Goal: Task Accomplishment & Management: Use online tool/utility

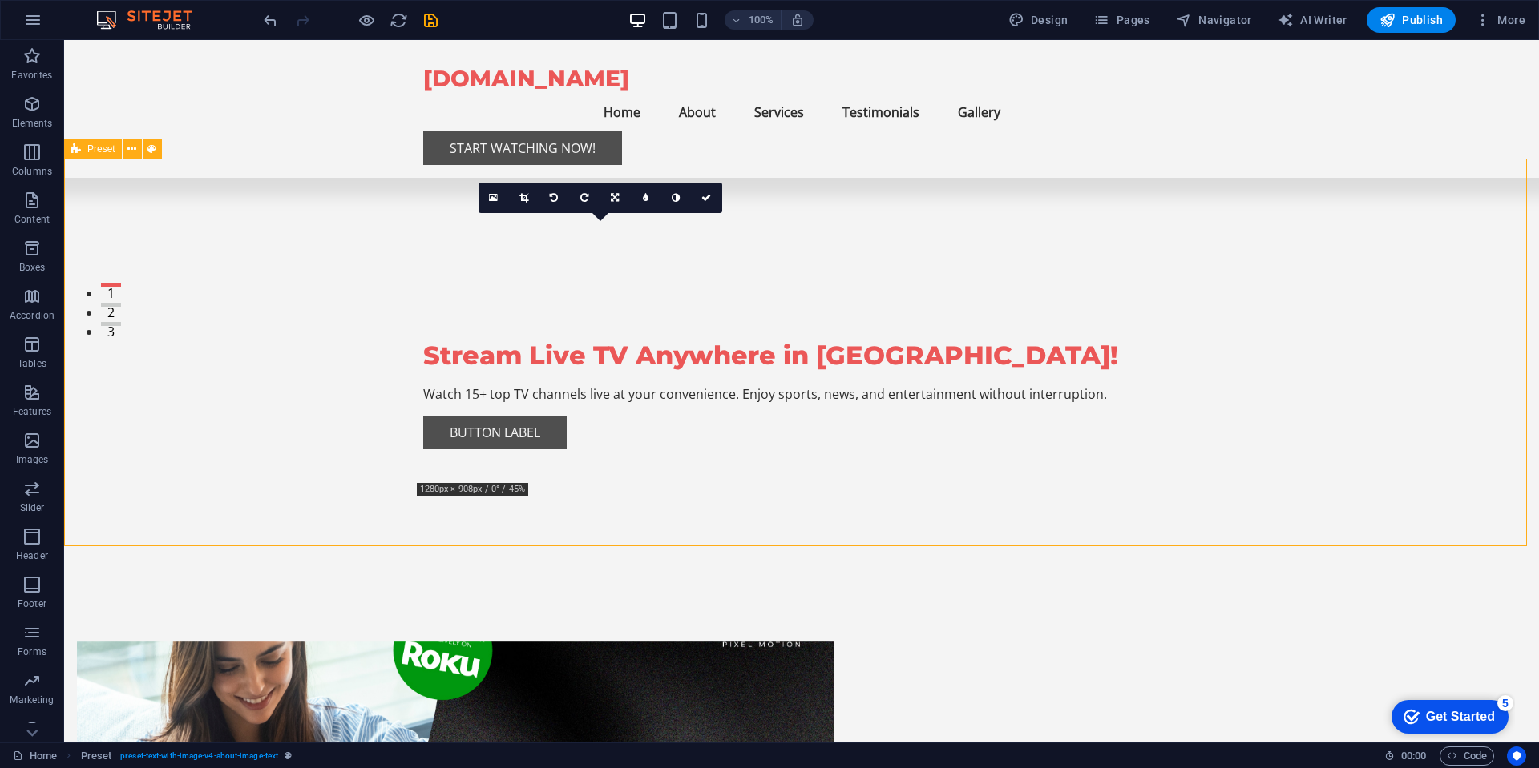
scroll to position [385, 0]
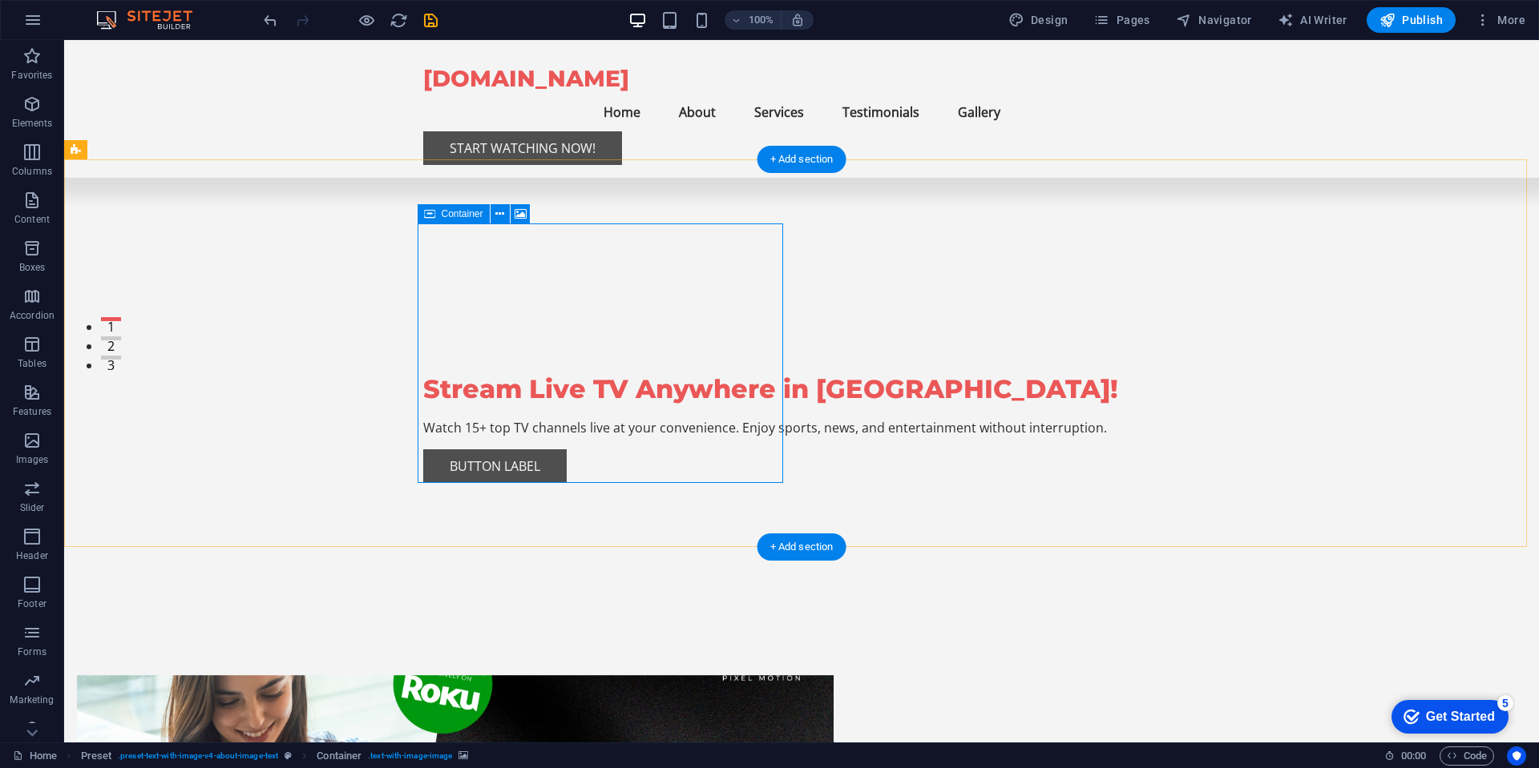
drag, startPoint x: 478, startPoint y: 270, endPoint x: 476, endPoint y: 257, distance: 13.0
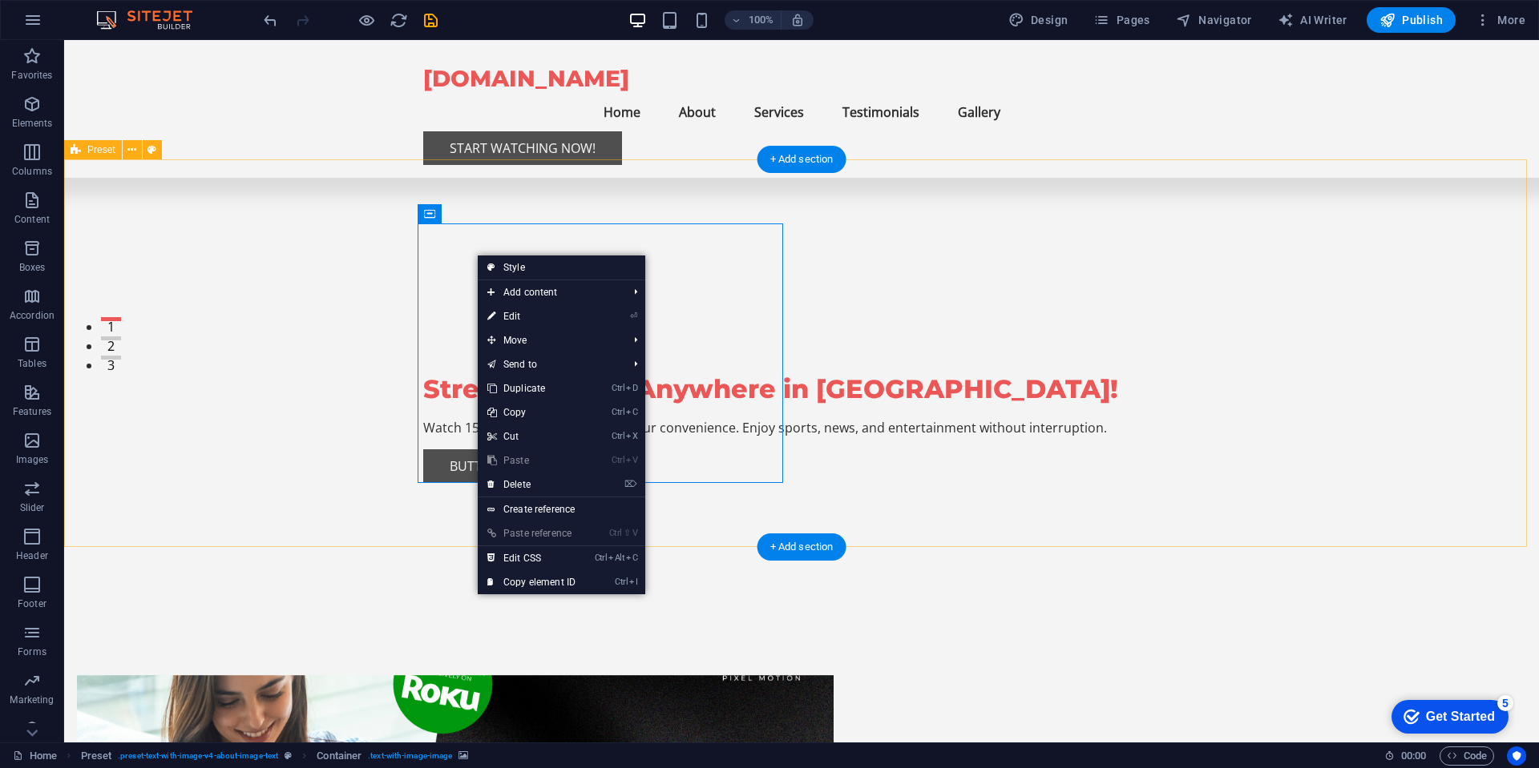
drag, startPoint x: 1397, startPoint y: 208, endPoint x: 1387, endPoint y: 210, distance: 9.7
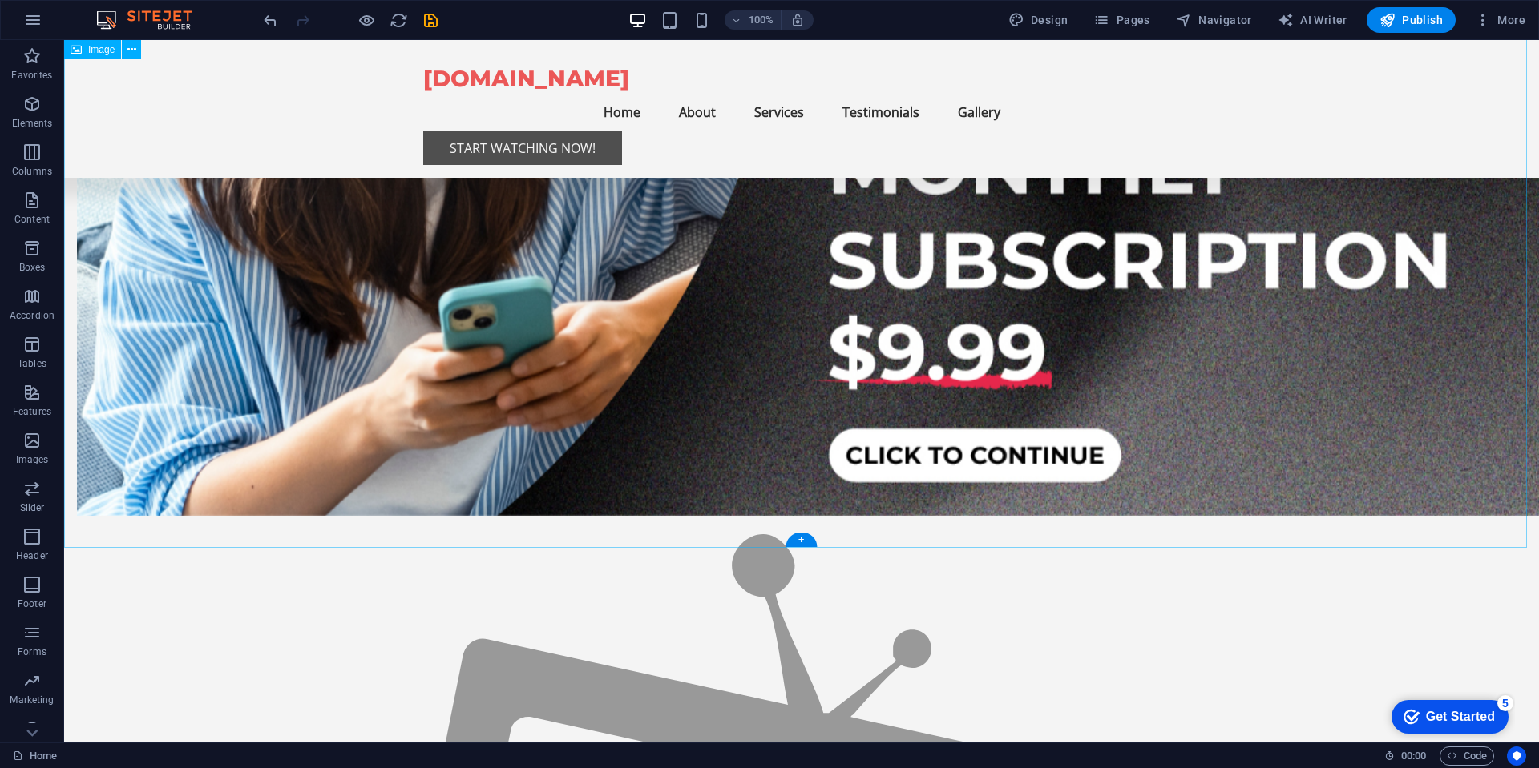
scroll to position [1250, 0]
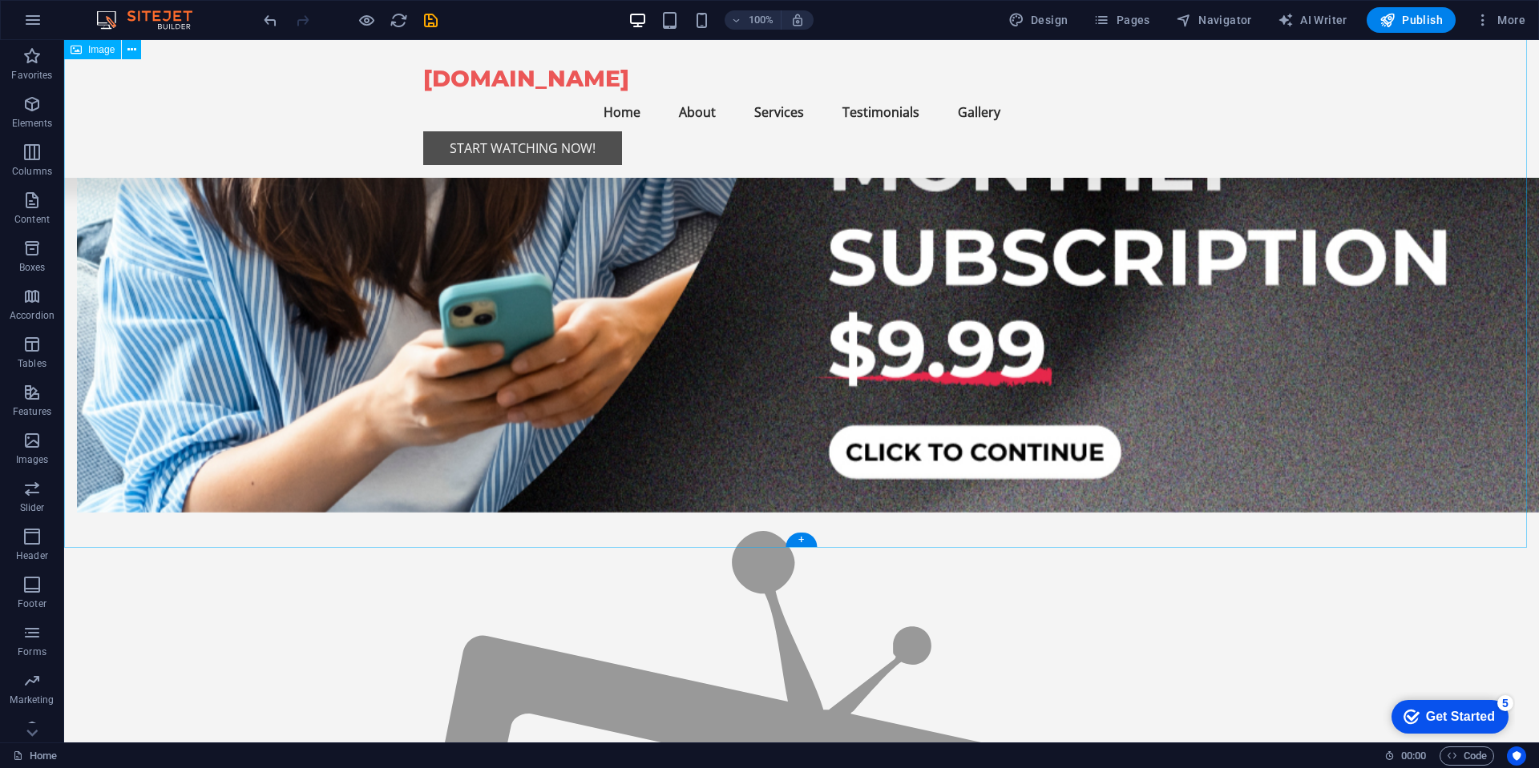
drag, startPoint x: 1285, startPoint y: 159, endPoint x: 832, endPoint y: 172, distance: 452.9
drag, startPoint x: 865, startPoint y: 583, endPoint x: 803, endPoint y: 477, distance: 123.2
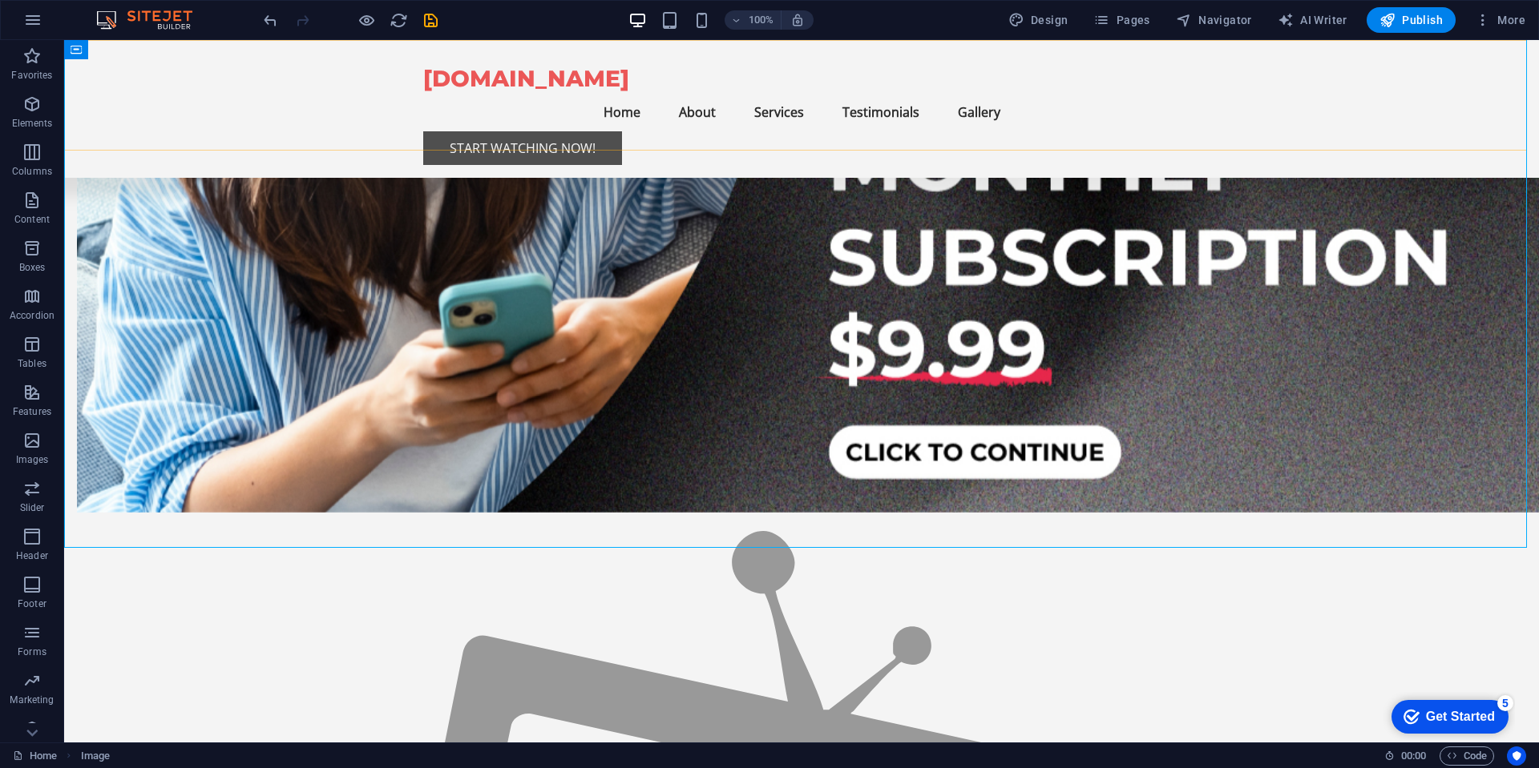
scroll to position [384, 0]
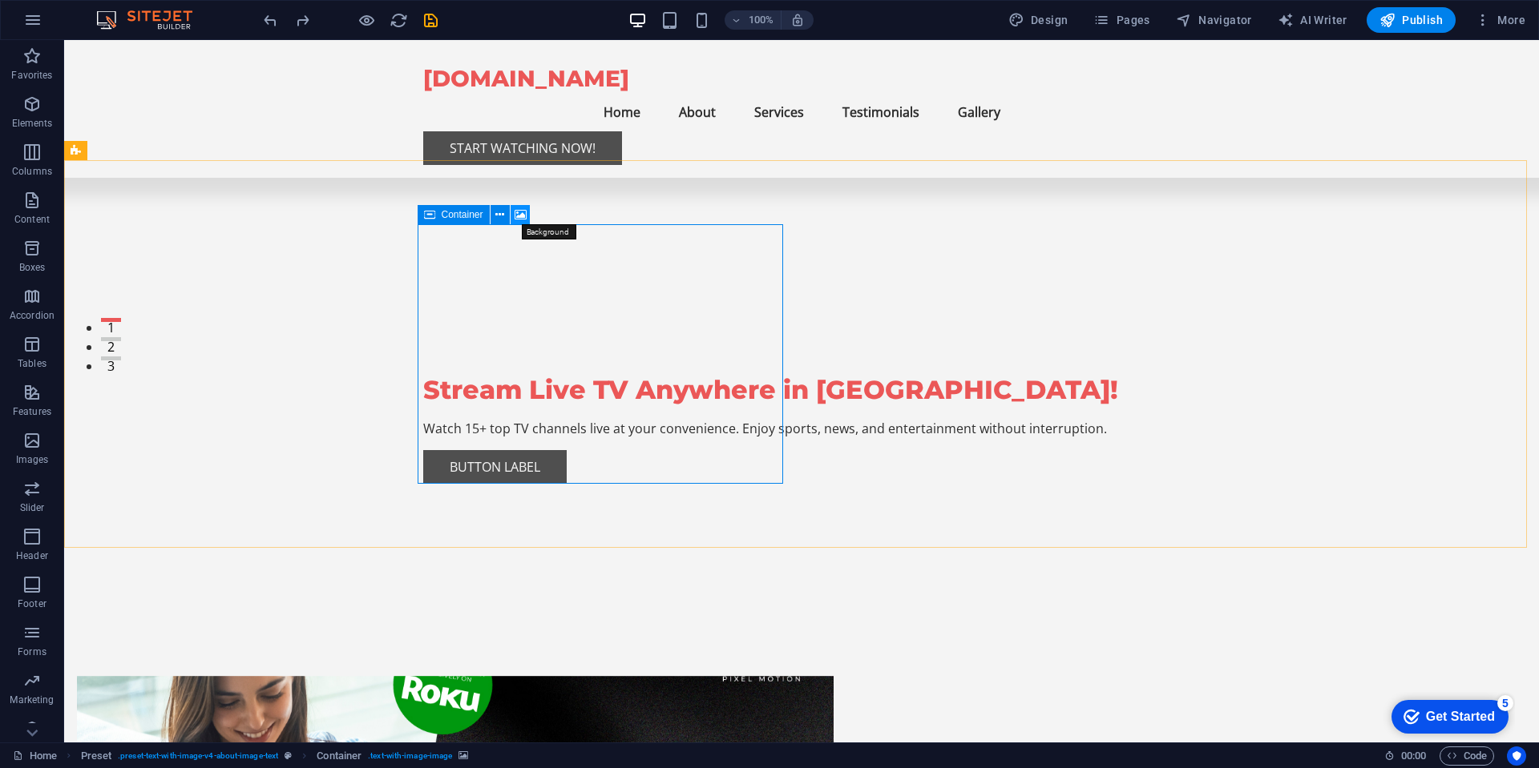
click at [520, 215] on icon at bounding box center [520, 215] width 12 height 17
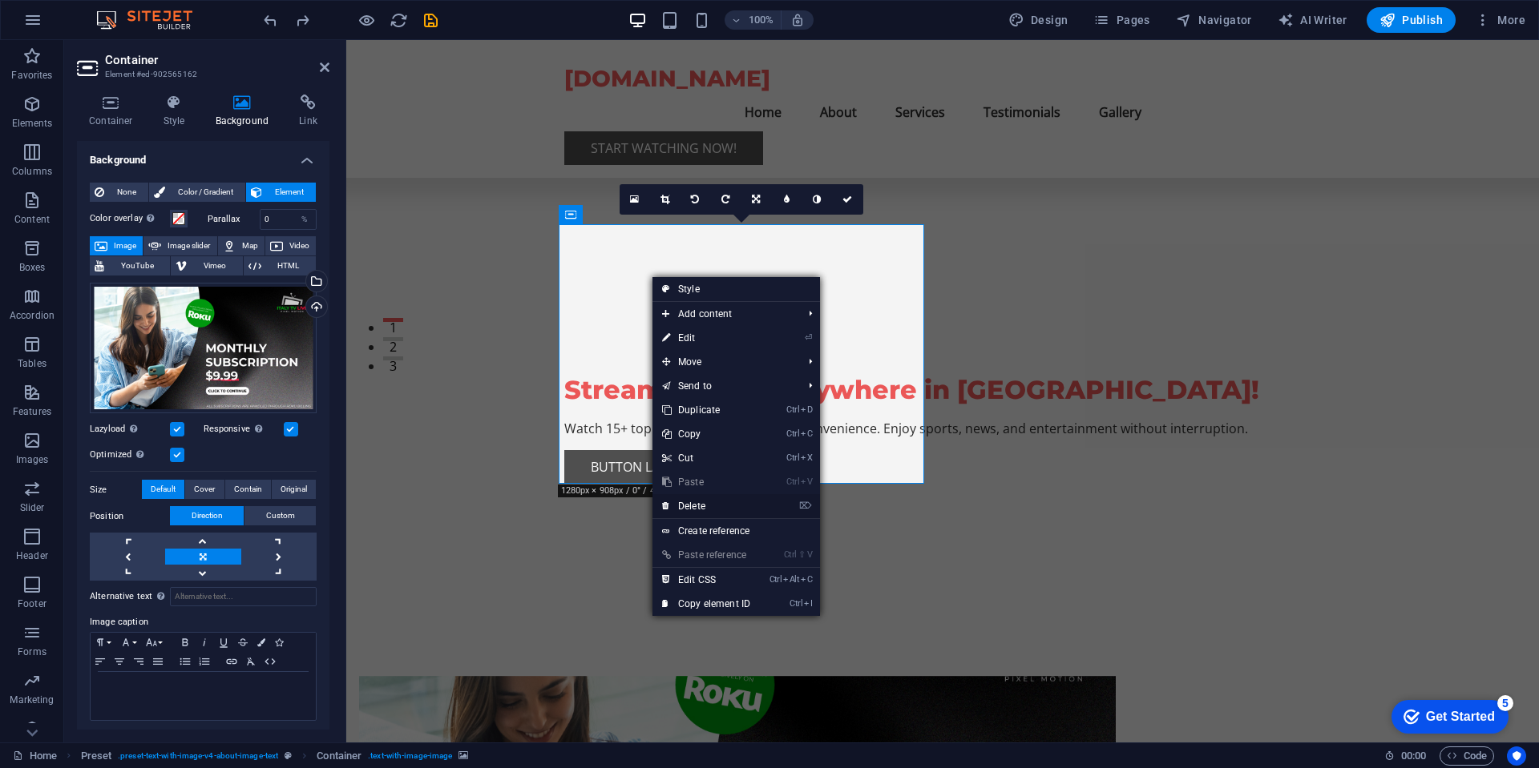
click at [685, 504] on link "⌦ Delete" at bounding box center [705, 506] width 107 height 24
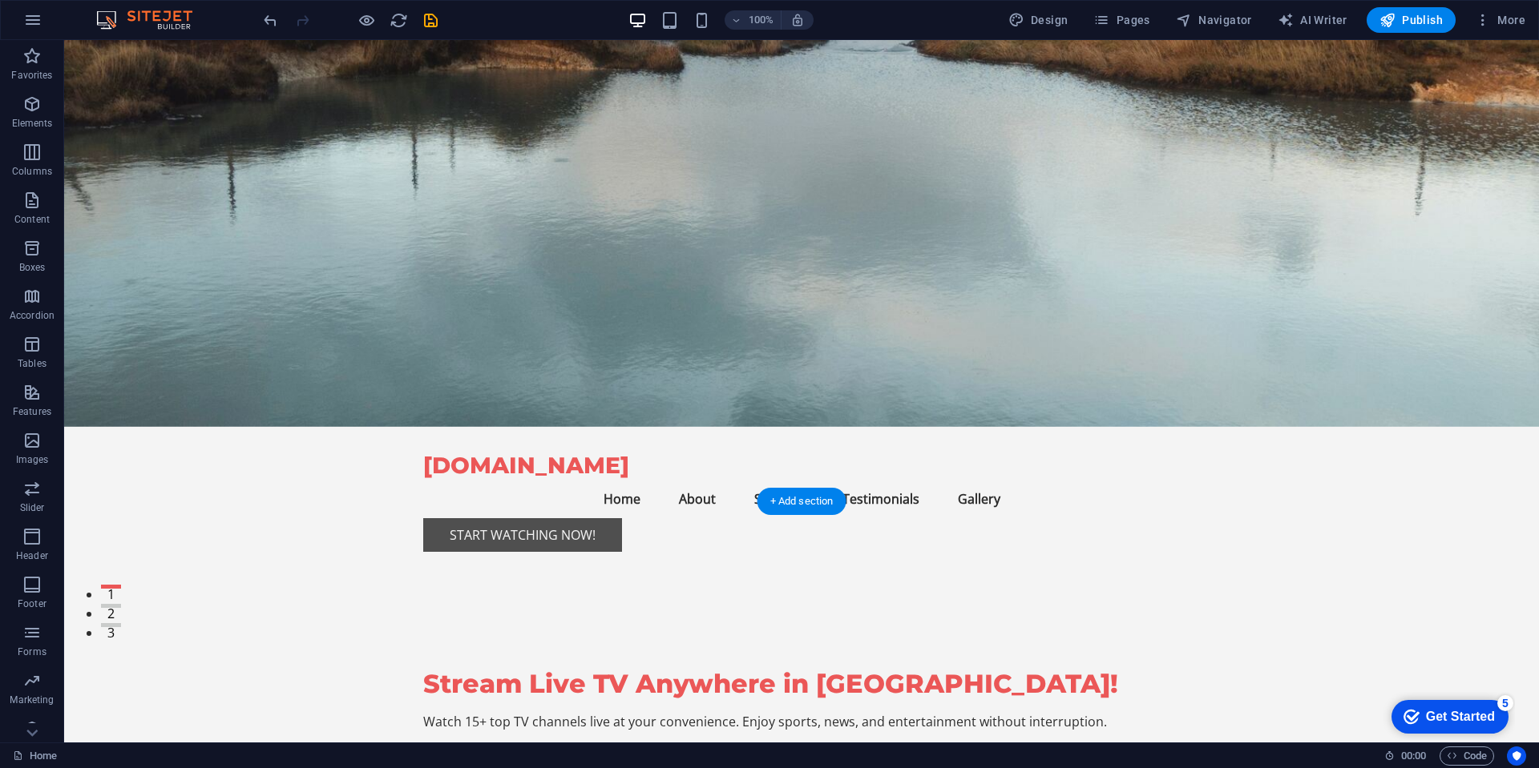
scroll to position [0, 0]
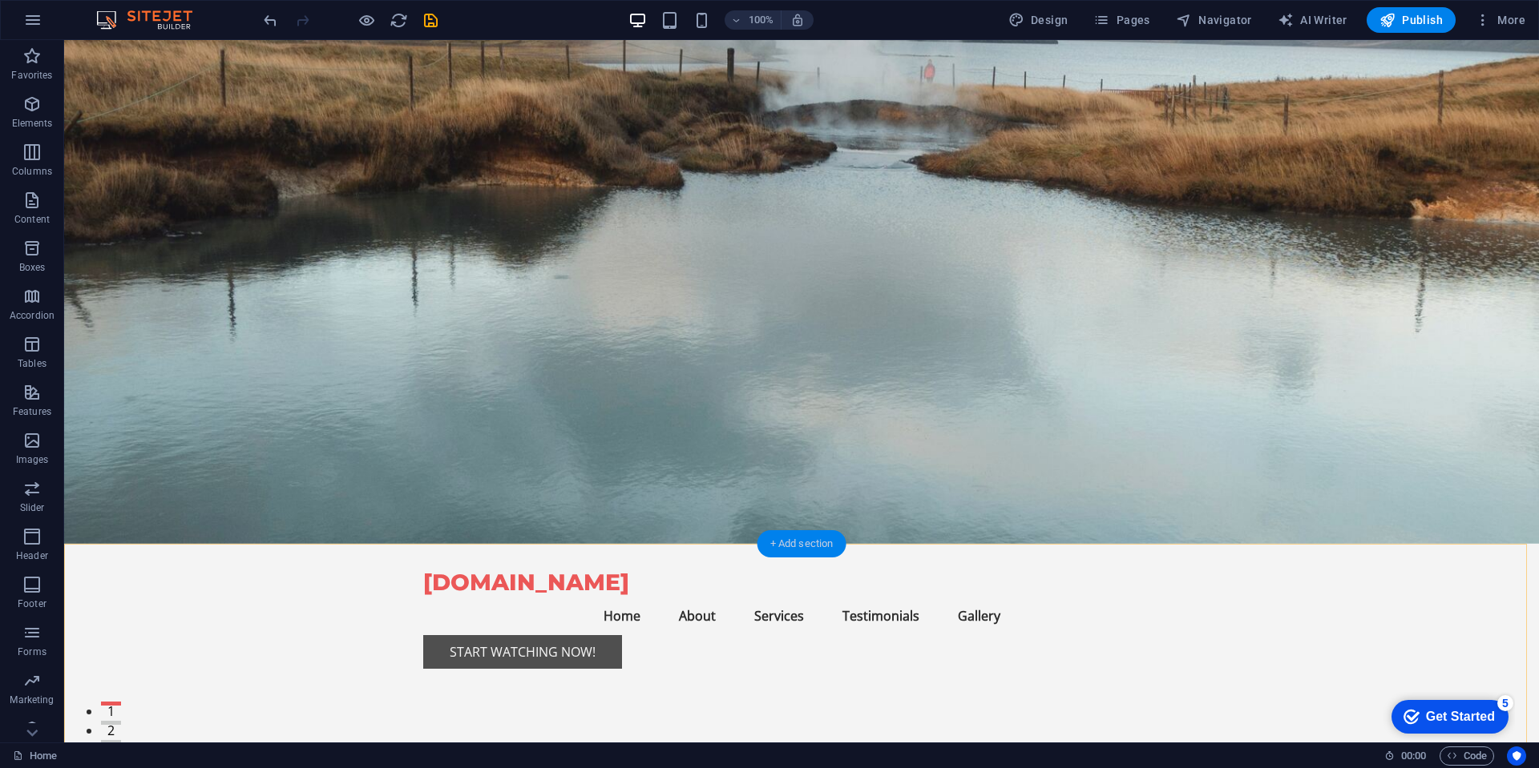
drag, startPoint x: 791, startPoint y: 541, endPoint x: 724, endPoint y: 499, distance: 79.2
click at [791, 541] on div "+ Add section" at bounding box center [801, 543] width 89 height 27
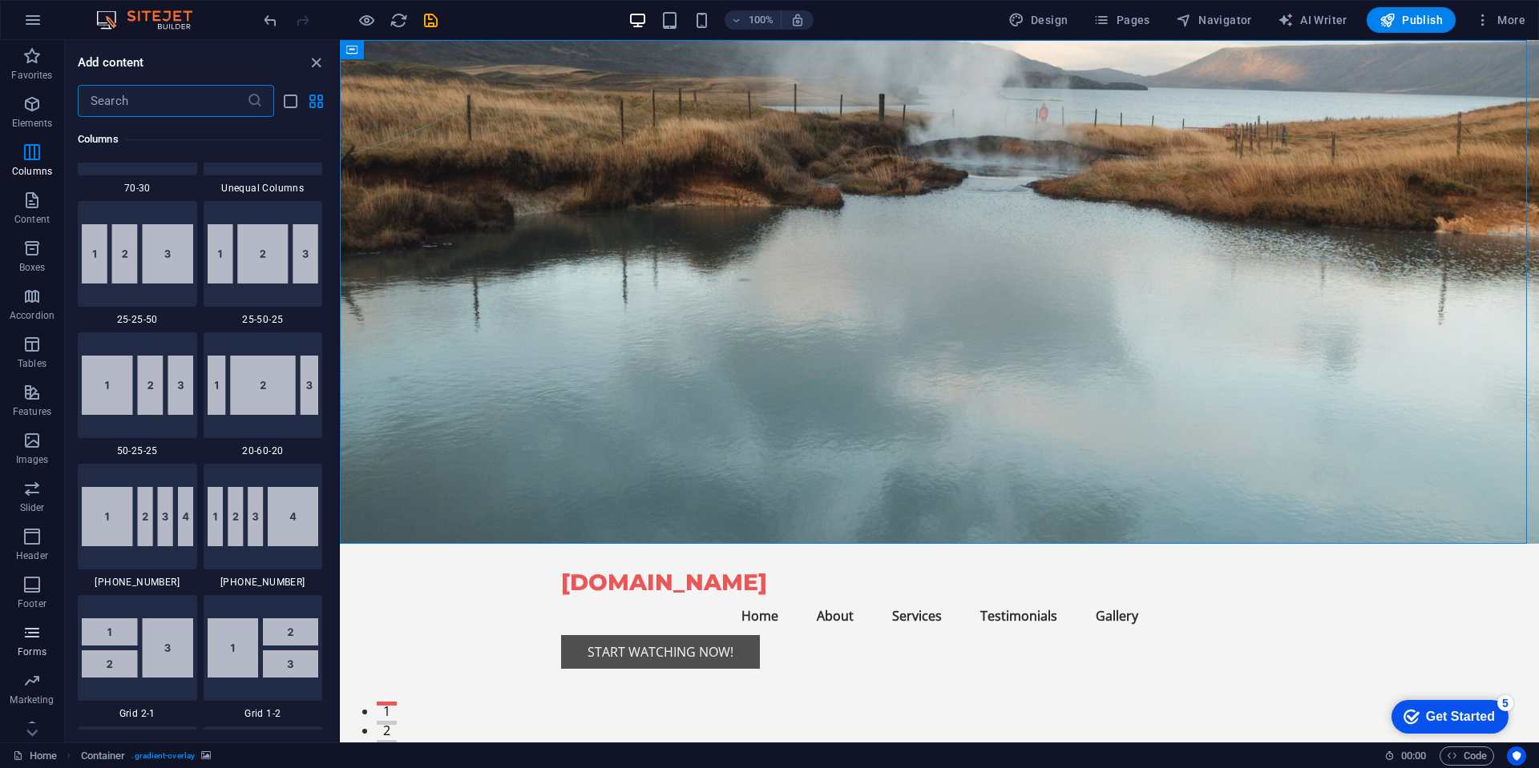
scroll to position [1554, 0]
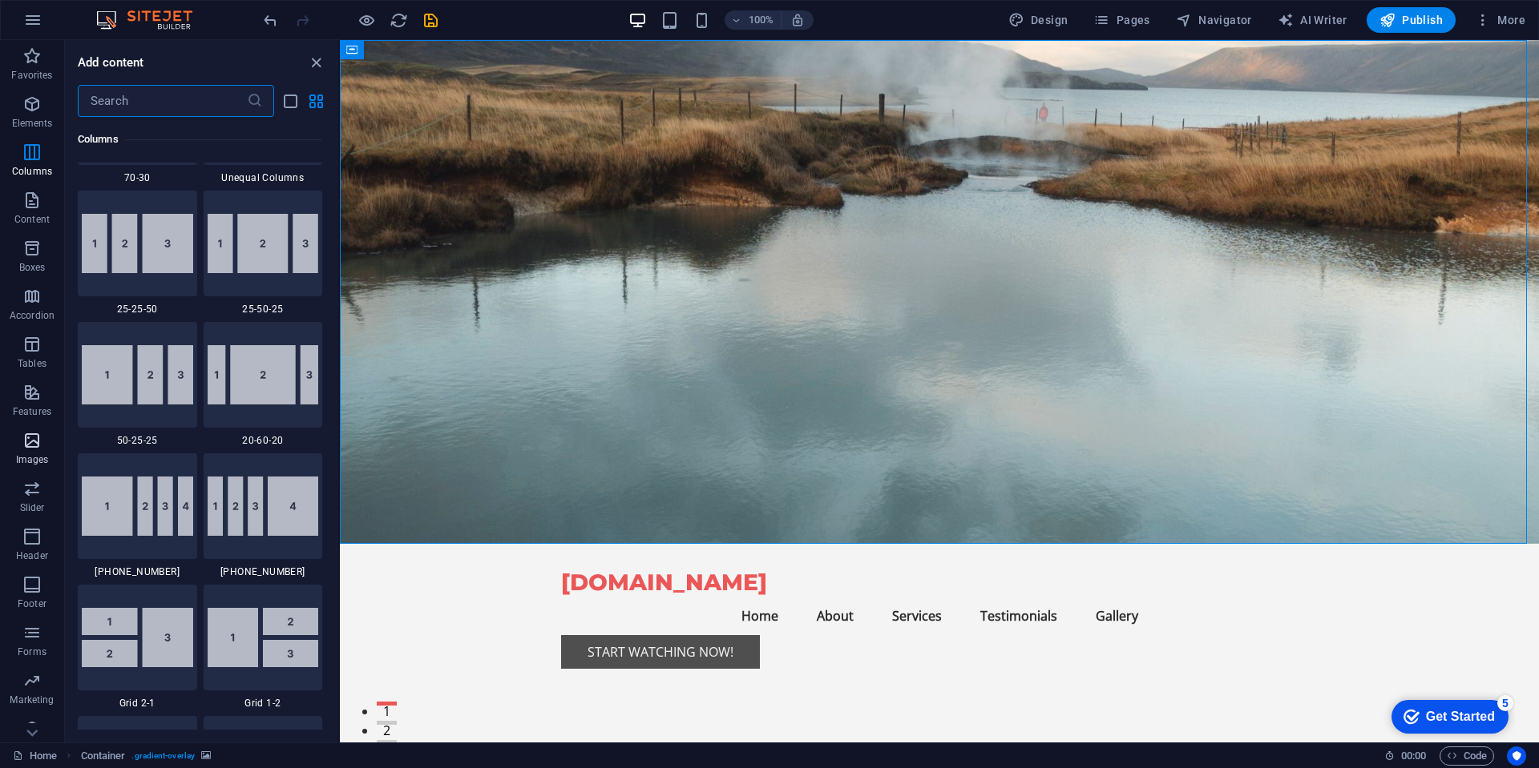
click at [27, 446] on icon "button" at bounding box center [31, 440] width 19 height 19
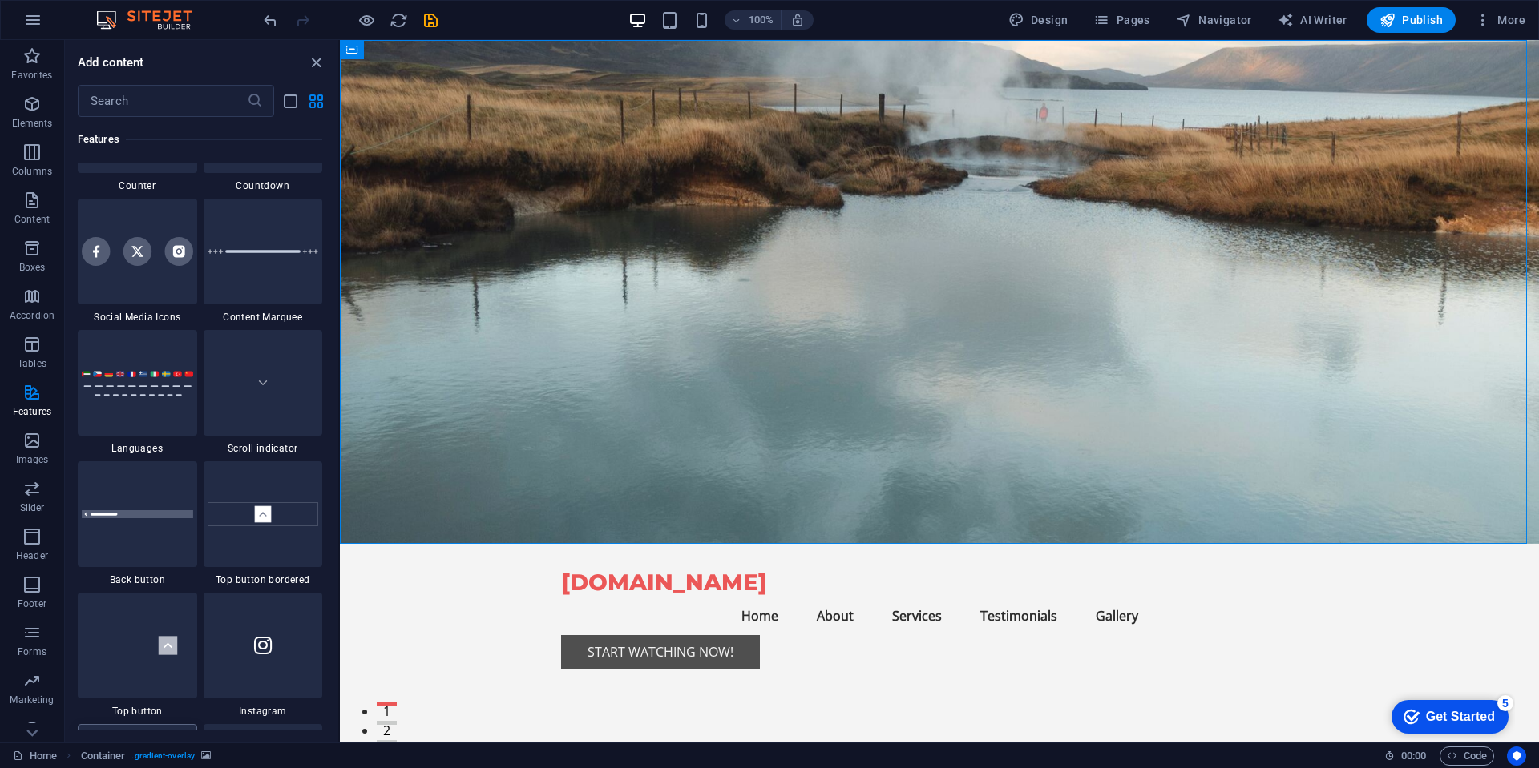
scroll to position [7260, 0]
click at [985, 298] on figure at bounding box center [939, 292] width 1199 height 504
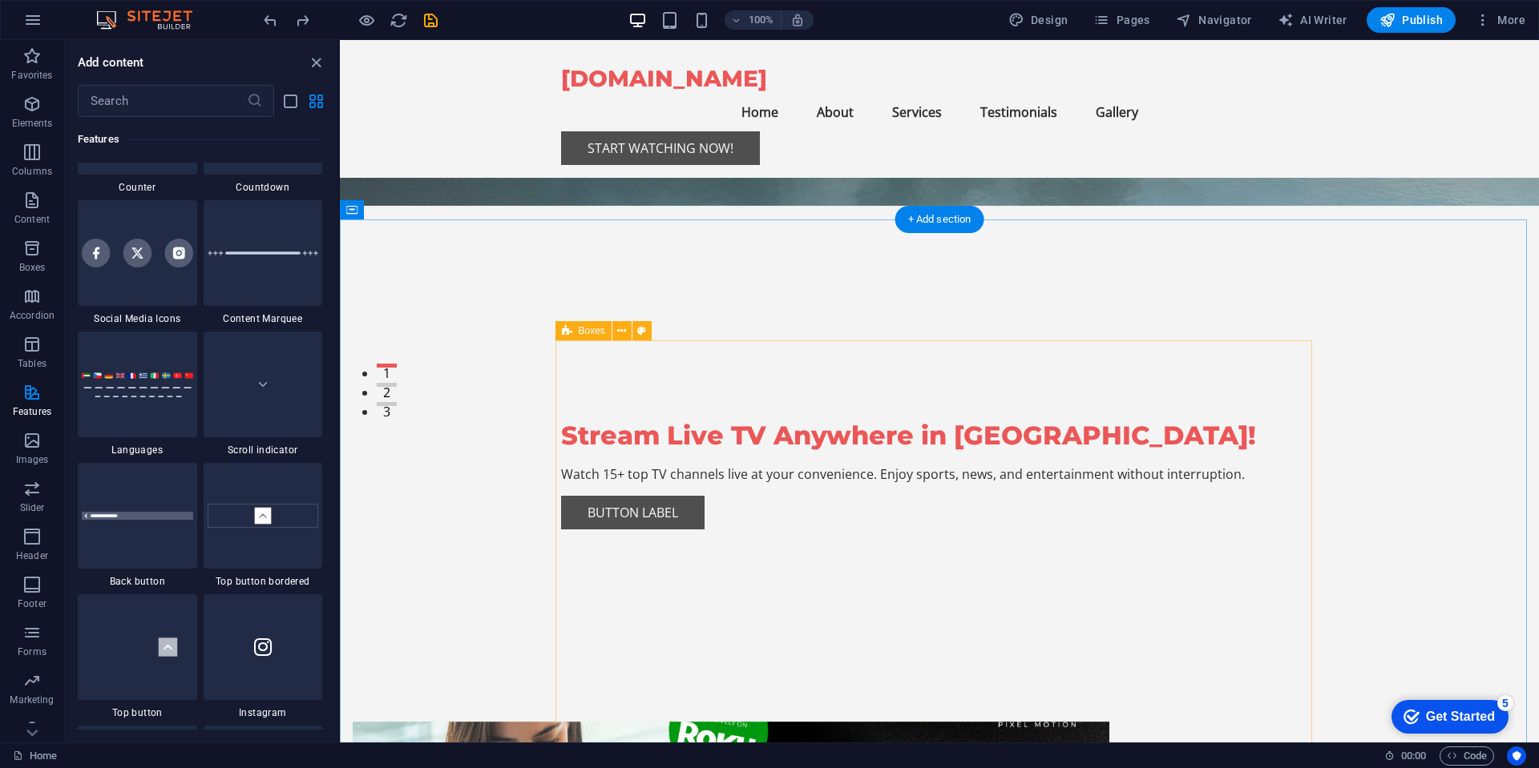
scroll to position [288, 0]
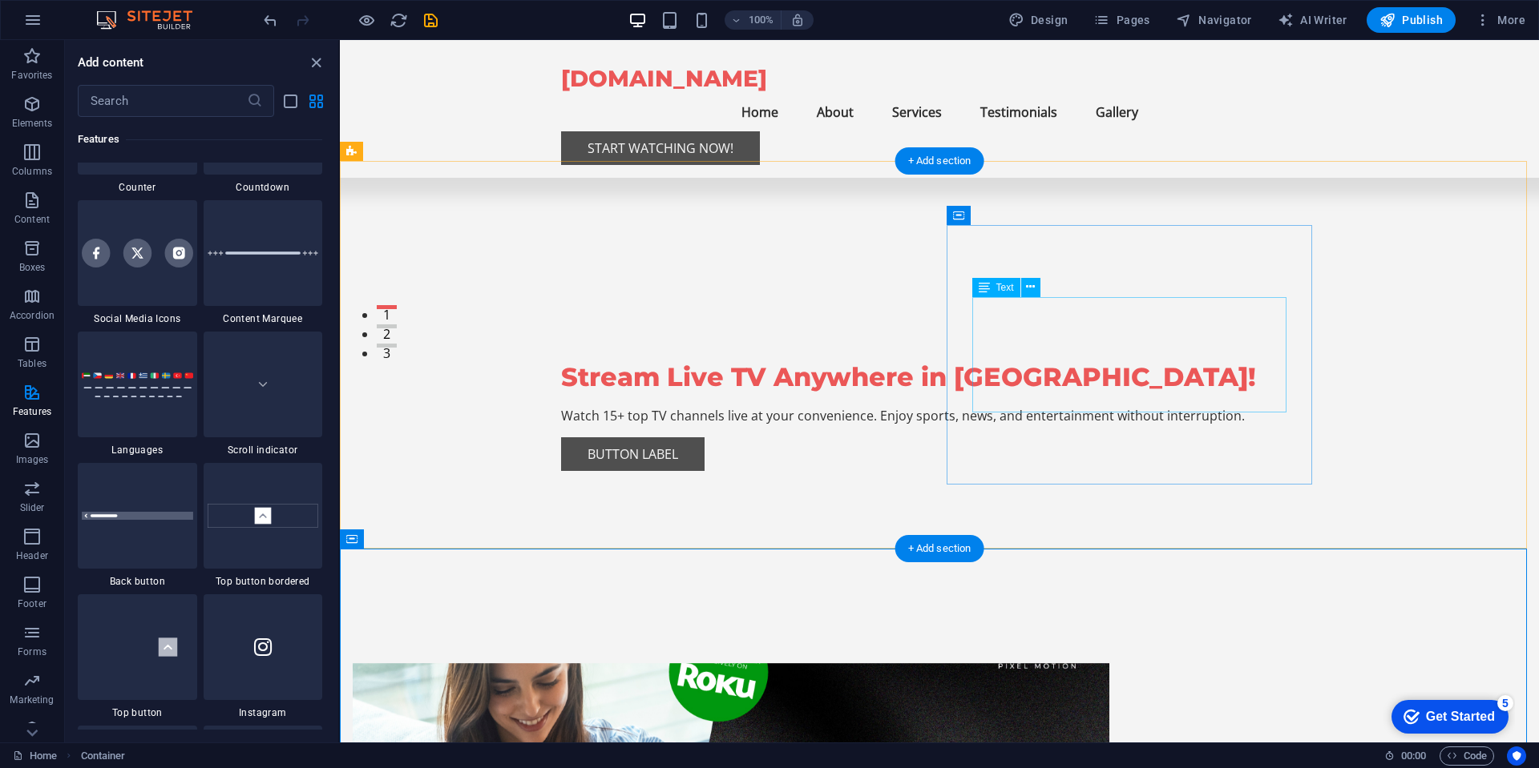
scroll to position [281, 0]
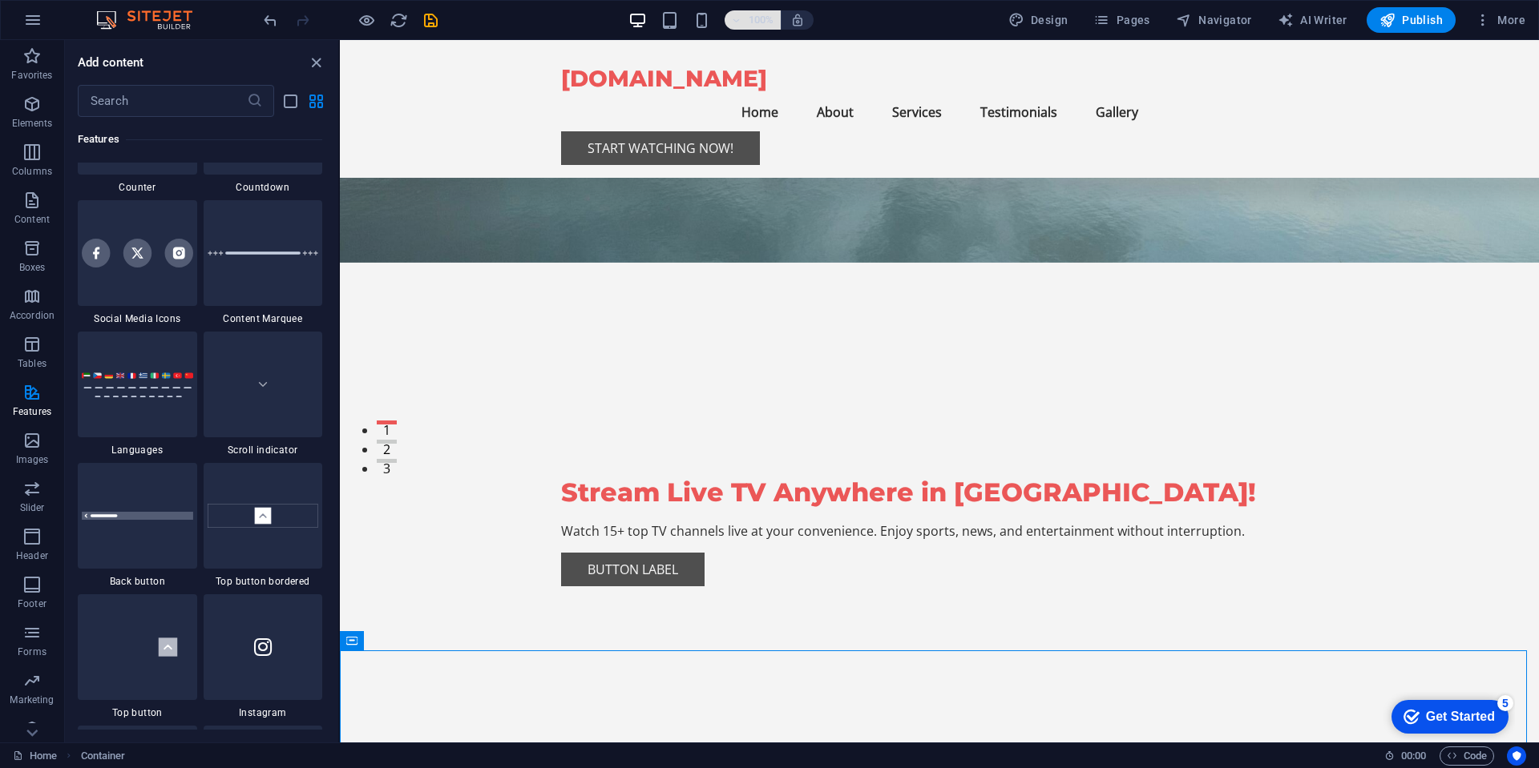
click at [742, 19] on icon "button" at bounding box center [736, 20] width 11 height 10
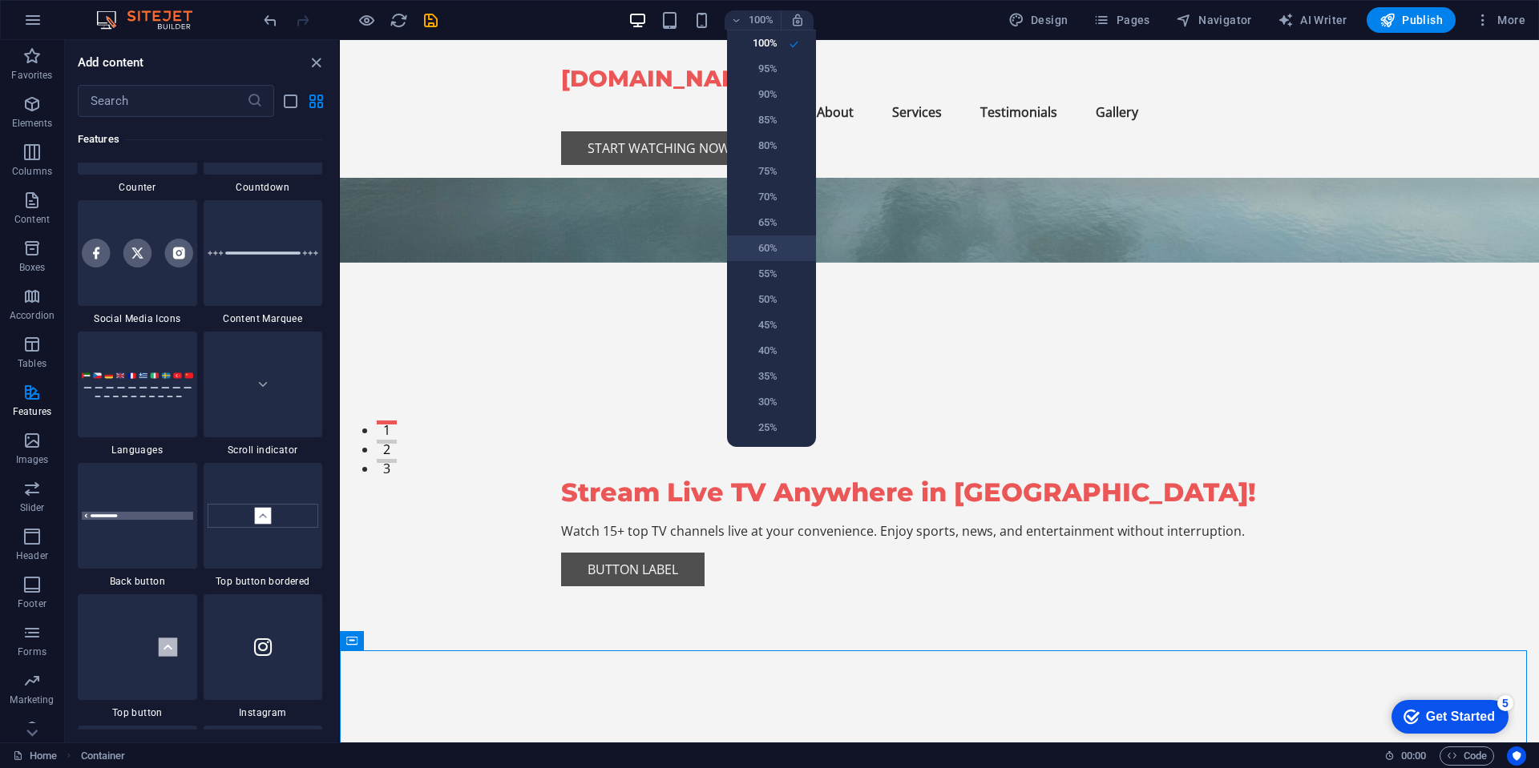
click at [763, 248] on h6 "60%" at bounding box center [756, 248] width 41 height 19
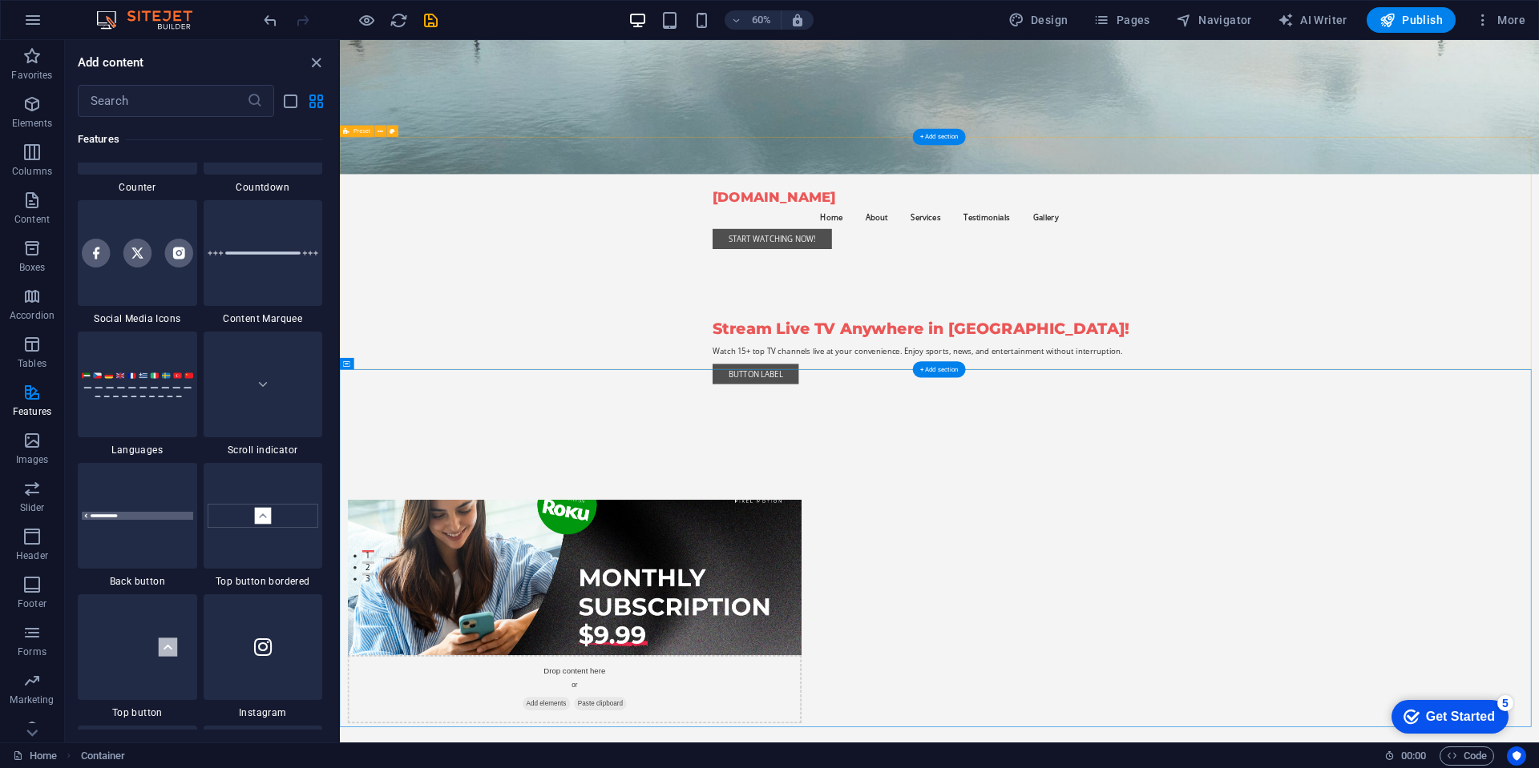
scroll to position [0, 0]
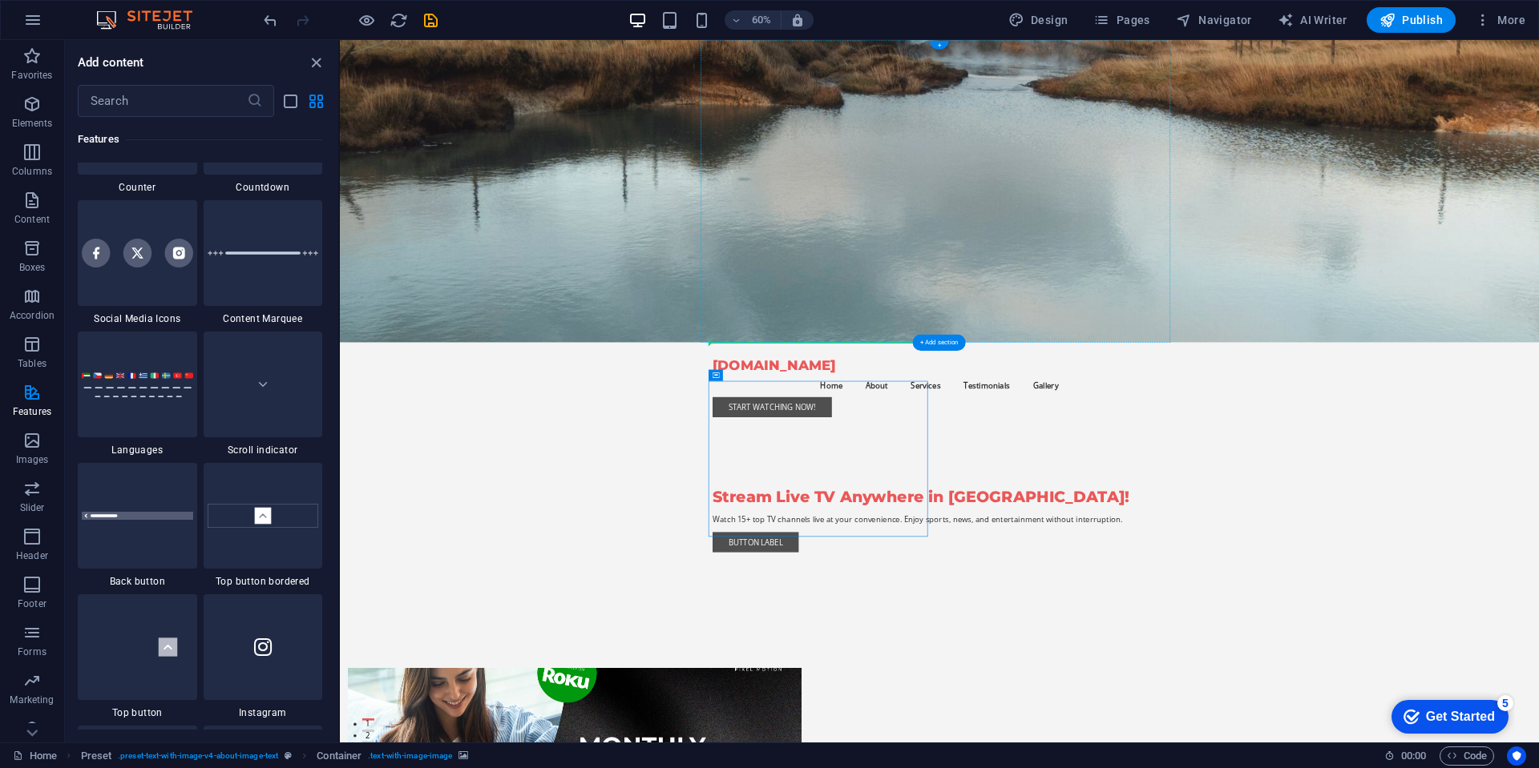
drag, startPoint x: 1144, startPoint y: 668, endPoint x: 1112, endPoint y: 476, distance: 194.2
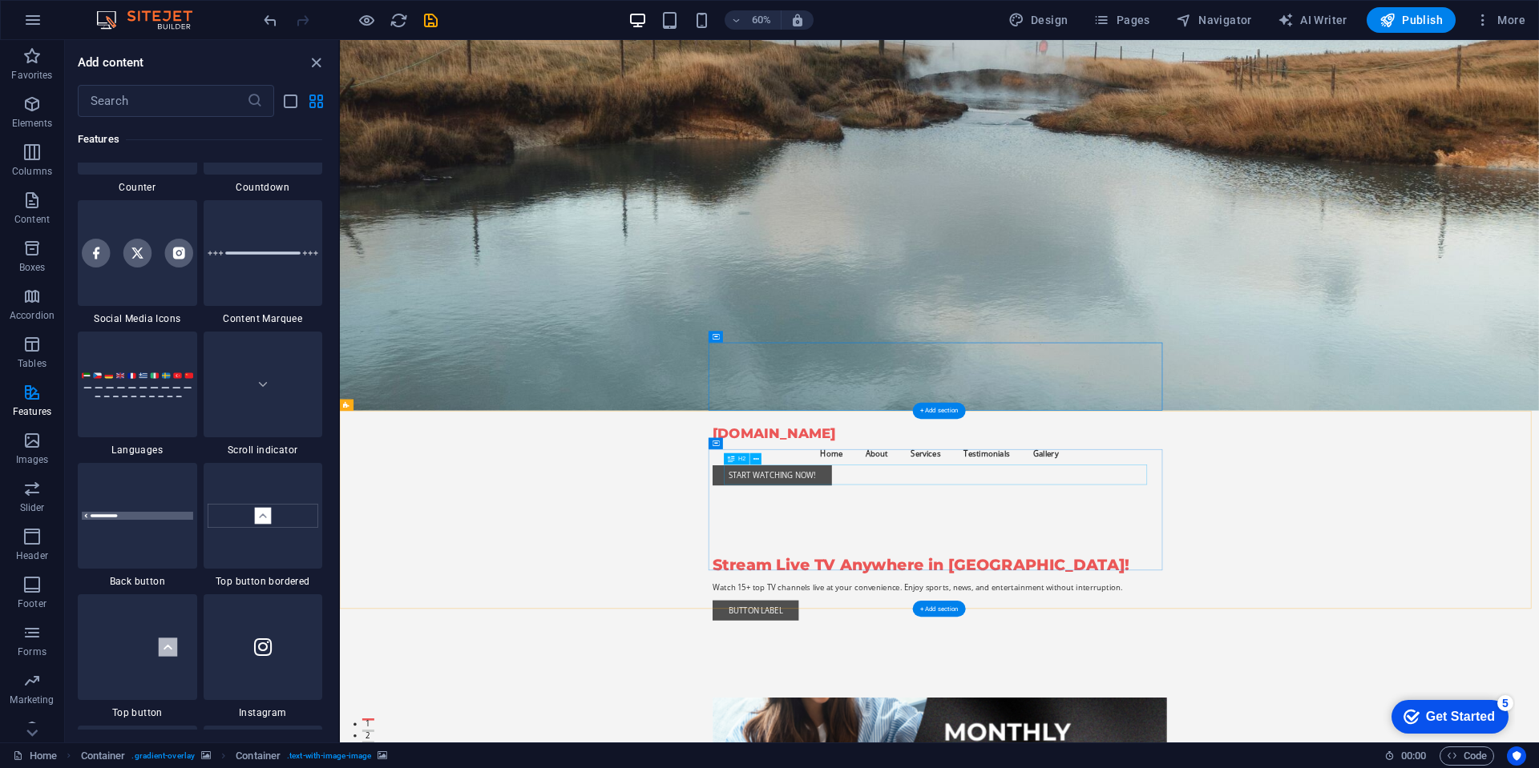
drag, startPoint x: 1276, startPoint y: 453, endPoint x: 1334, endPoint y: 777, distance: 329.0
drag, startPoint x: 2118, startPoint y: 712, endPoint x: 1821, endPoint y: 555, distance: 335.2
drag, startPoint x: 1304, startPoint y: 586, endPoint x: 1697, endPoint y: 283, distance: 496.6
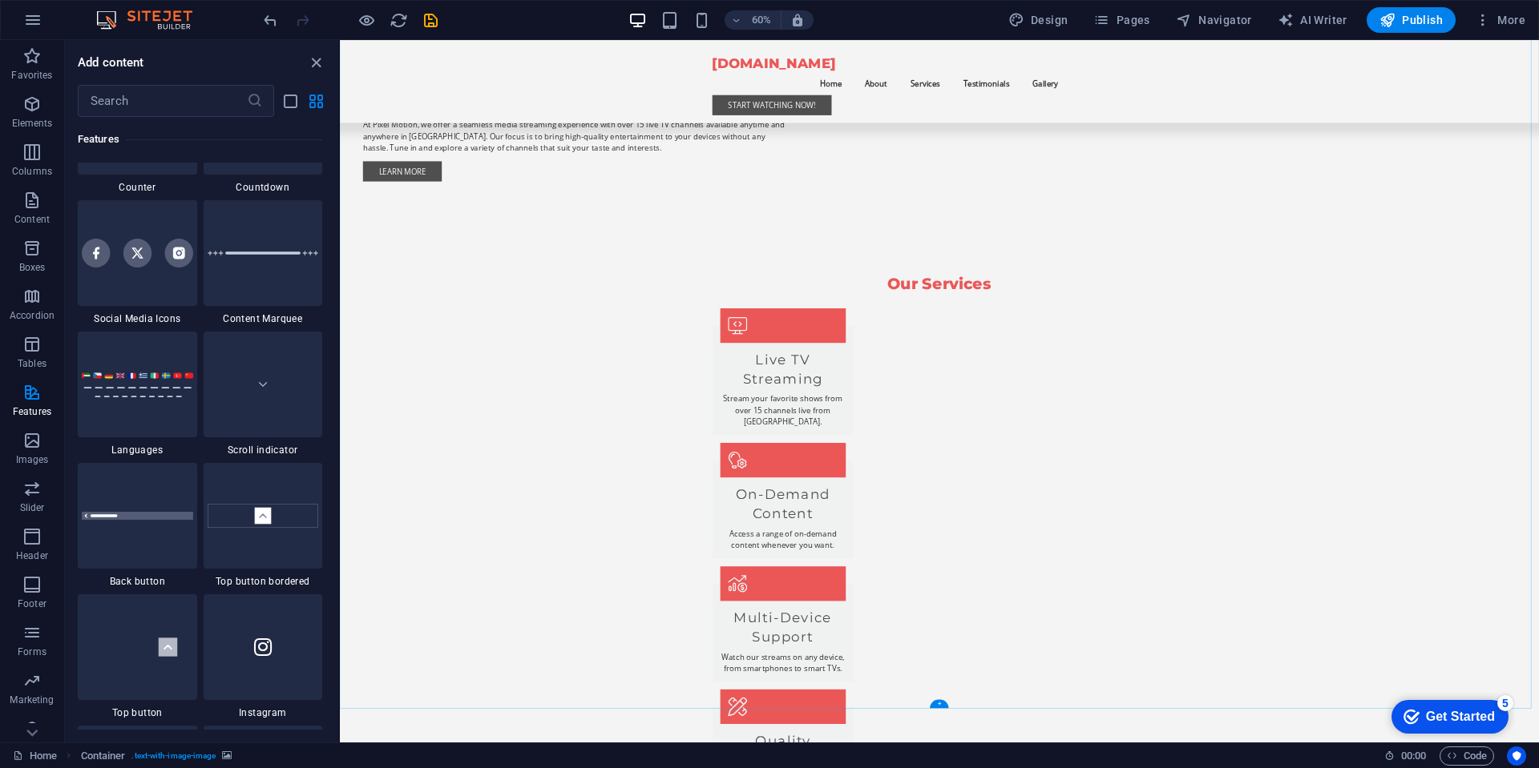
scroll to position [1635, 0]
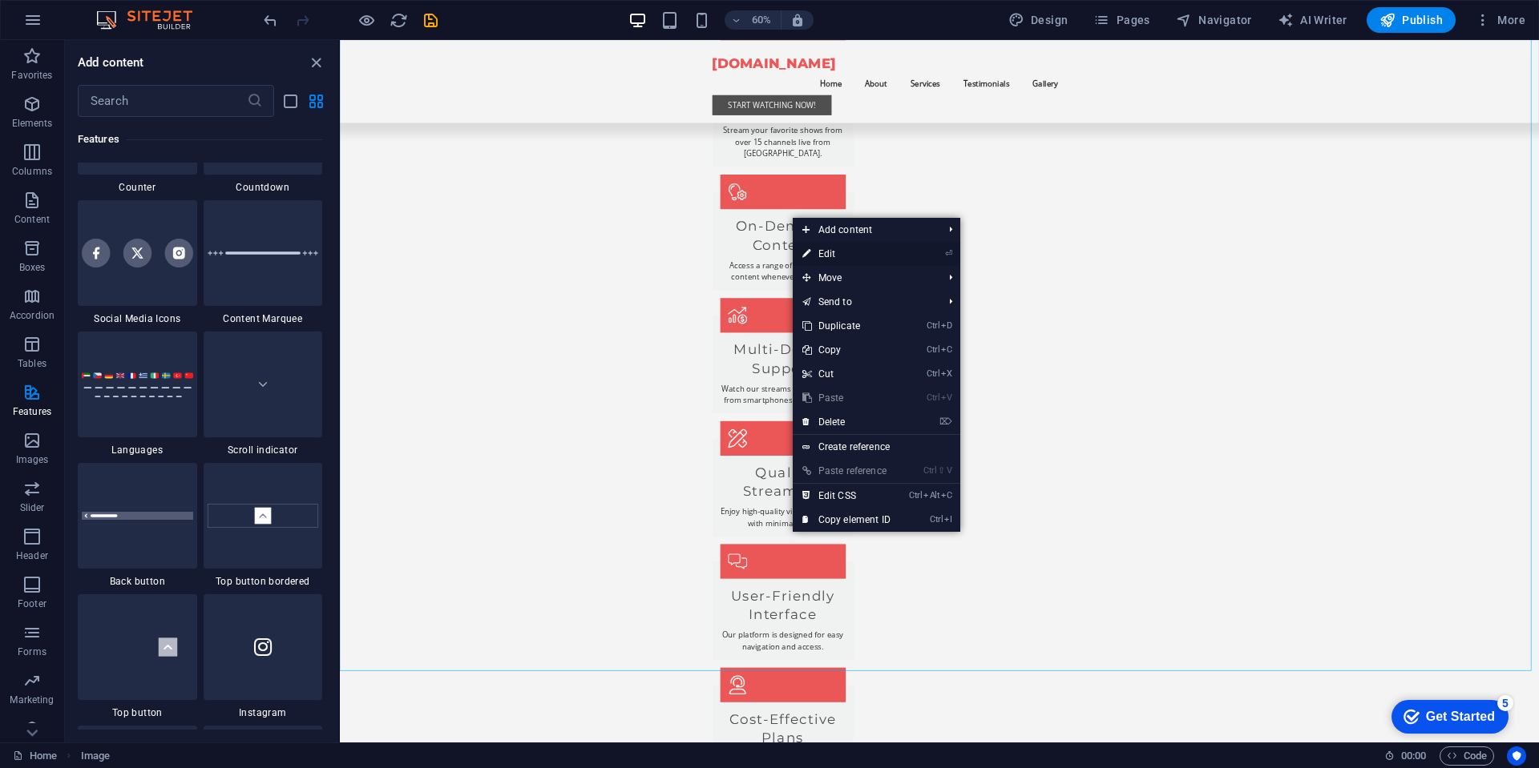
drag, startPoint x: 830, startPoint y: 253, endPoint x: 833, endPoint y: 355, distance: 101.8
click at [830, 253] on link "⏎ Edit" at bounding box center [846, 254] width 107 height 24
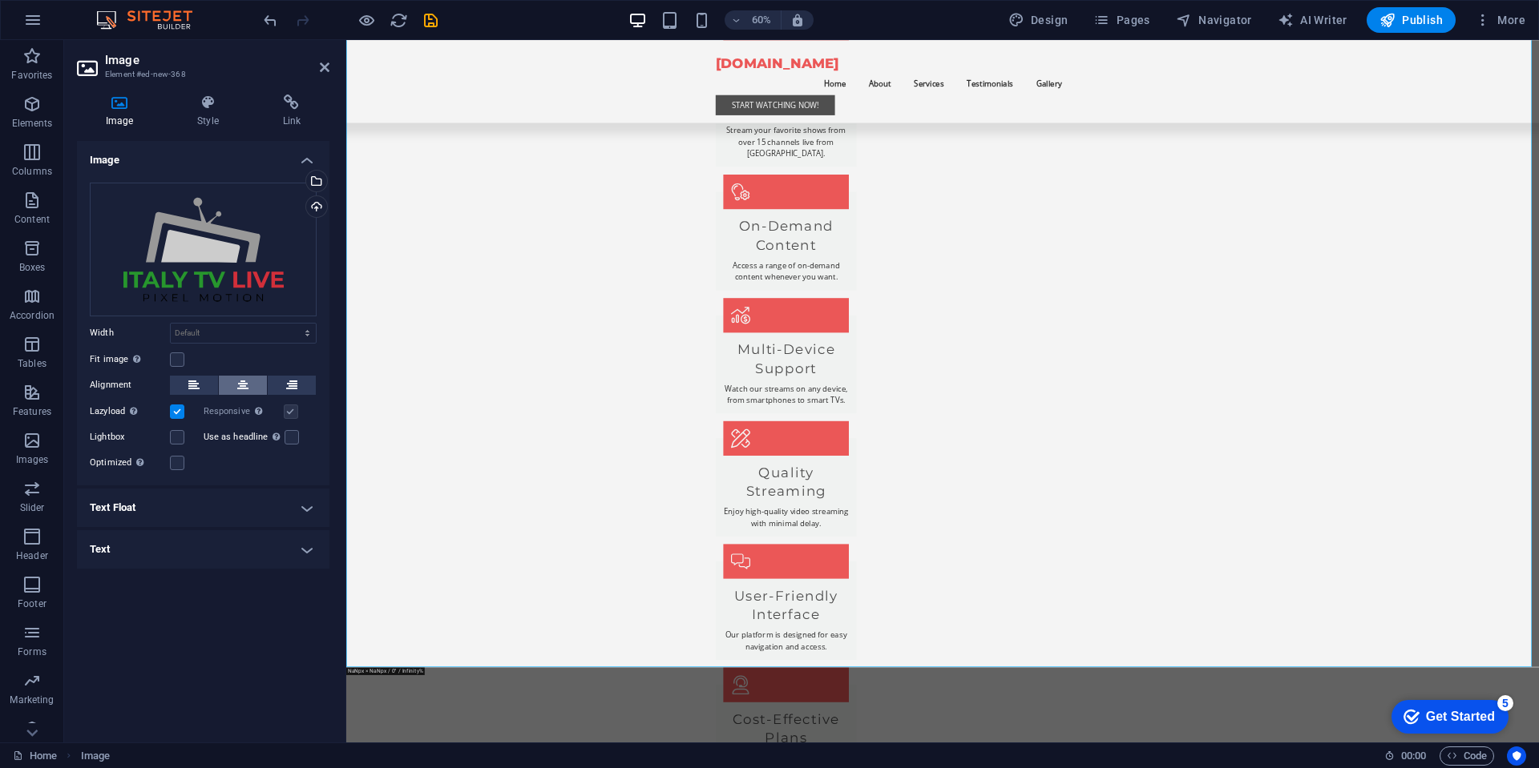
click at [240, 386] on icon at bounding box center [242, 385] width 11 height 19
click at [173, 361] on label at bounding box center [177, 360] width 14 height 14
click at [0, 0] on input "Fit image Automatically fit image to a fixed width and height" at bounding box center [0, 0] width 0 height 0
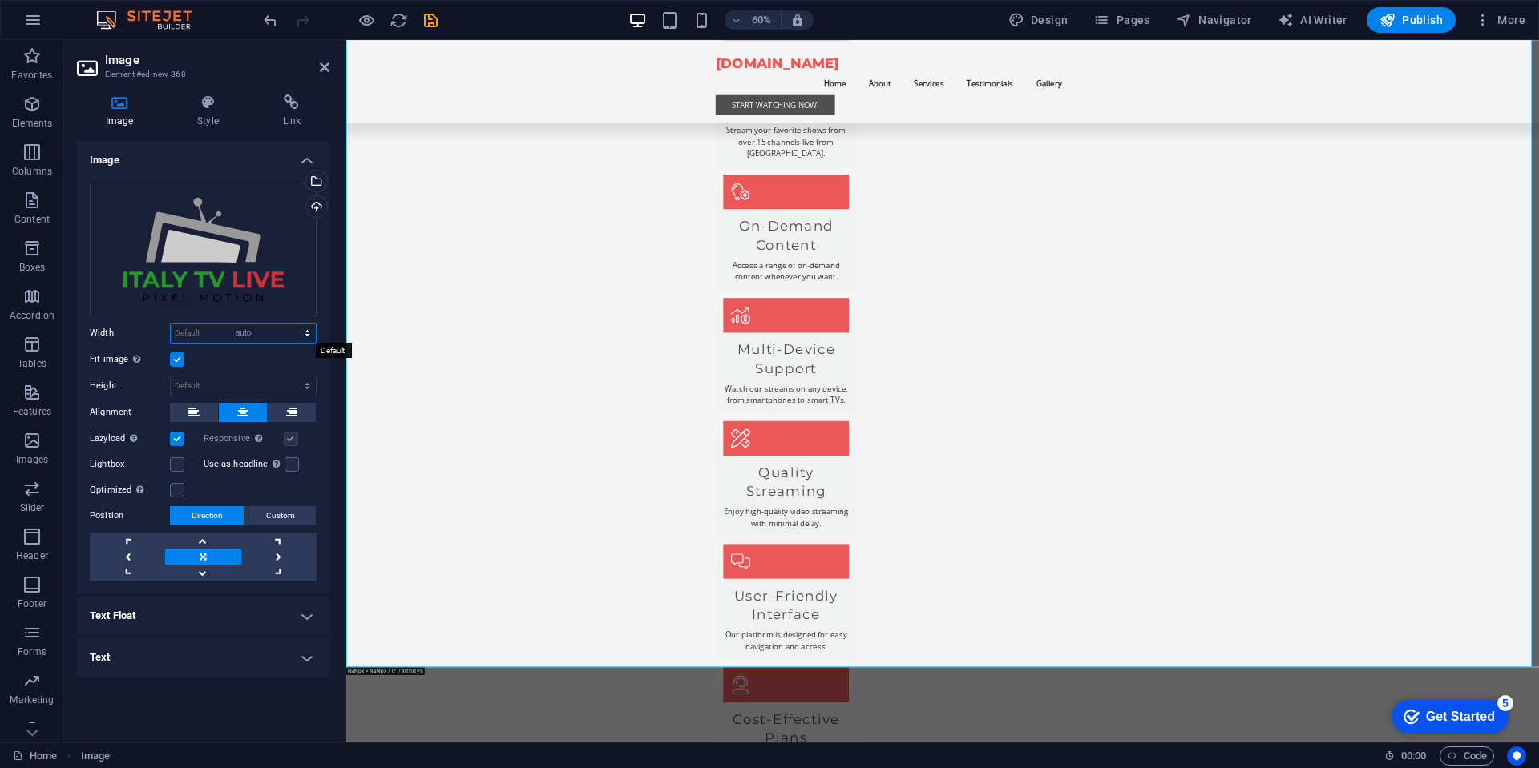
click at [171, 324] on select "Default auto px rem % em vh vw" at bounding box center [243, 333] width 145 height 19
select select "DISABLED_OPTION_VALUE"
click at [171, 377] on select "Default auto px" at bounding box center [243, 386] width 145 height 19
select select "DISABLED_OPTION_VALUE"
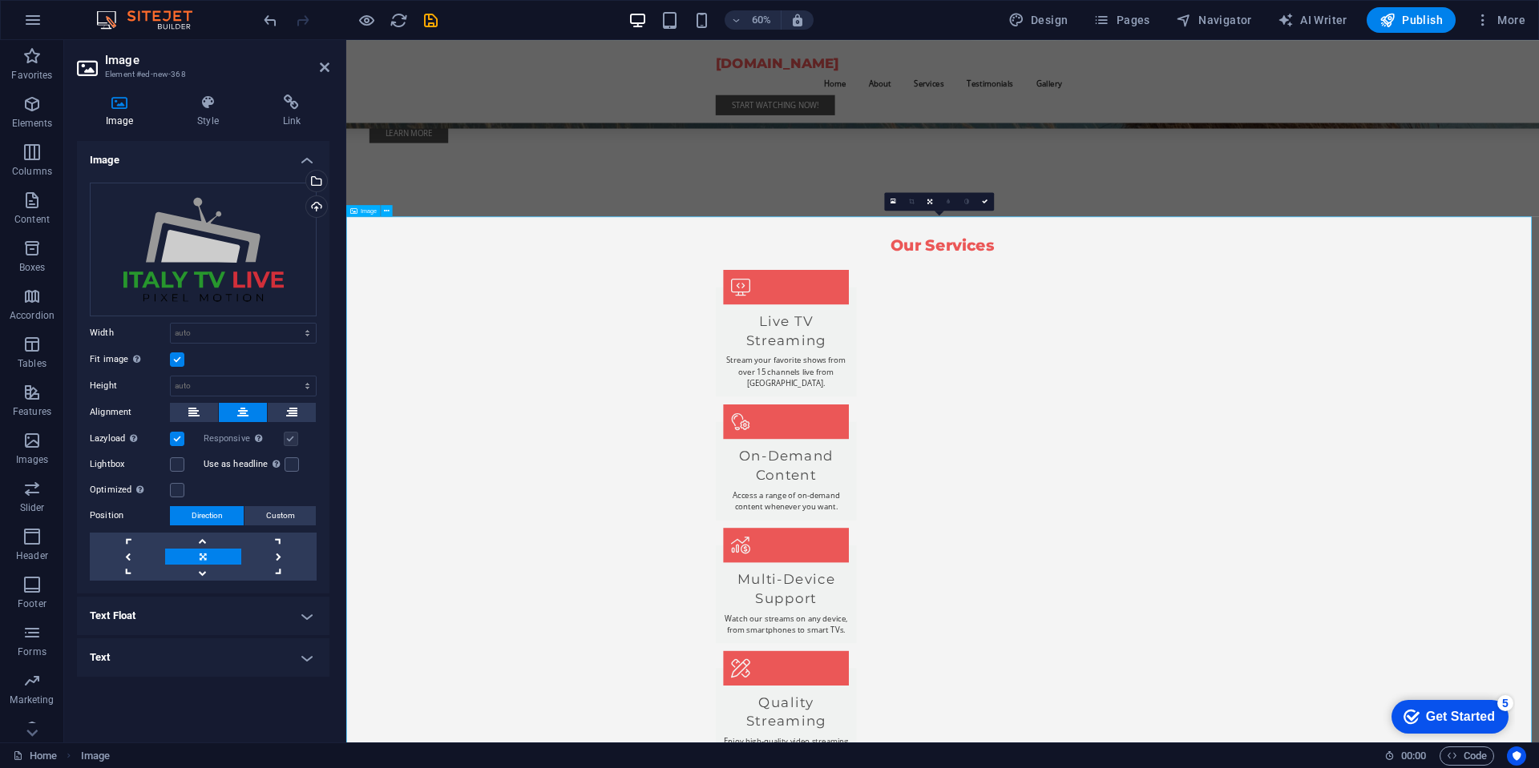
scroll to position [1250, 0]
click at [760, 22] on h6 "60%" at bounding box center [761, 19] width 26 height 19
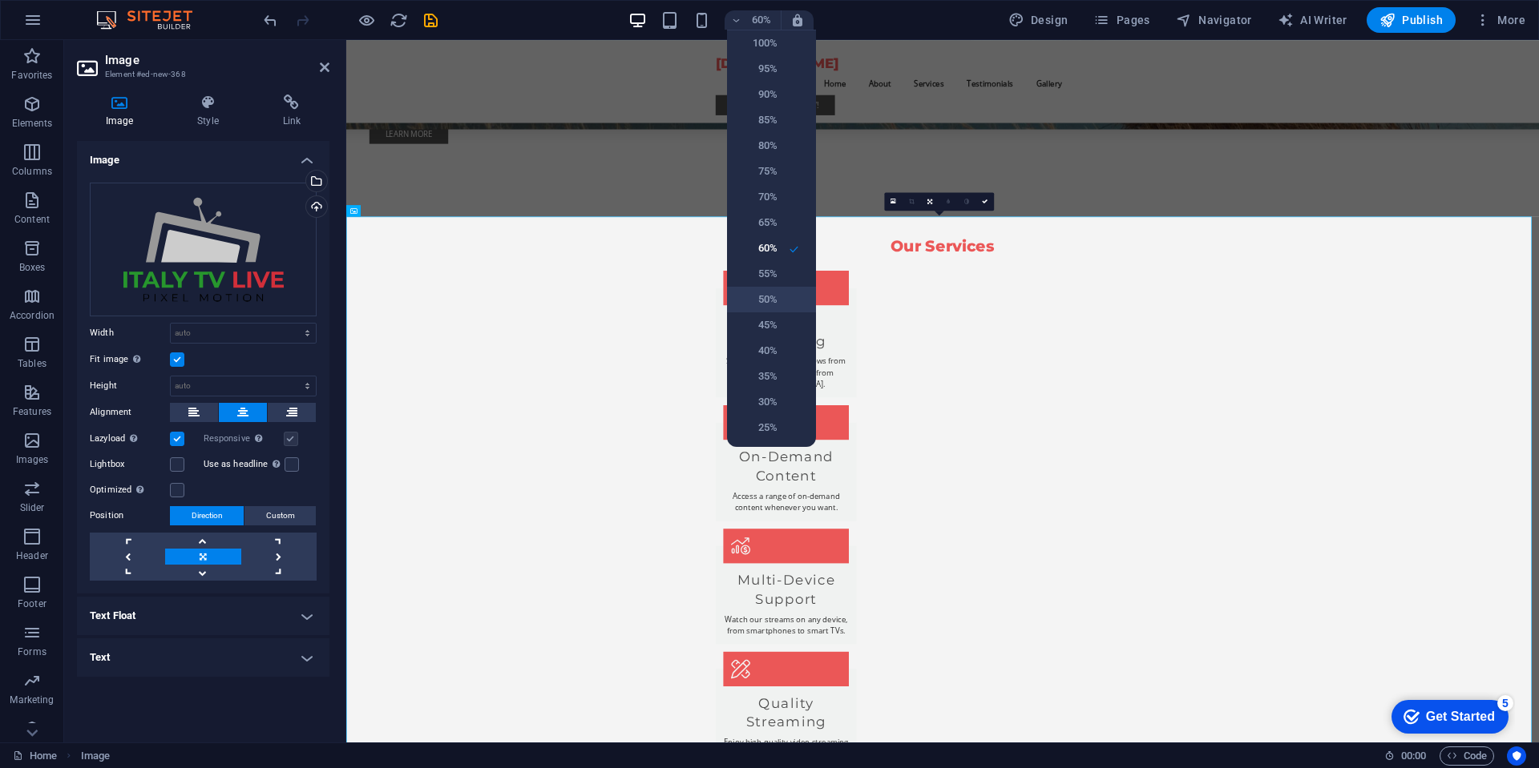
click at [768, 300] on h6 "50%" at bounding box center [756, 299] width 41 height 19
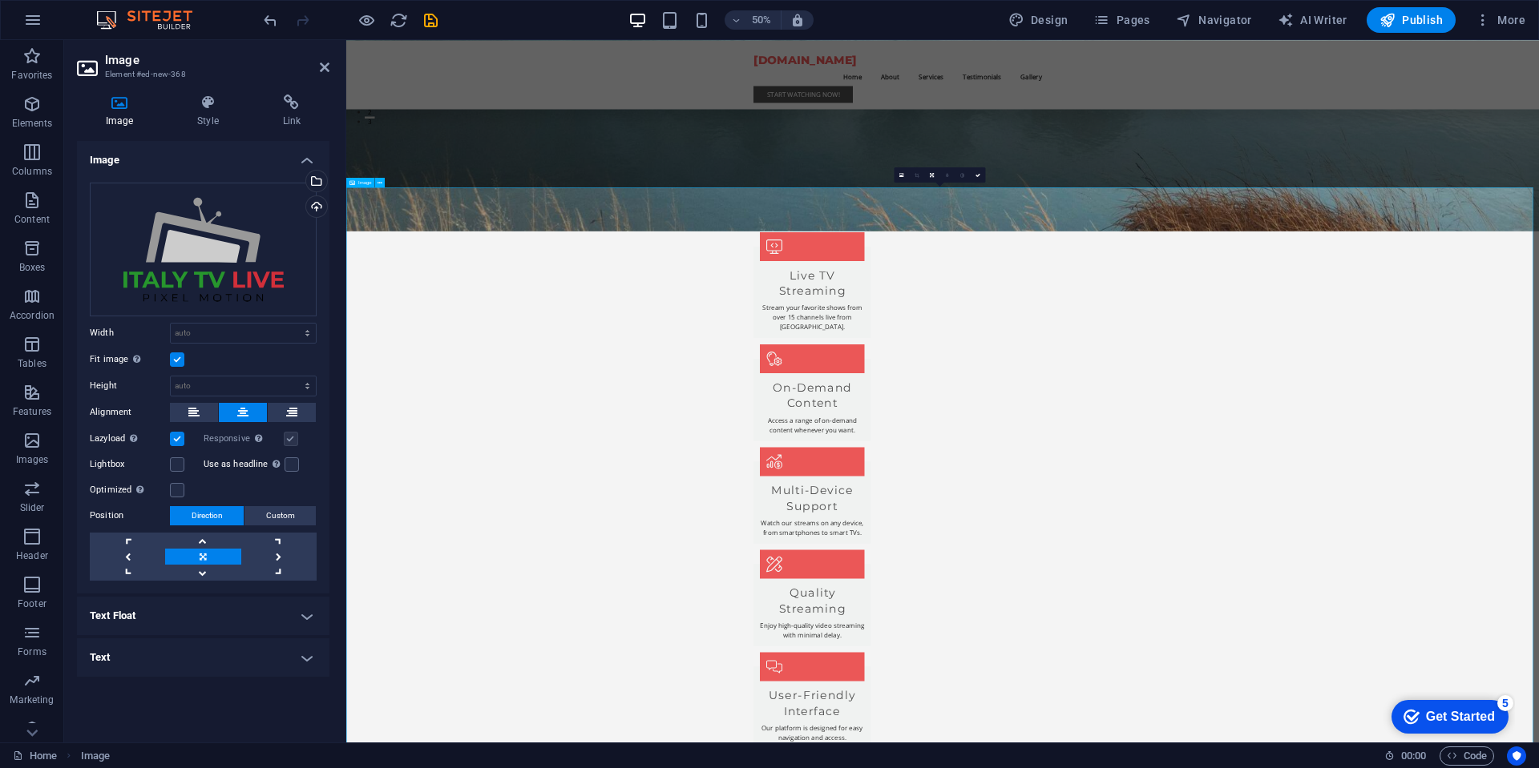
click at [759, 20] on h6 "50%" at bounding box center [761, 19] width 26 height 19
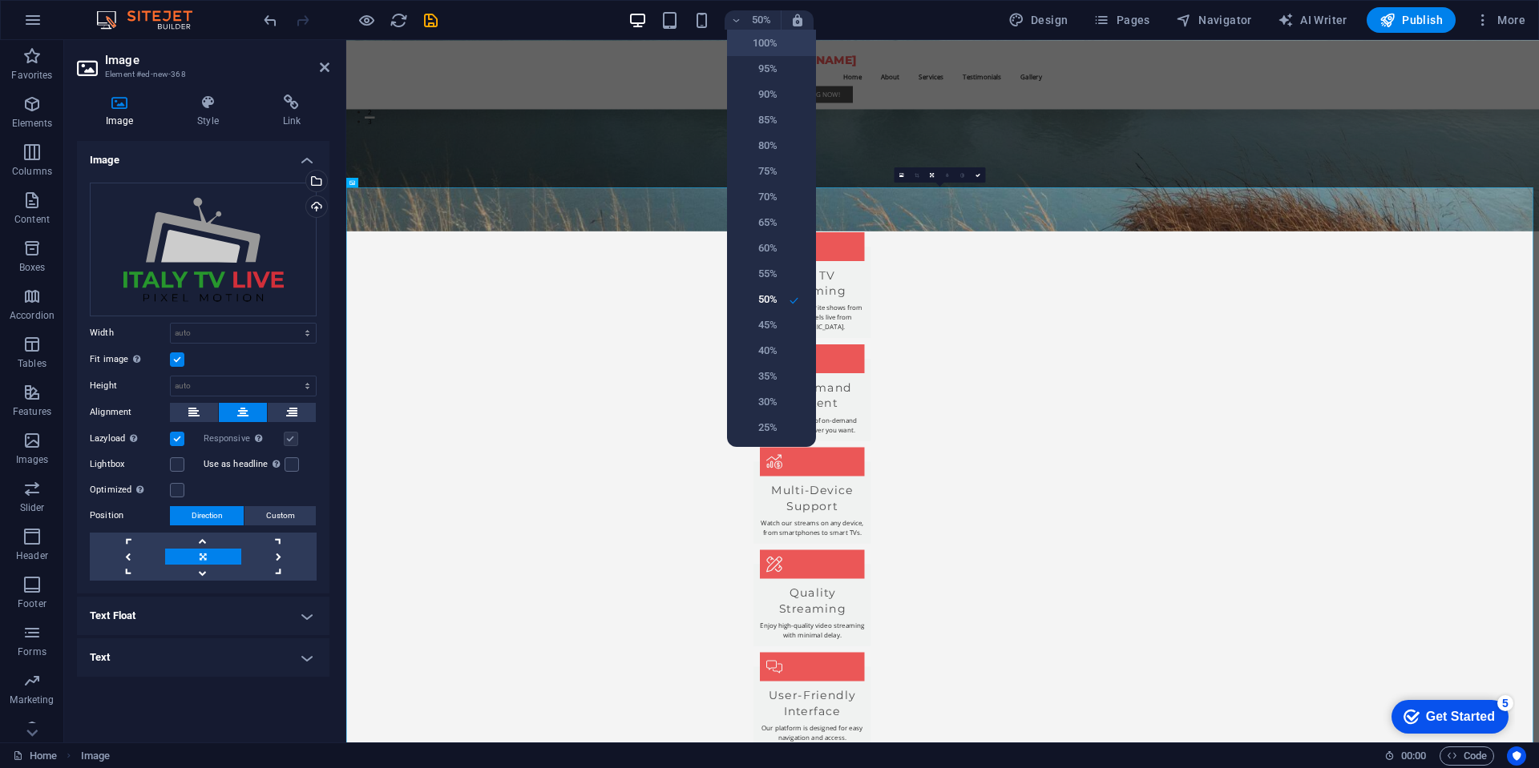
click at [764, 42] on h6 "100%" at bounding box center [756, 43] width 41 height 19
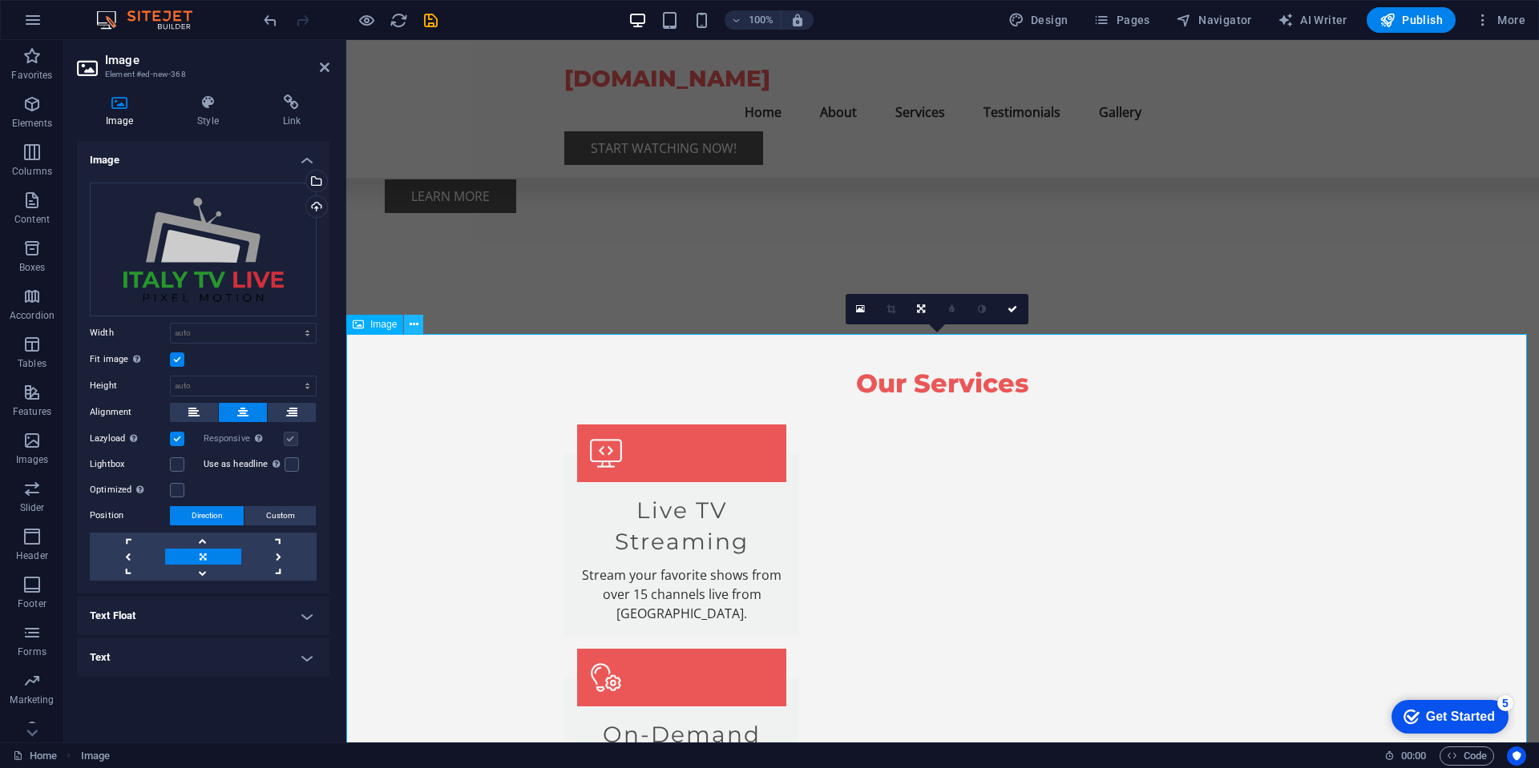
click at [415, 326] on icon at bounding box center [413, 325] width 9 height 17
select select "px"
click at [293, 324] on select "Default auto px rem % em vh vw" at bounding box center [243, 333] width 145 height 19
click at [200, 334] on input "1473" at bounding box center [243, 333] width 145 height 19
click at [204, 330] on input "1473" at bounding box center [243, 333] width 145 height 19
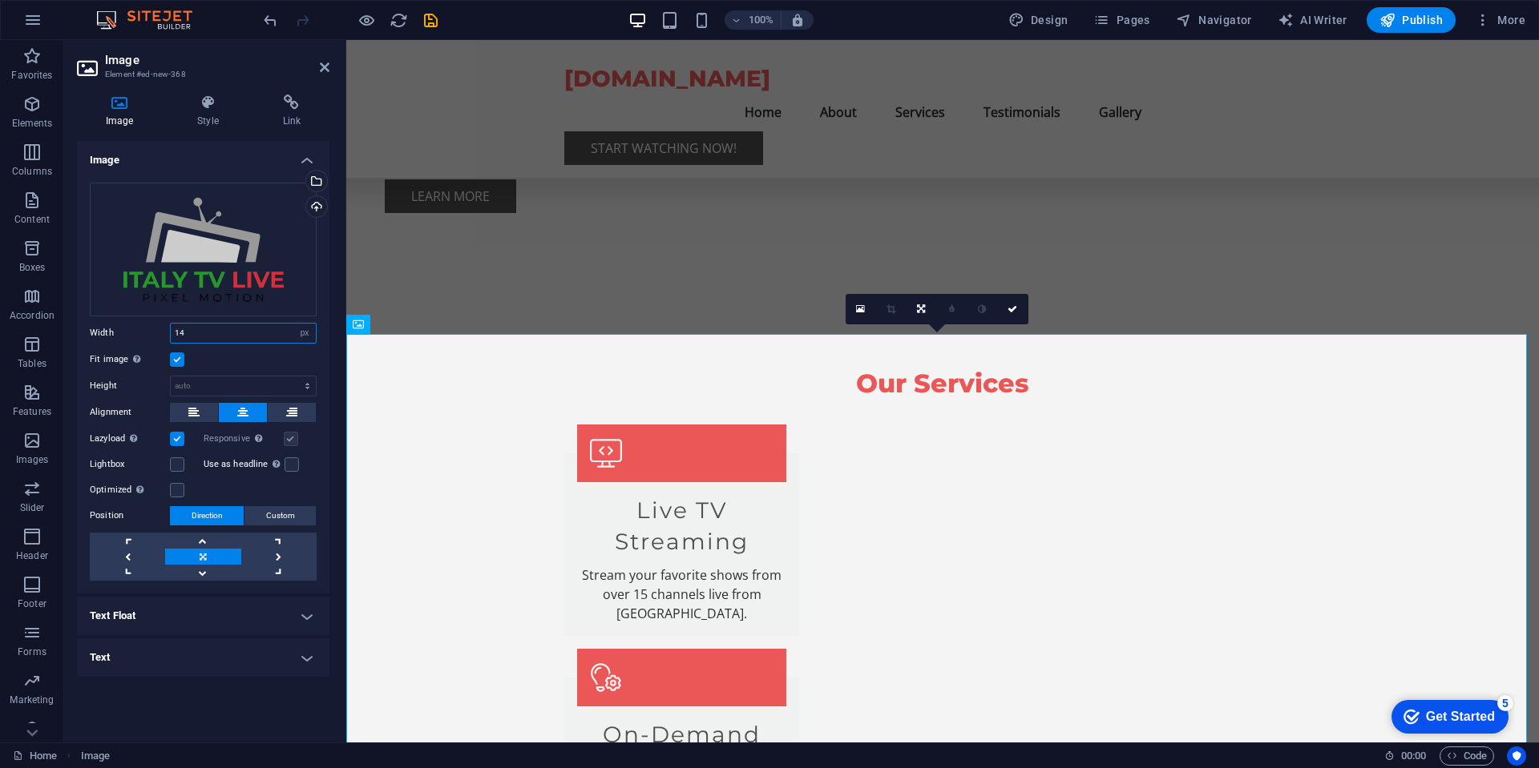
type input "1"
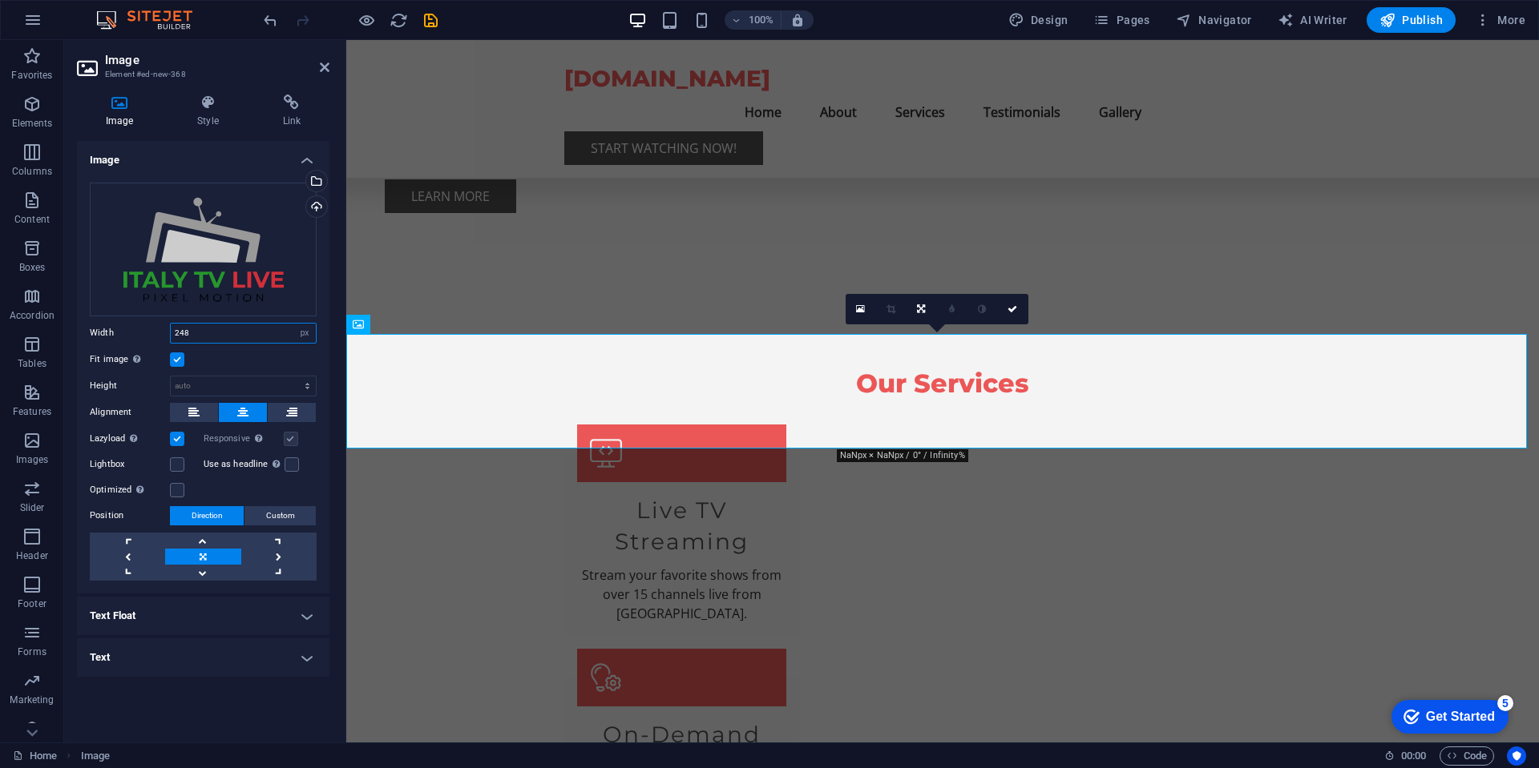
click at [189, 333] on input "248" at bounding box center [243, 333] width 145 height 19
type input "2"
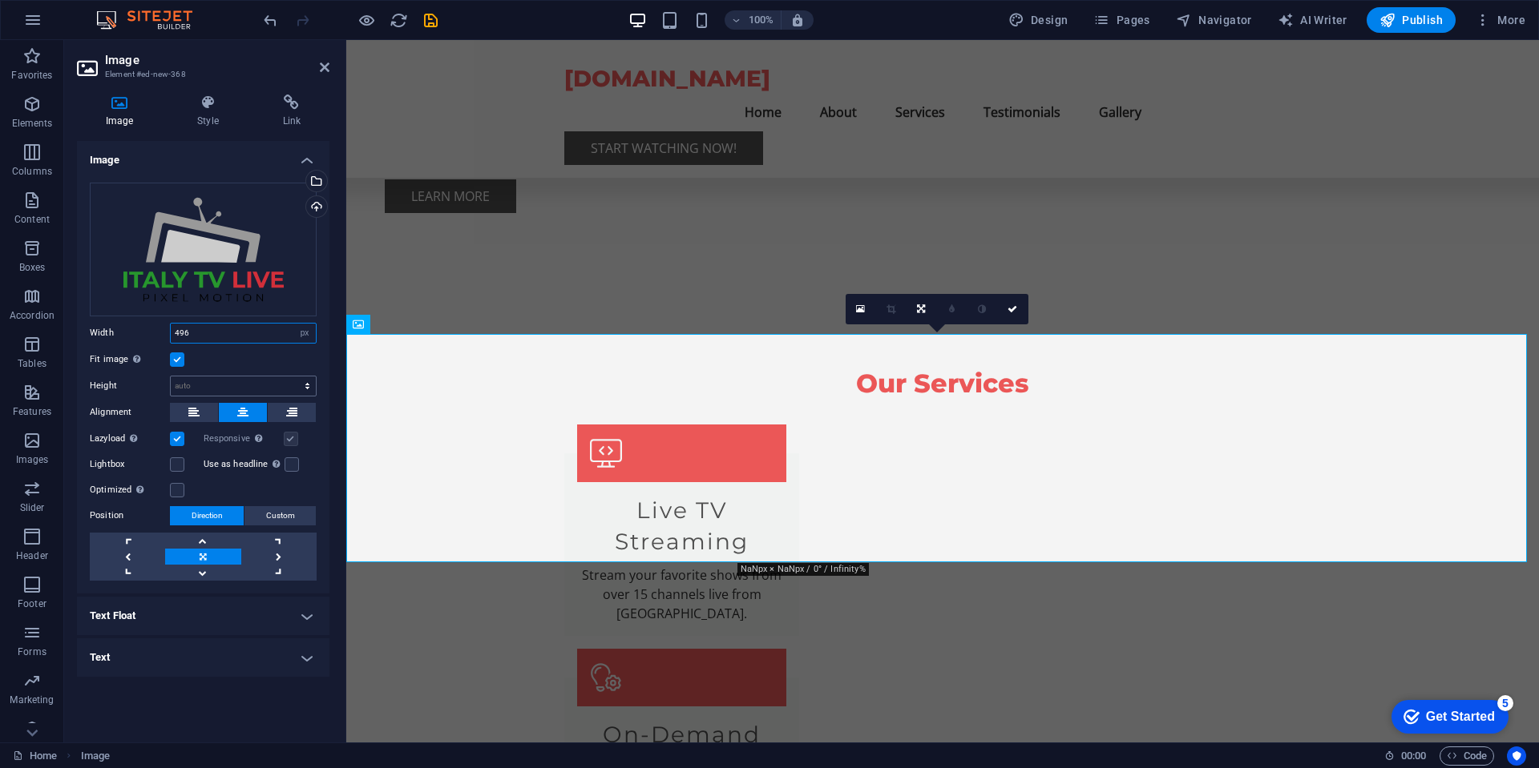
type input "496"
select select "px"
click at [293, 377] on select "Default auto px" at bounding box center [243, 386] width 145 height 19
click at [207, 391] on input "285" at bounding box center [243, 386] width 145 height 19
type input "2"
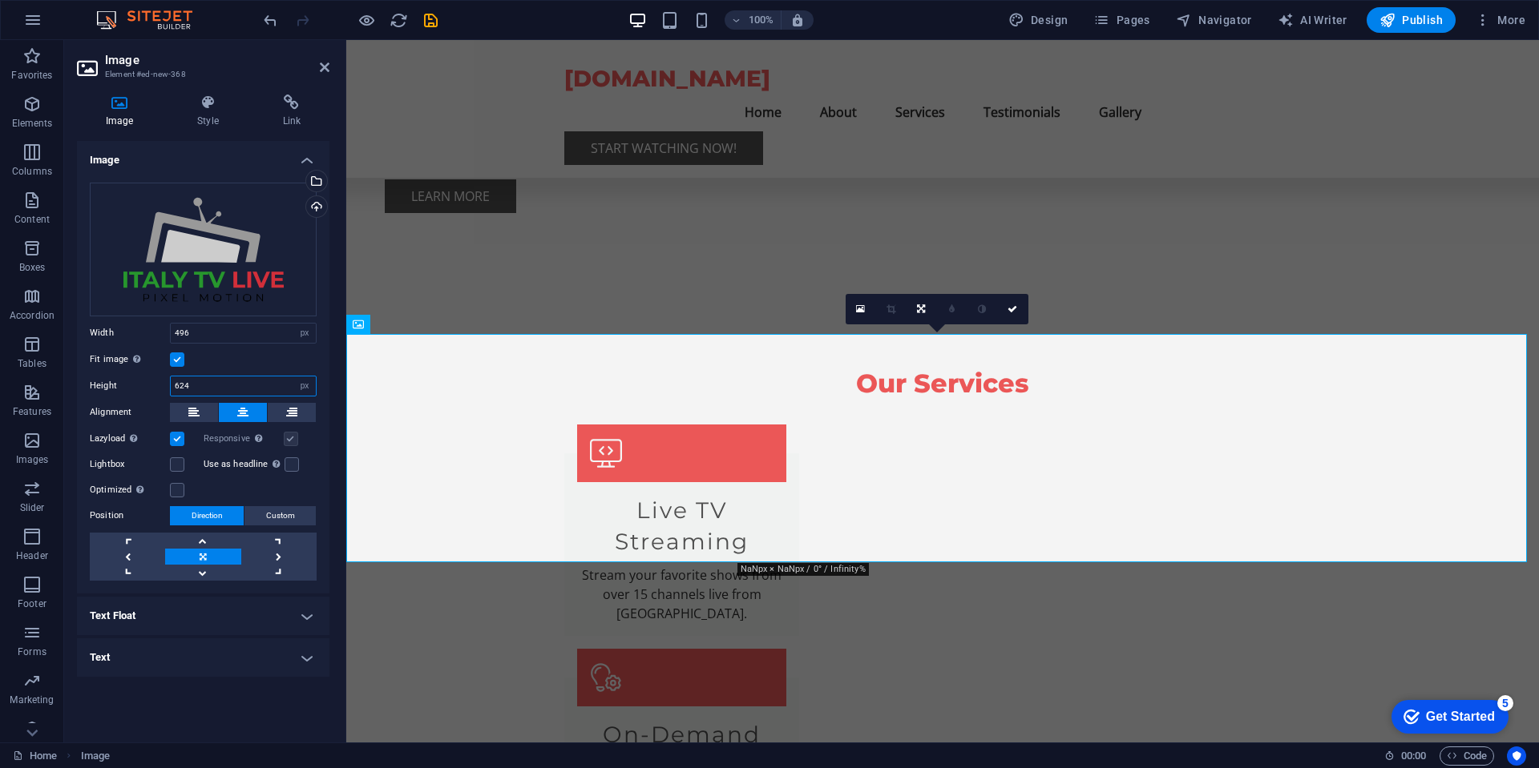
type input "624"
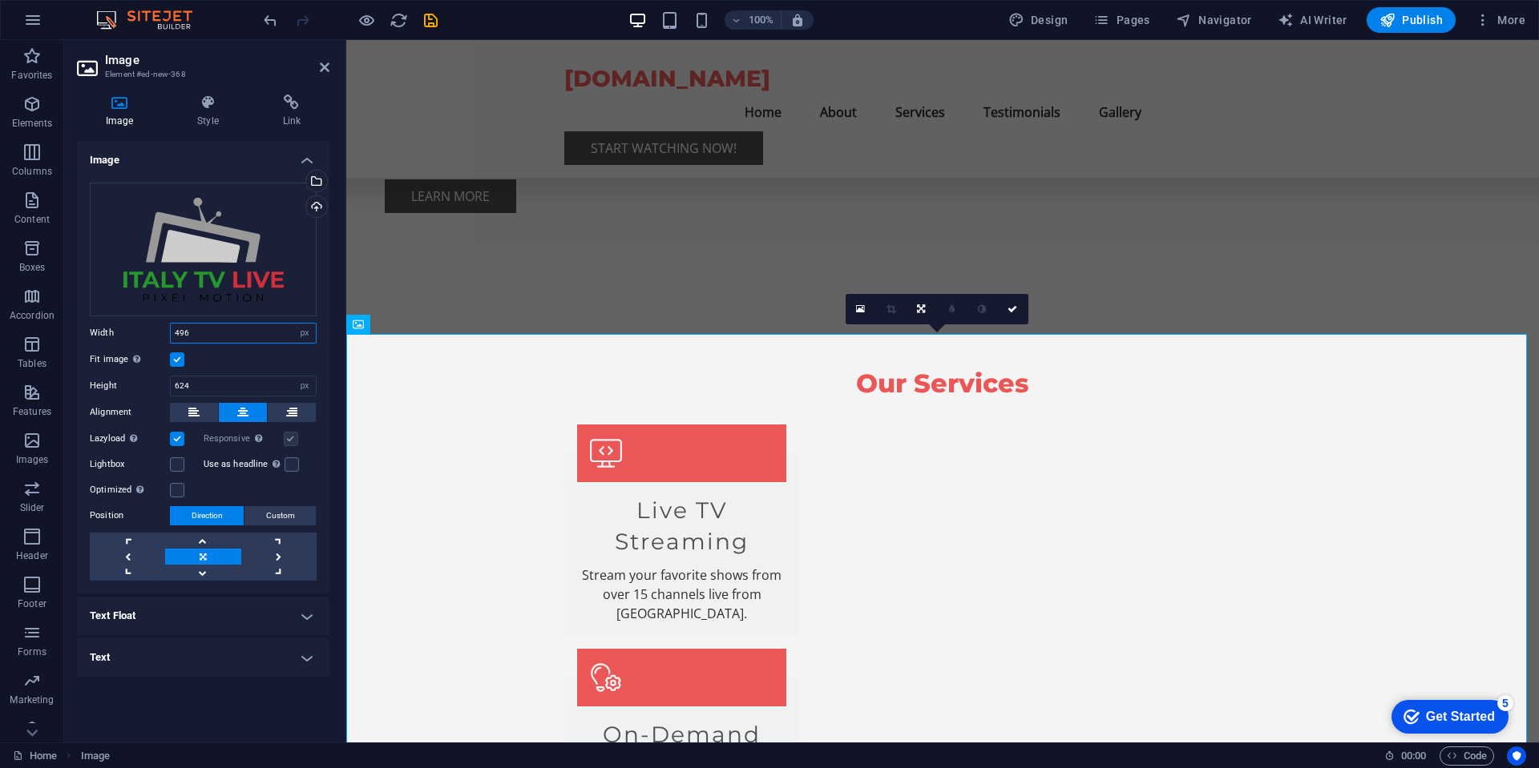
click at [208, 329] on input "496" at bounding box center [243, 333] width 145 height 19
type input "4"
type input "248"
click at [220, 378] on input "624" at bounding box center [243, 386] width 145 height 19
type input "6"
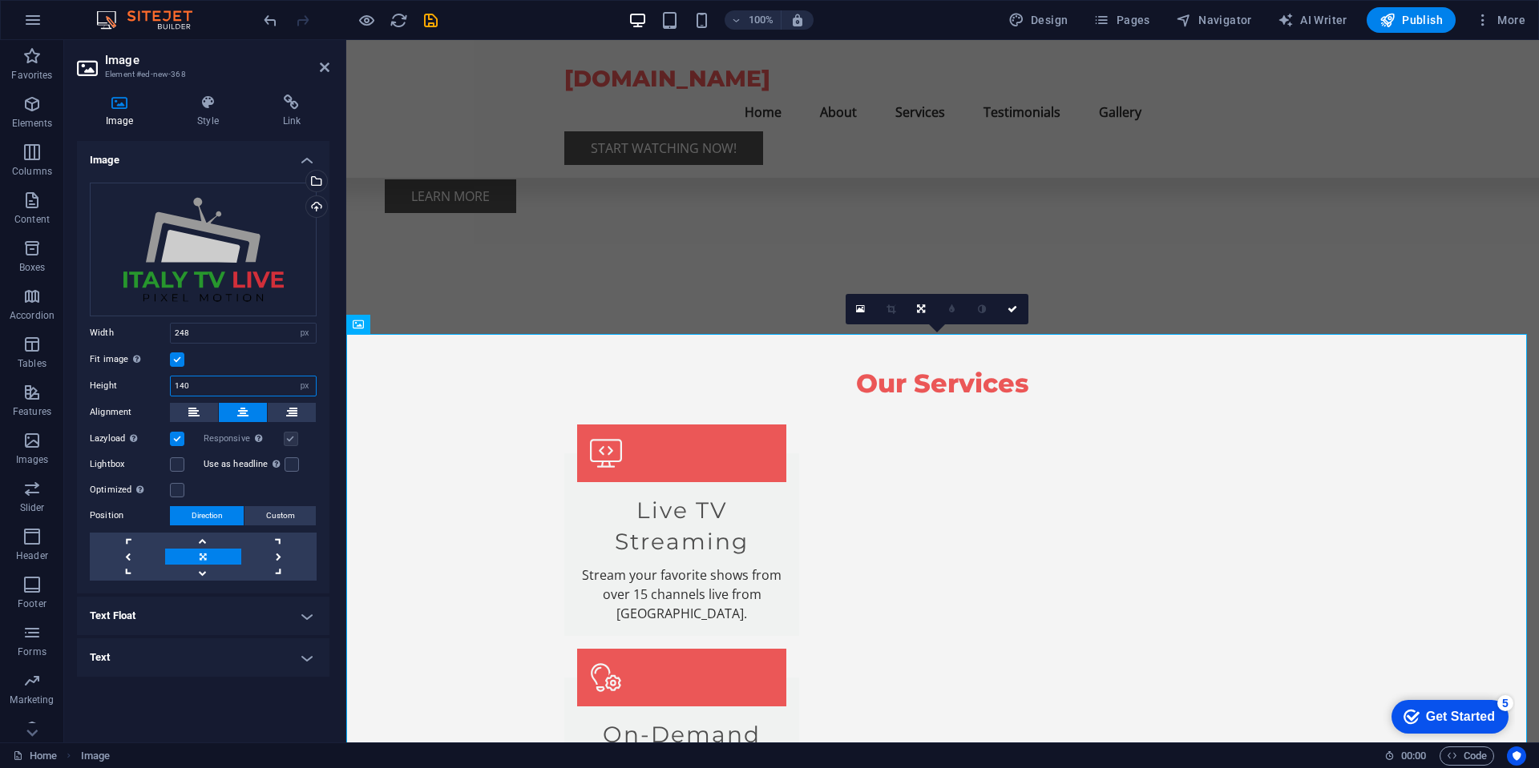
type input "140"
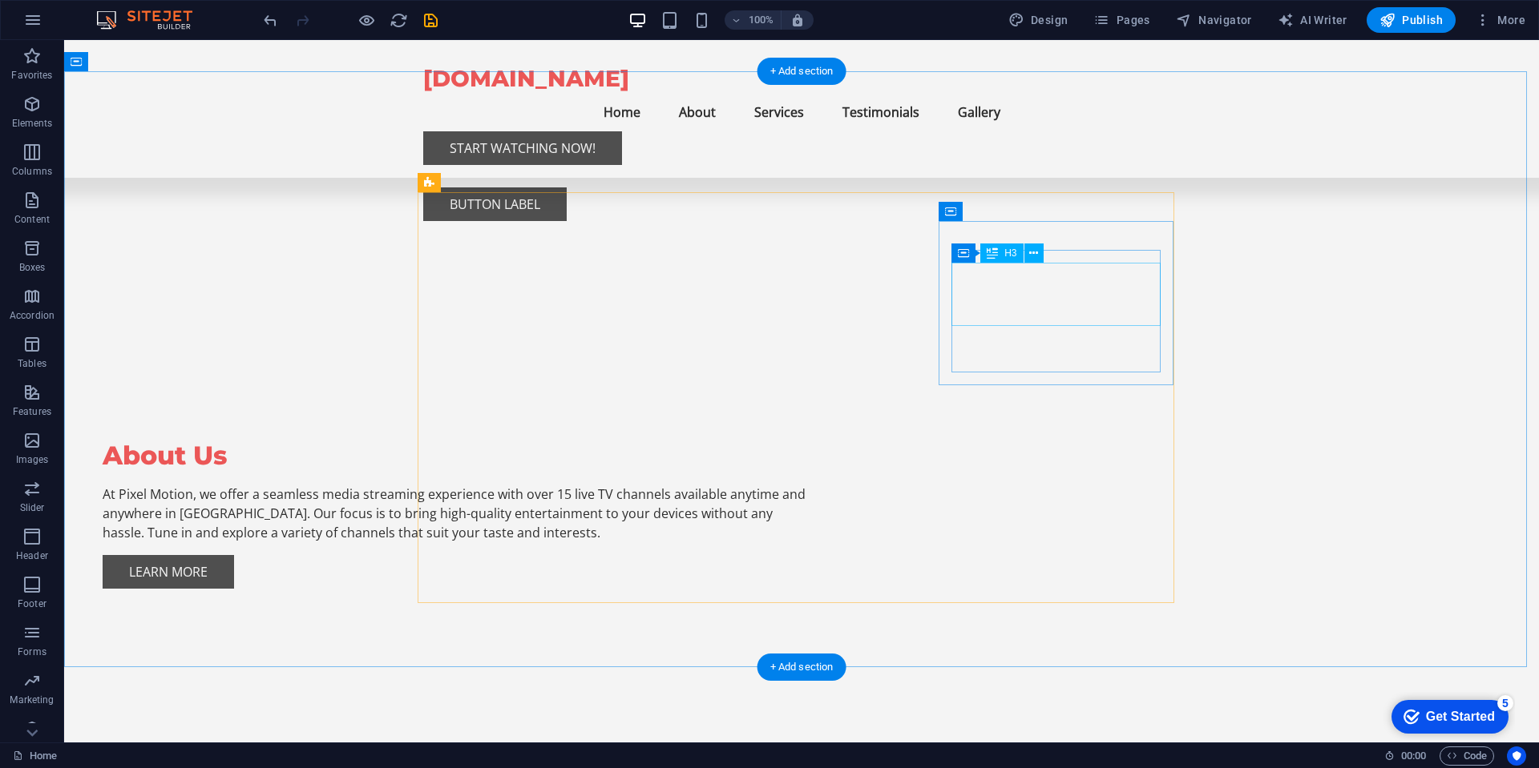
scroll to position [1154, 0]
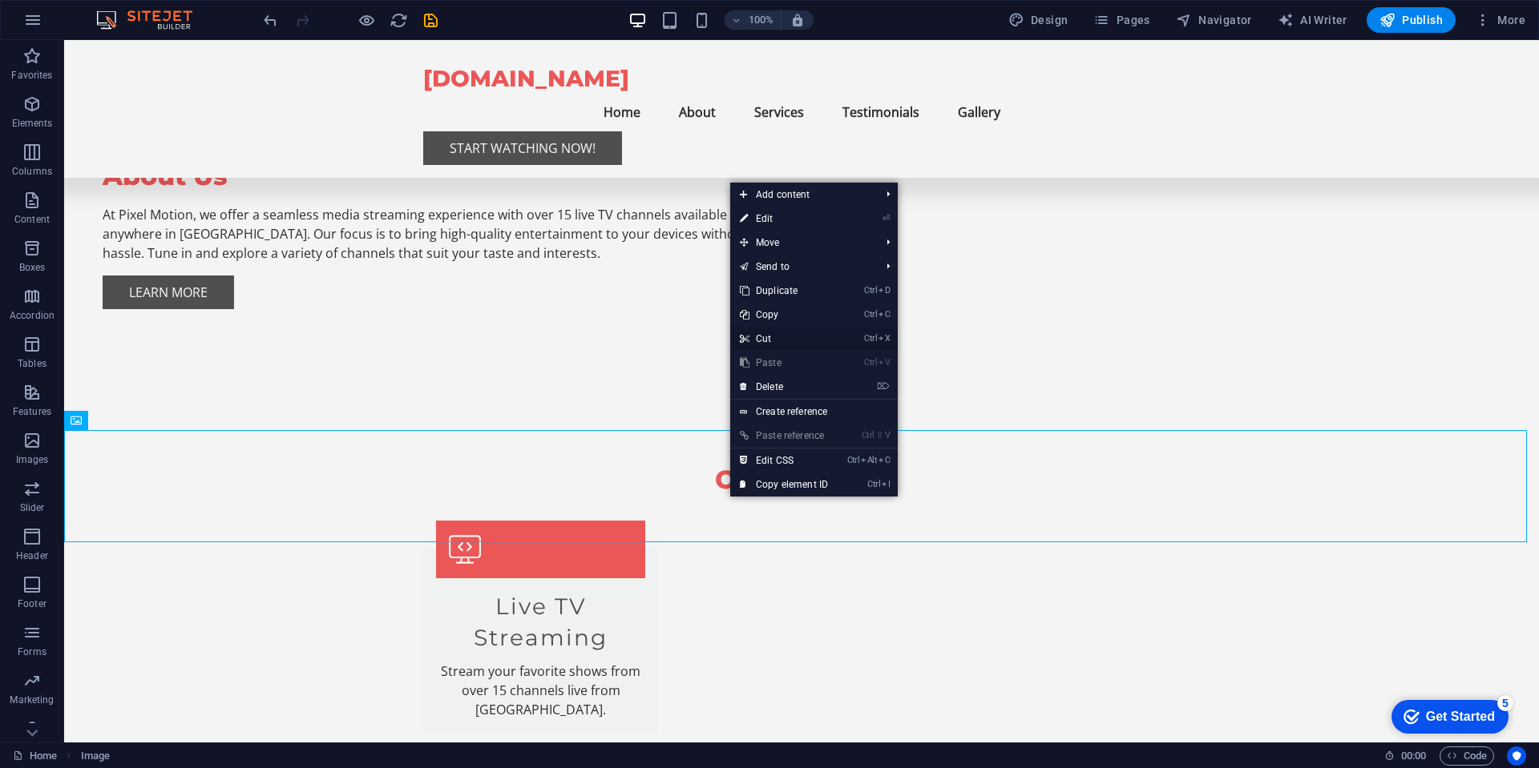
click at [770, 339] on link "Ctrl X Cut" at bounding box center [783, 339] width 107 height 24
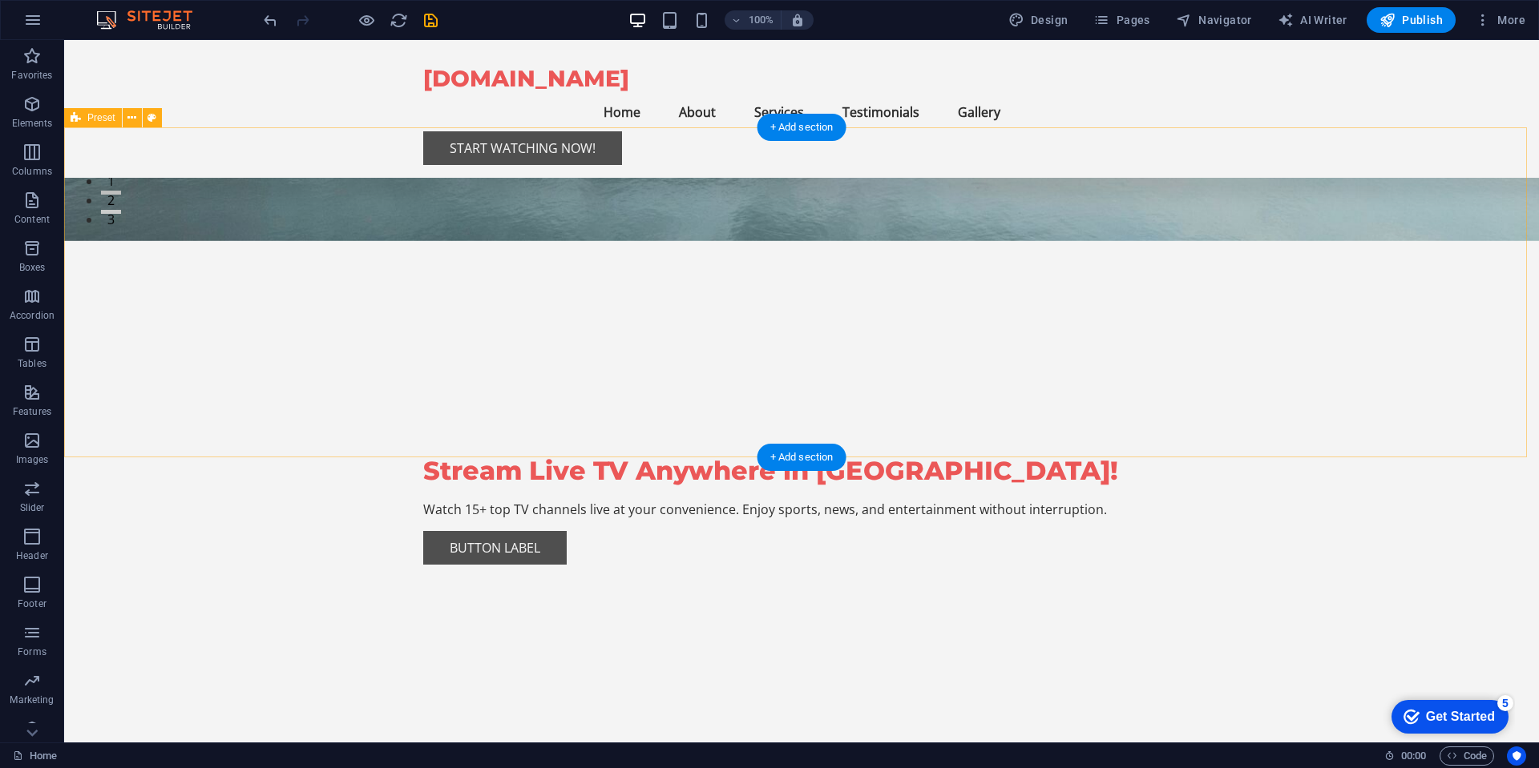
scroll to position [288, 0]
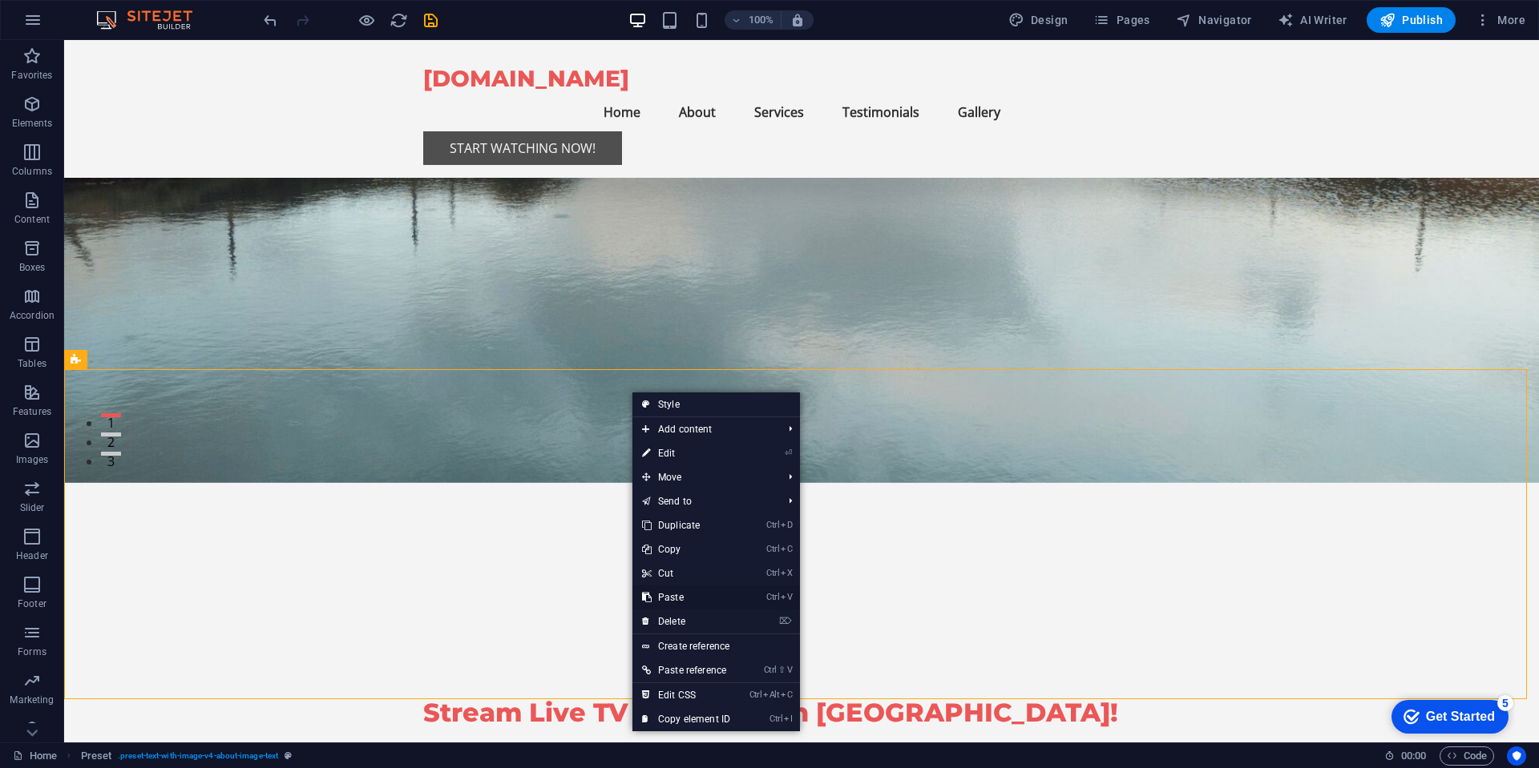
click at [676, 543] on link "Ctrl V Paste" at bounding box center [685, 598] width 107 height 24
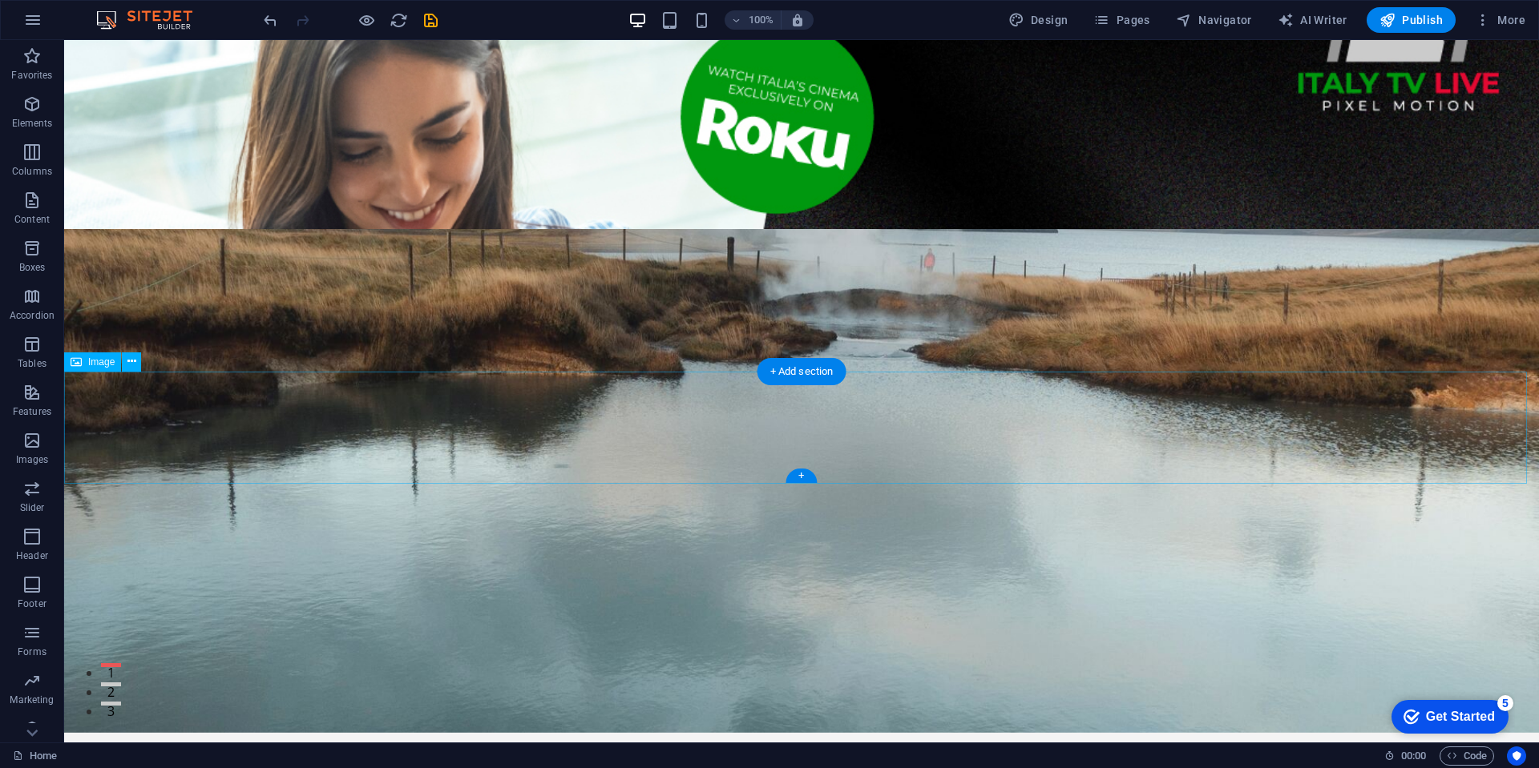
scroll to position [0, 0]
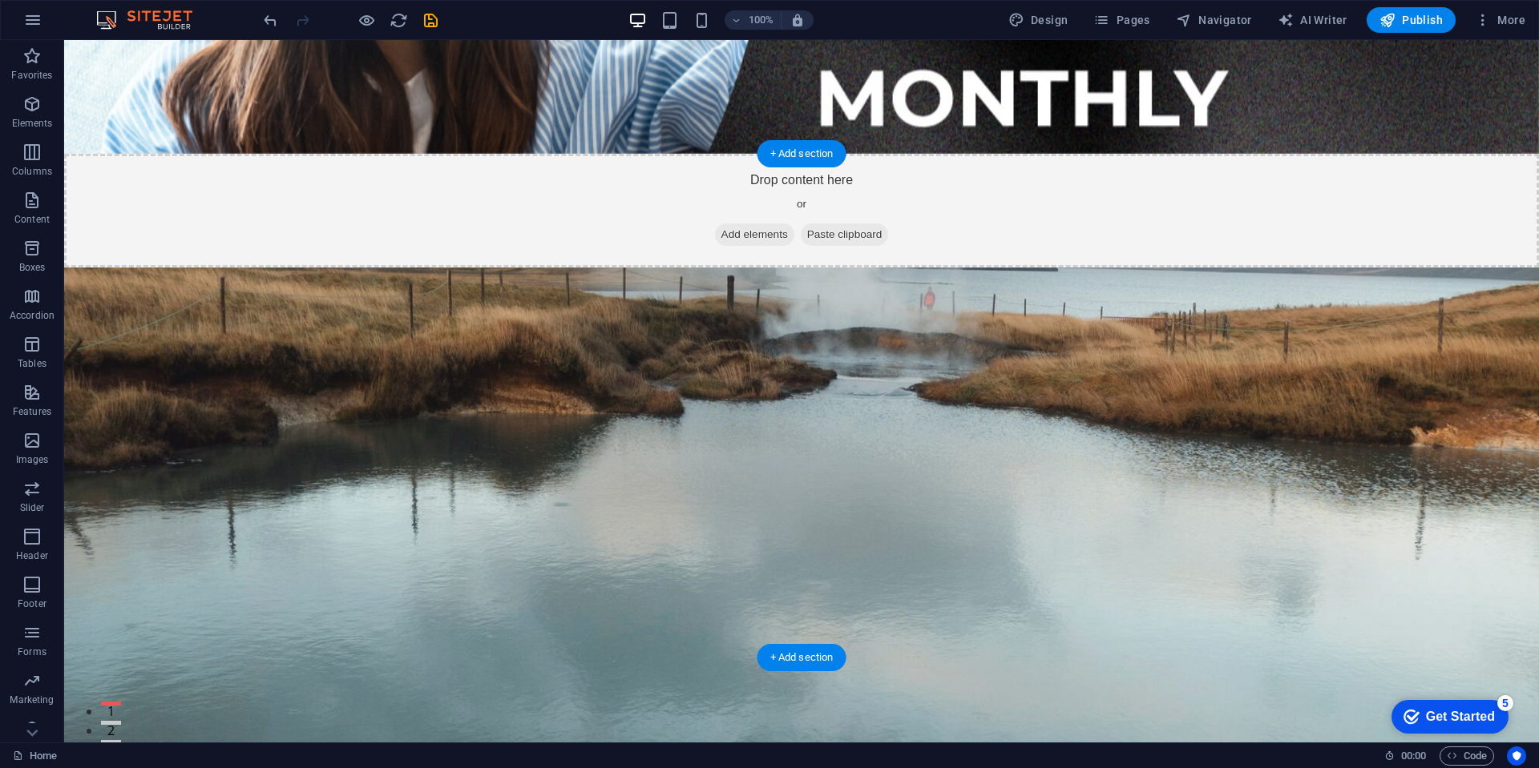
click at [878, 329] on figure at bounding box center [801, 520] width 1474 height 504
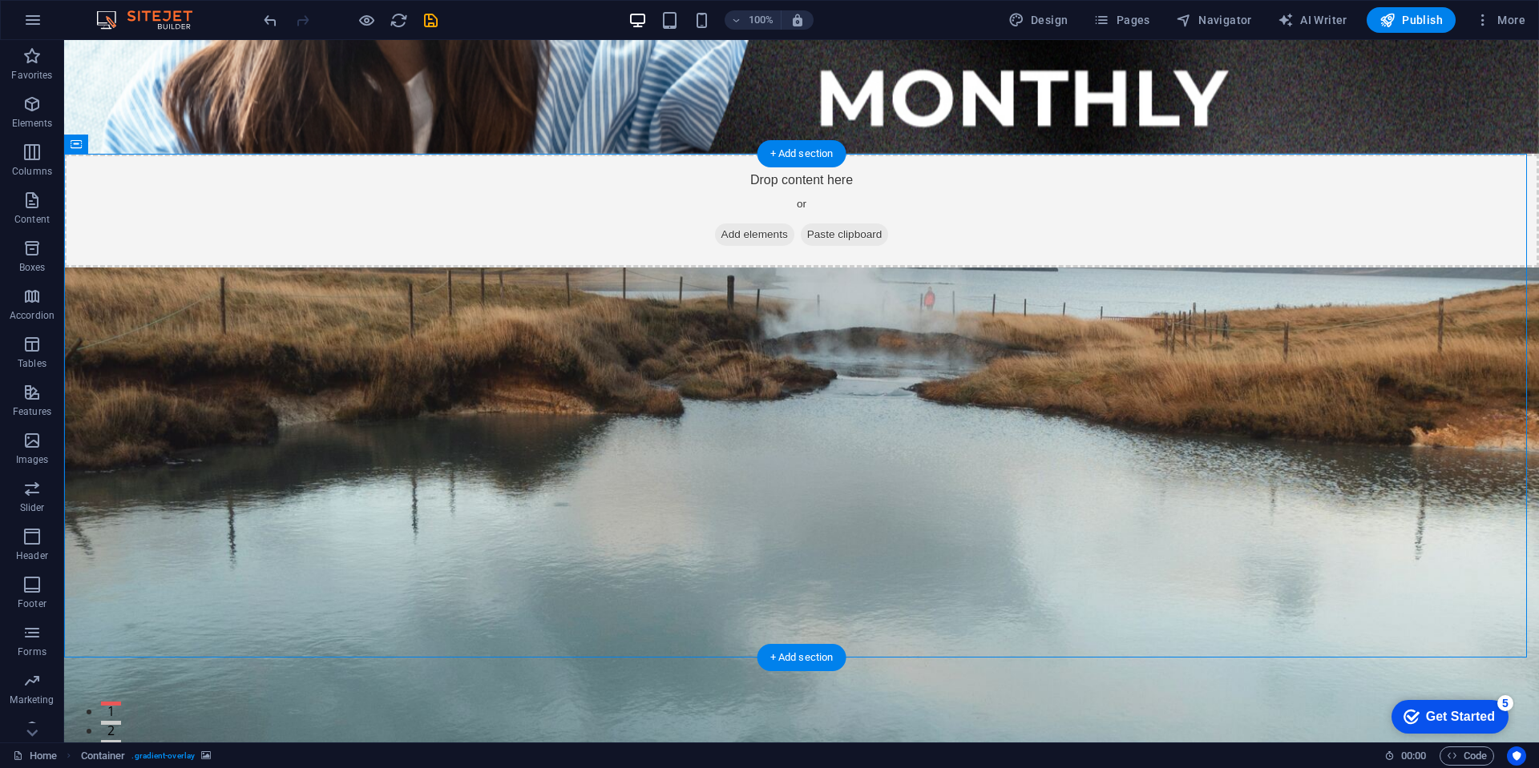
click at [985, 413] on figure at bounding box center [801, 520] width 1474 height 504
click at [552, 154] on div "Drop content here or Add elements Paste clipboard" at bounding box center [801, 211] width 1474 height 114
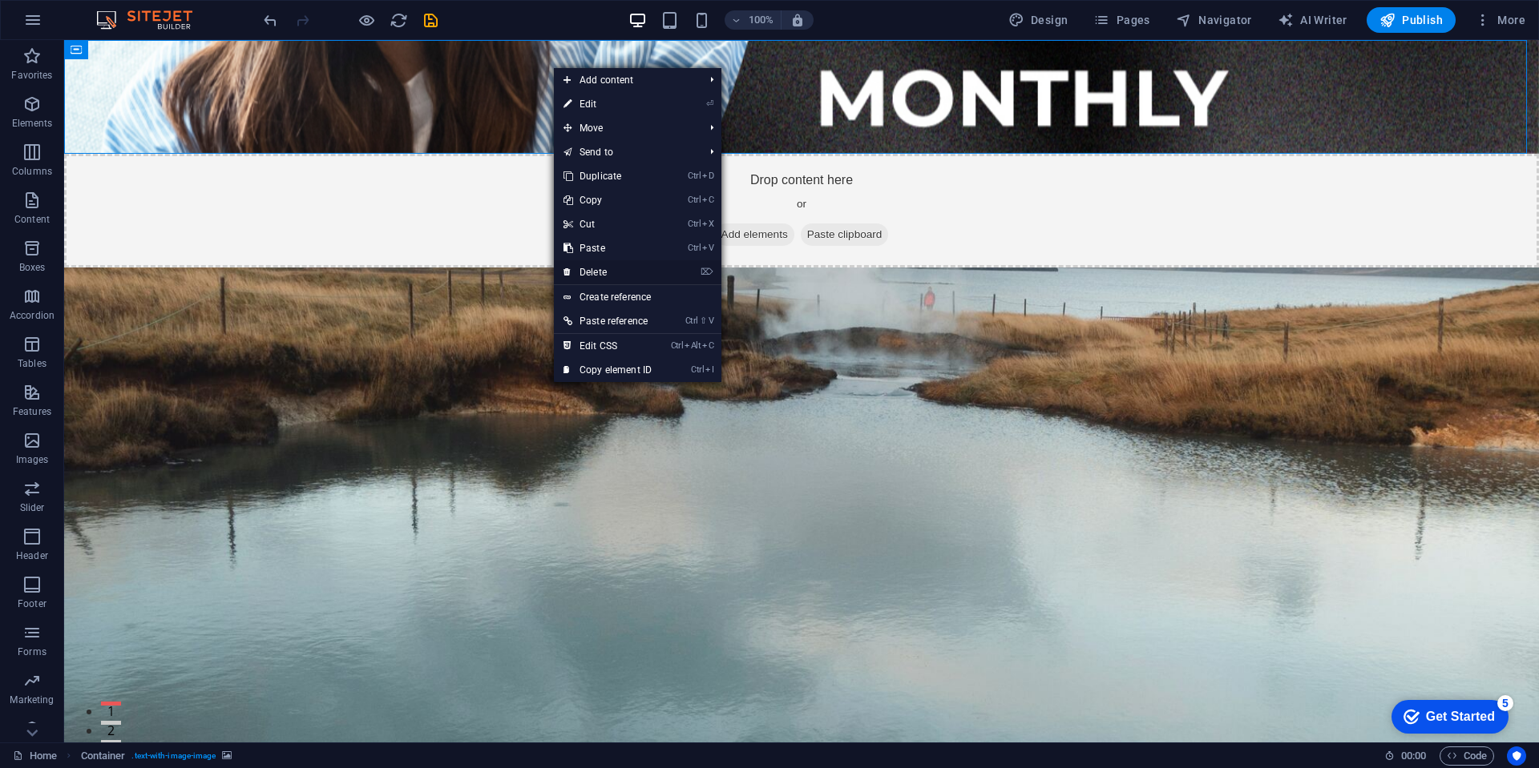
click at [598, 269] on link "⌦ Delete" at bounding box center [607, 272] width 107 height 24
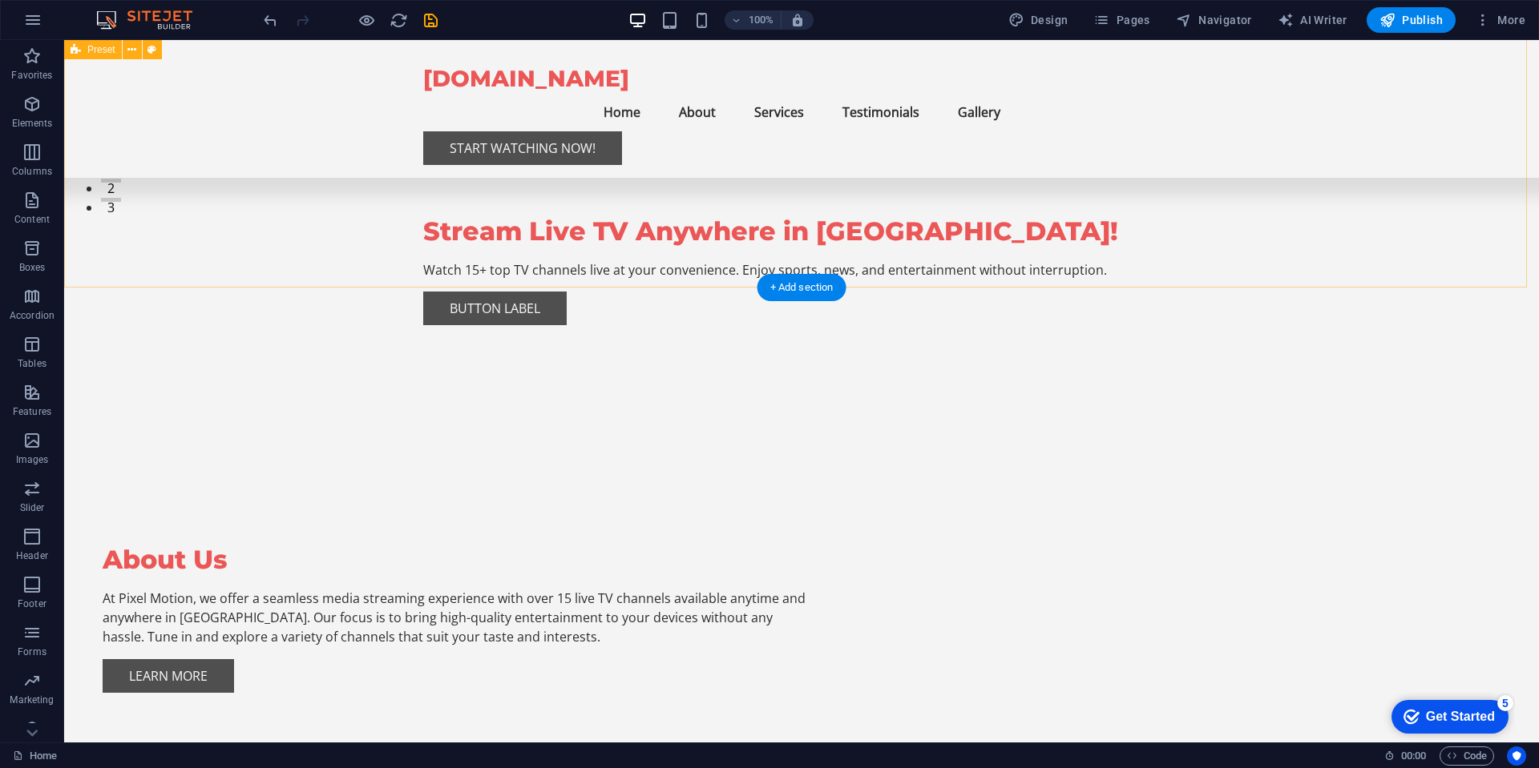
scroll to position [481, 0]
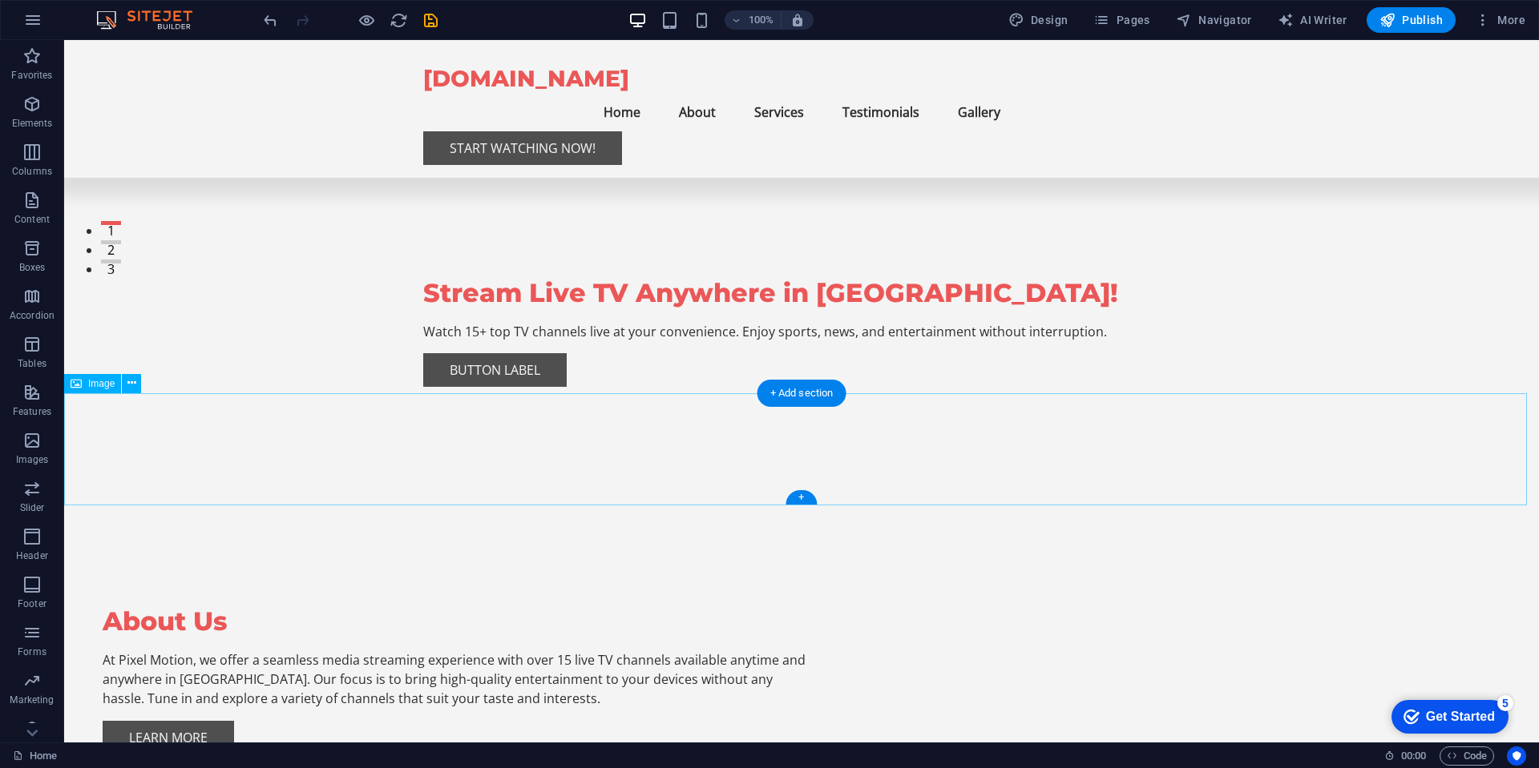
click at [131, 382] on icon at bounding box center [131, 383] width 9 height 17
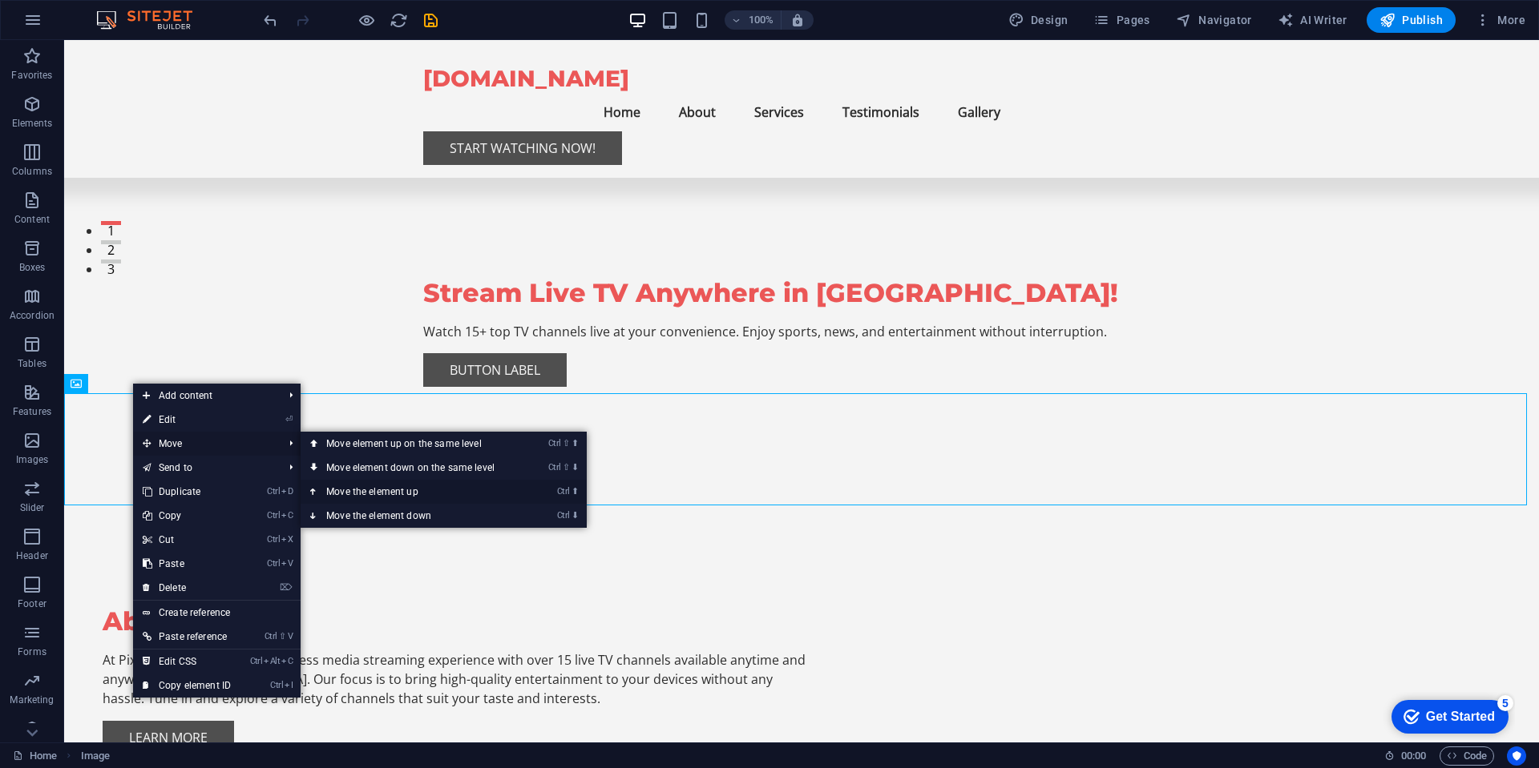
click at [381, 490] on link "Ctrl ⬆ Move the element up" at bounding box center [414, 492] width 226 height 24
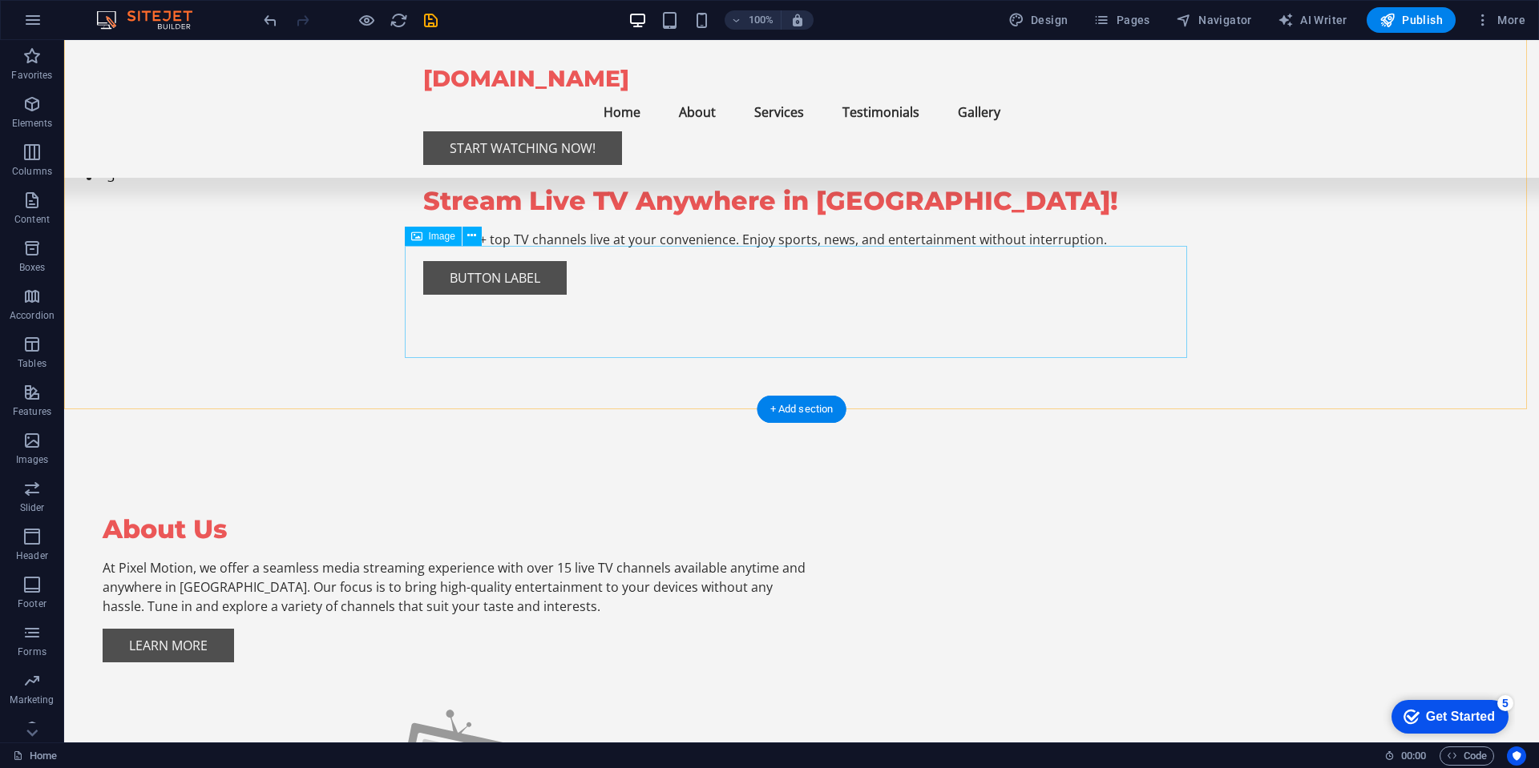
scroll to position [577, 0]
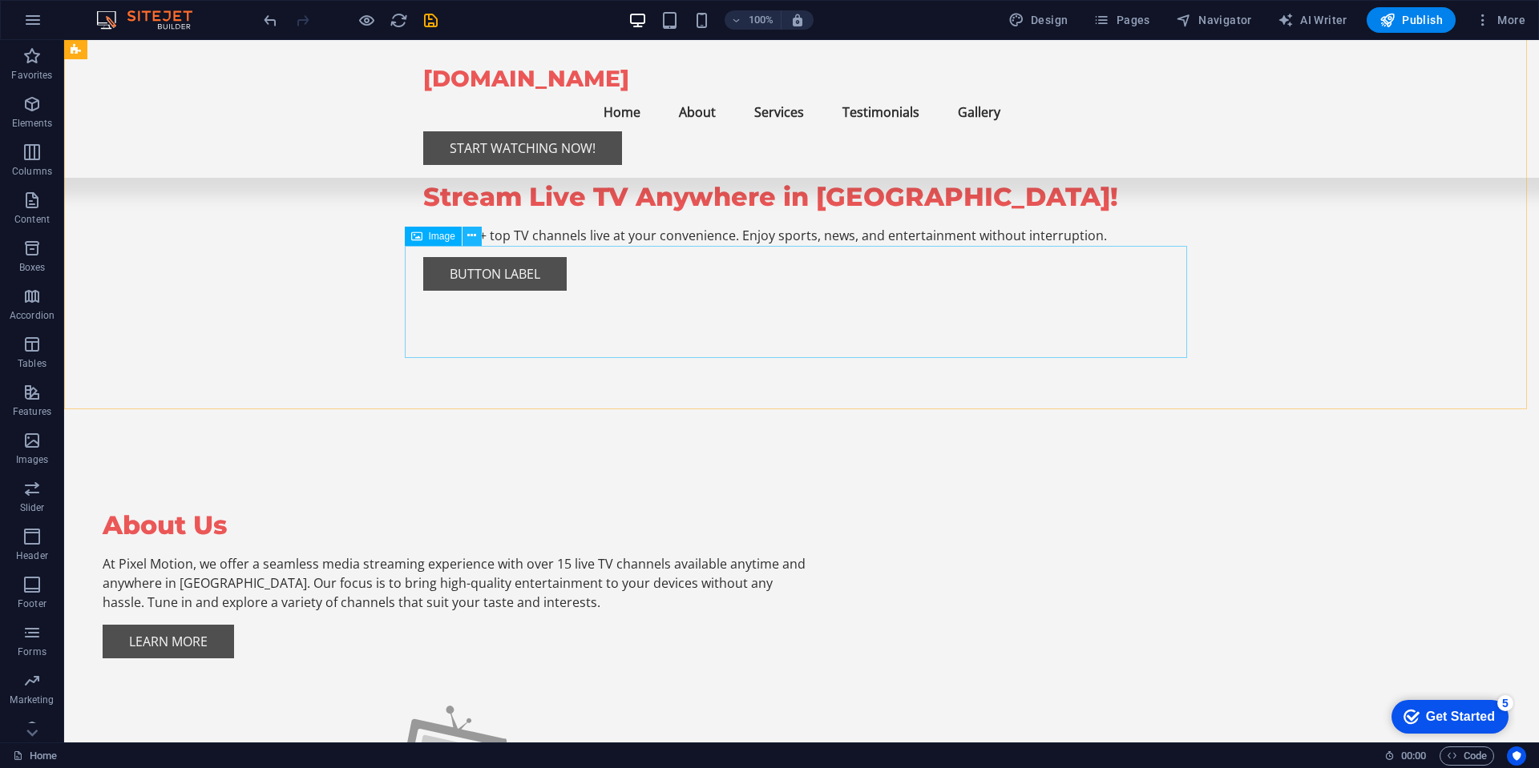
click at [471, 234] on icon at bounding box center [471, 236] width 9 height 17
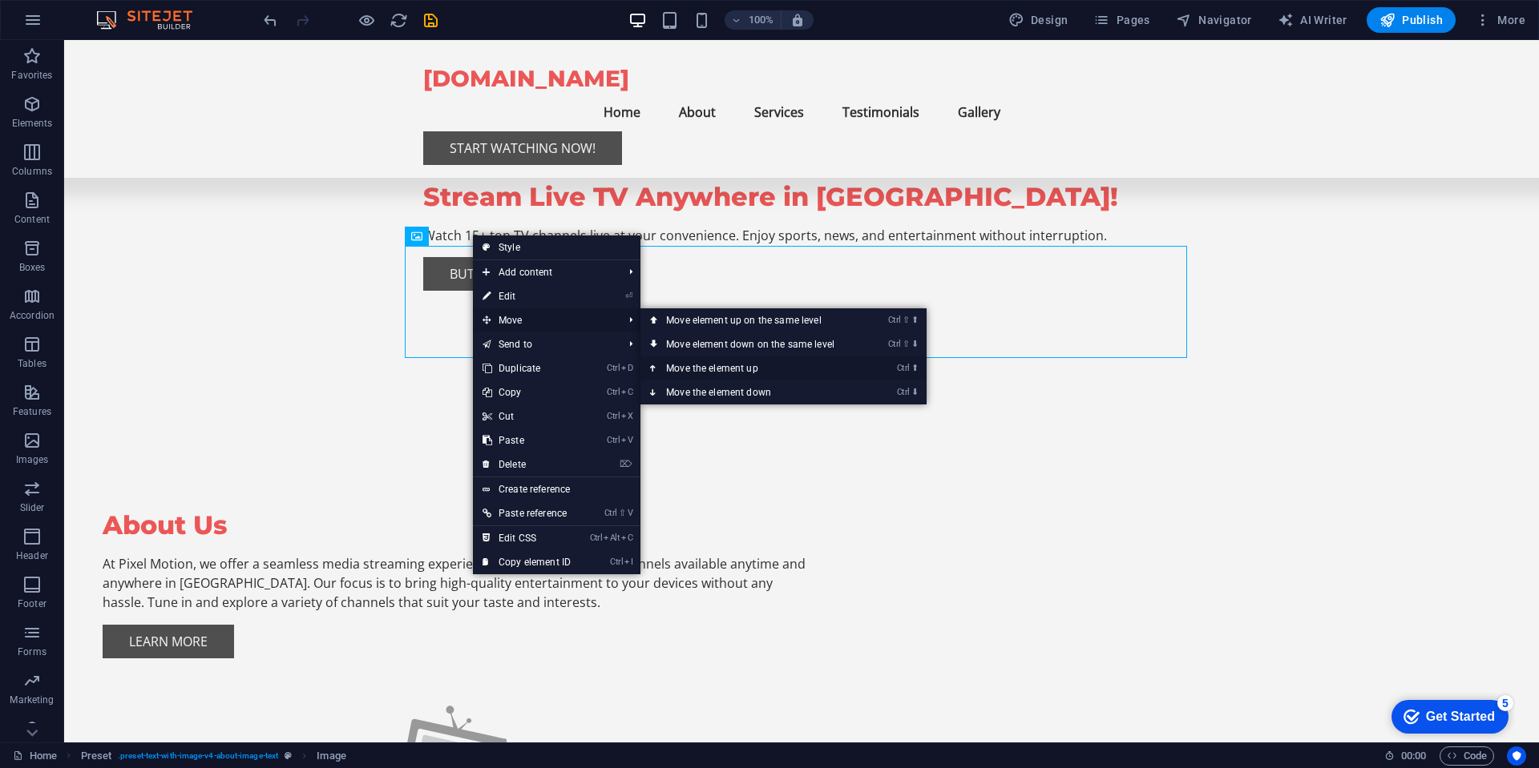
click at [748, 369] on link "Ctrl ⬆ Move the element up" at bounding box center [753, 369] width 226 height 24
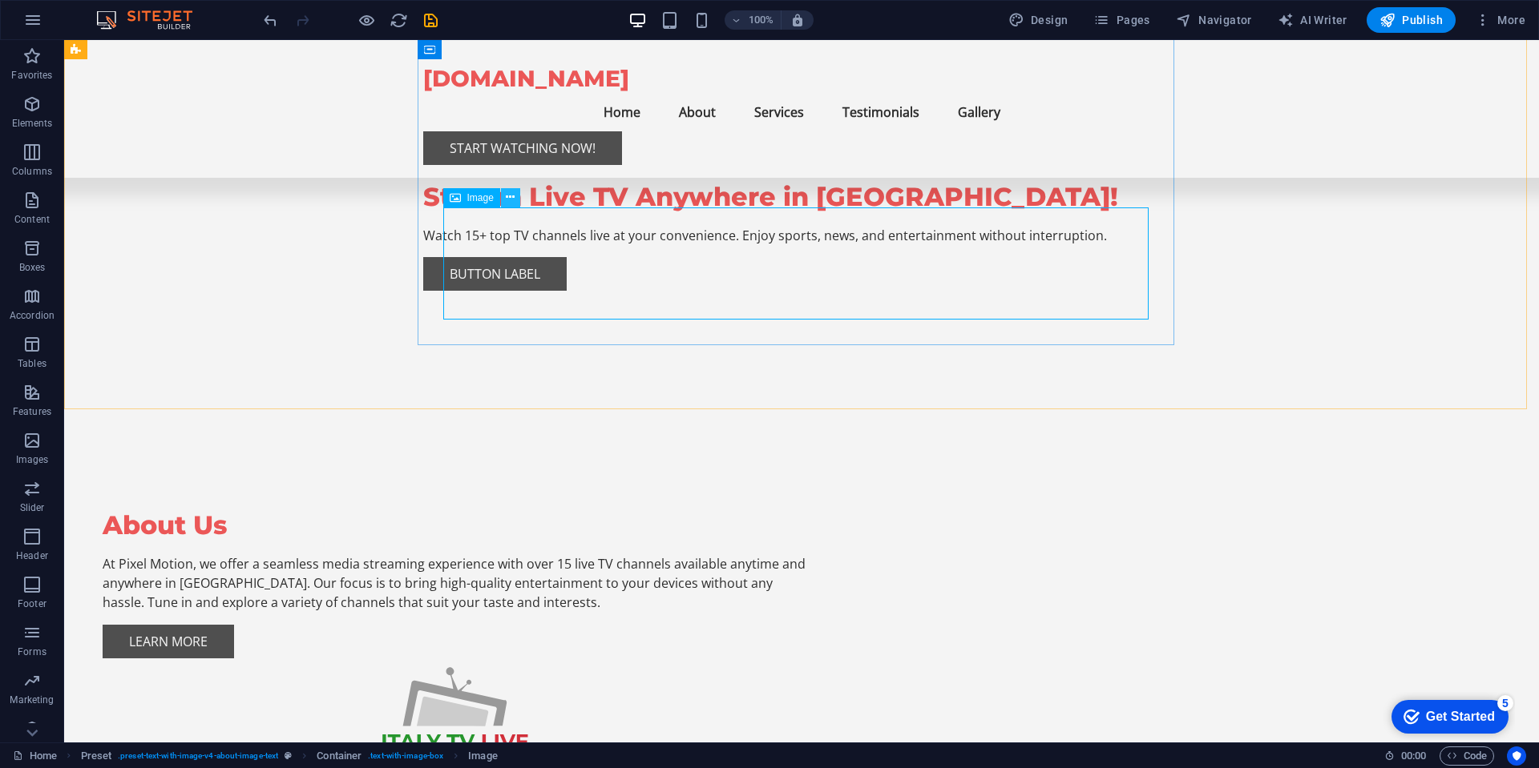
click at [511, 193] on icon at bounding box center [510, 197] width 9 height 17
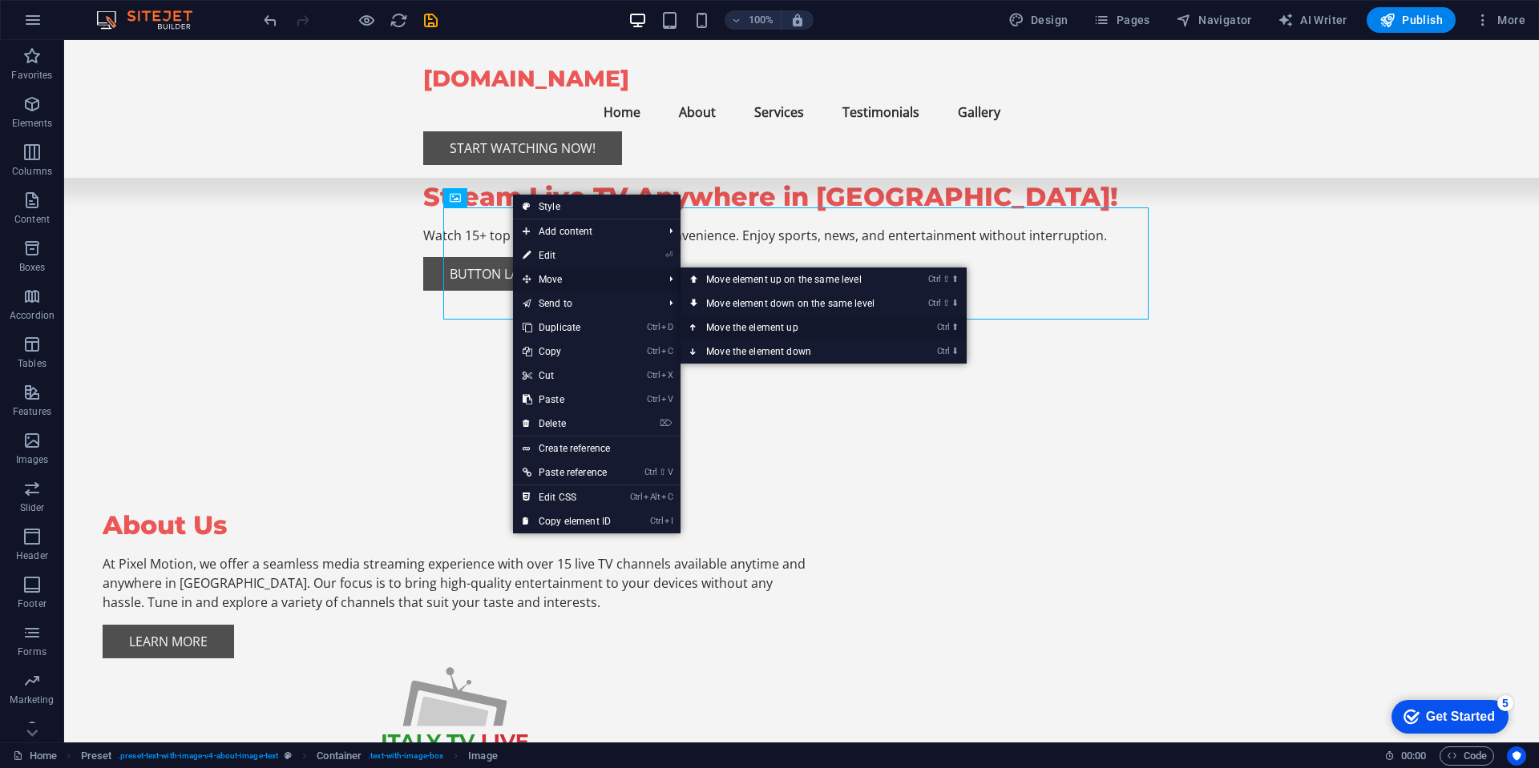
click at [780, 329] on link "Ctrl ⬆ Move the element up" at bounding box center [793, 328] width 226 height 24
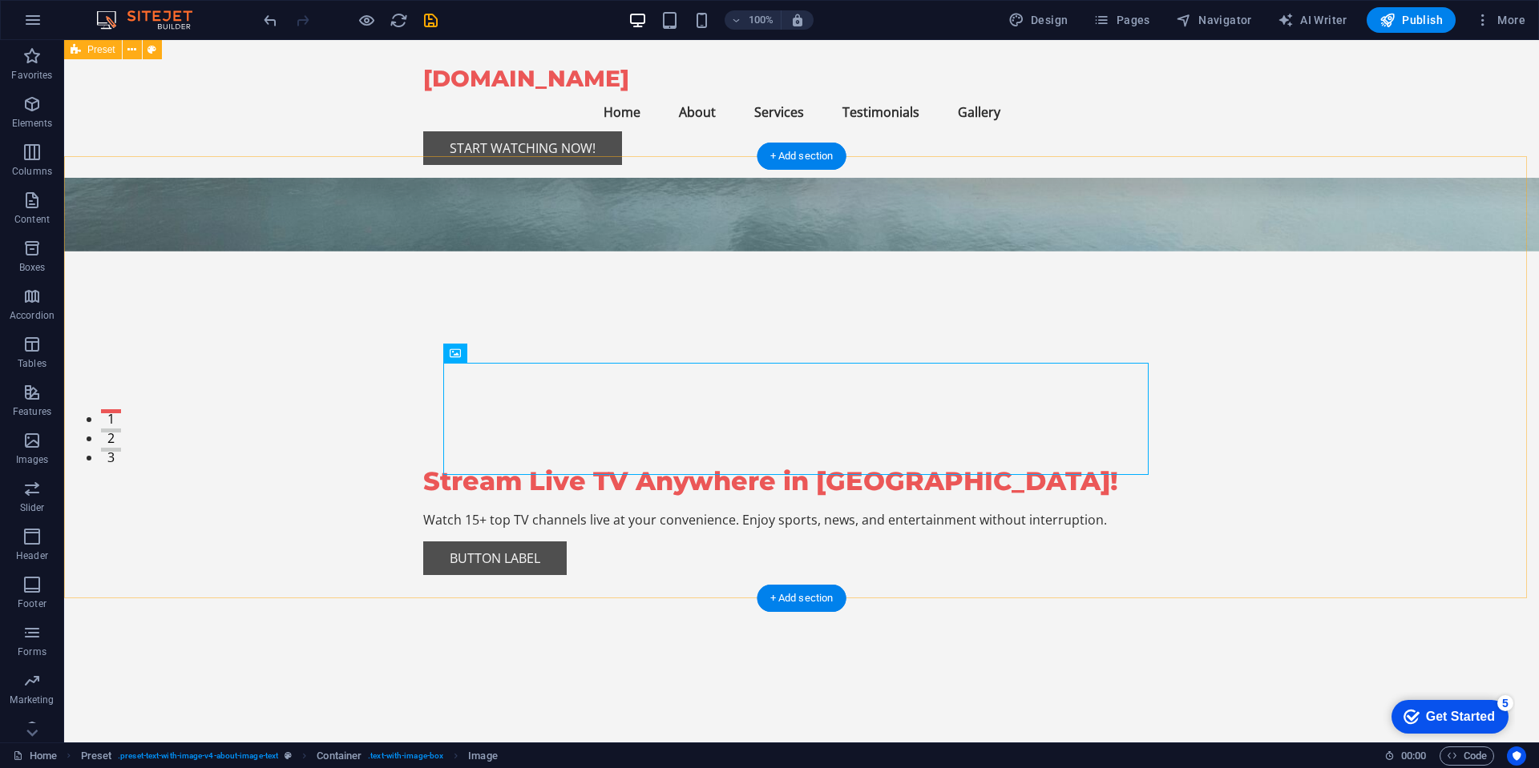
scroll to position [288, 0]
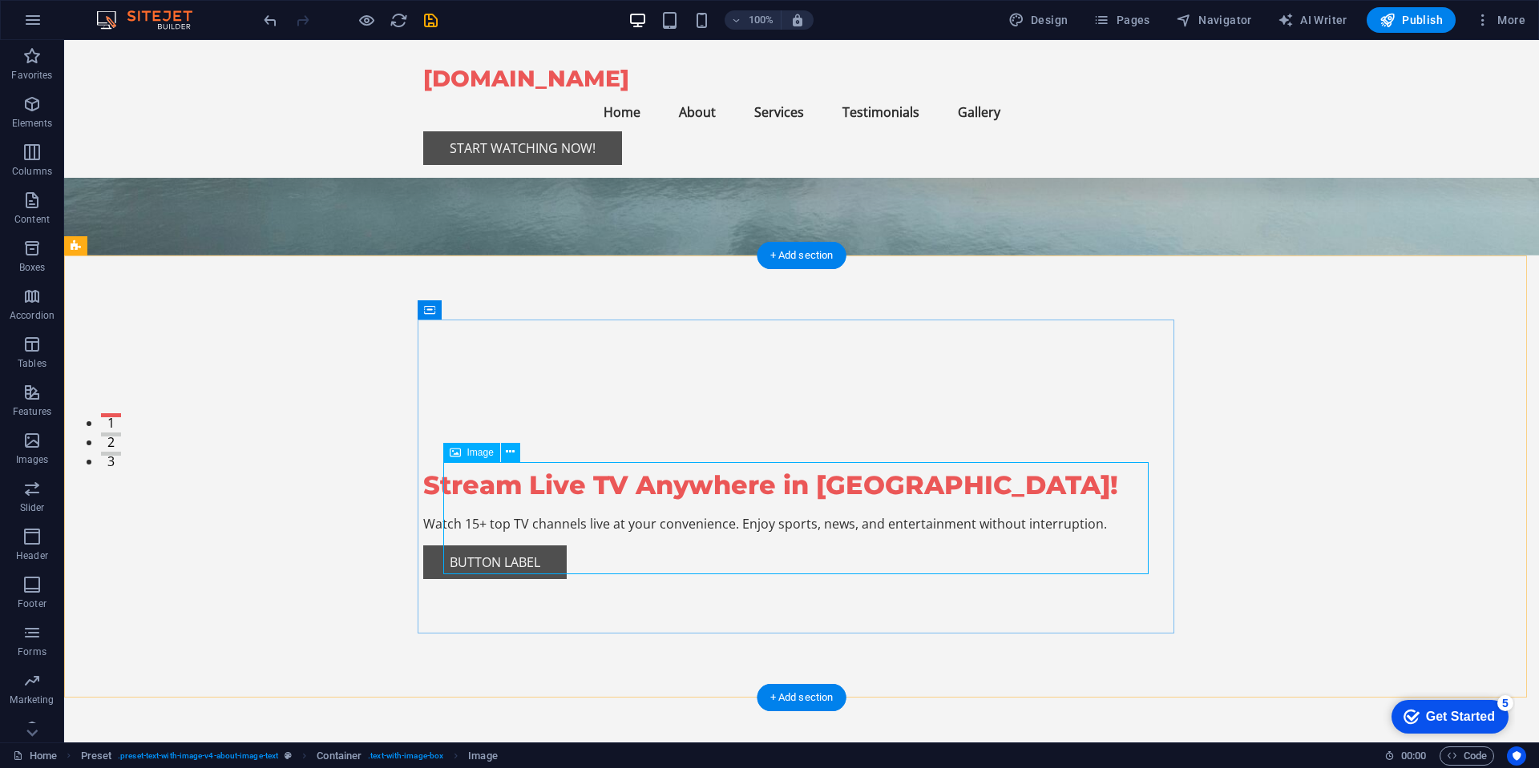
click at [487, 459] on div "Image" at bounding box center [471, 452] width 57 height 19
click at [513, 453] on icon at bounding box center [510, 452] width 9 height 17
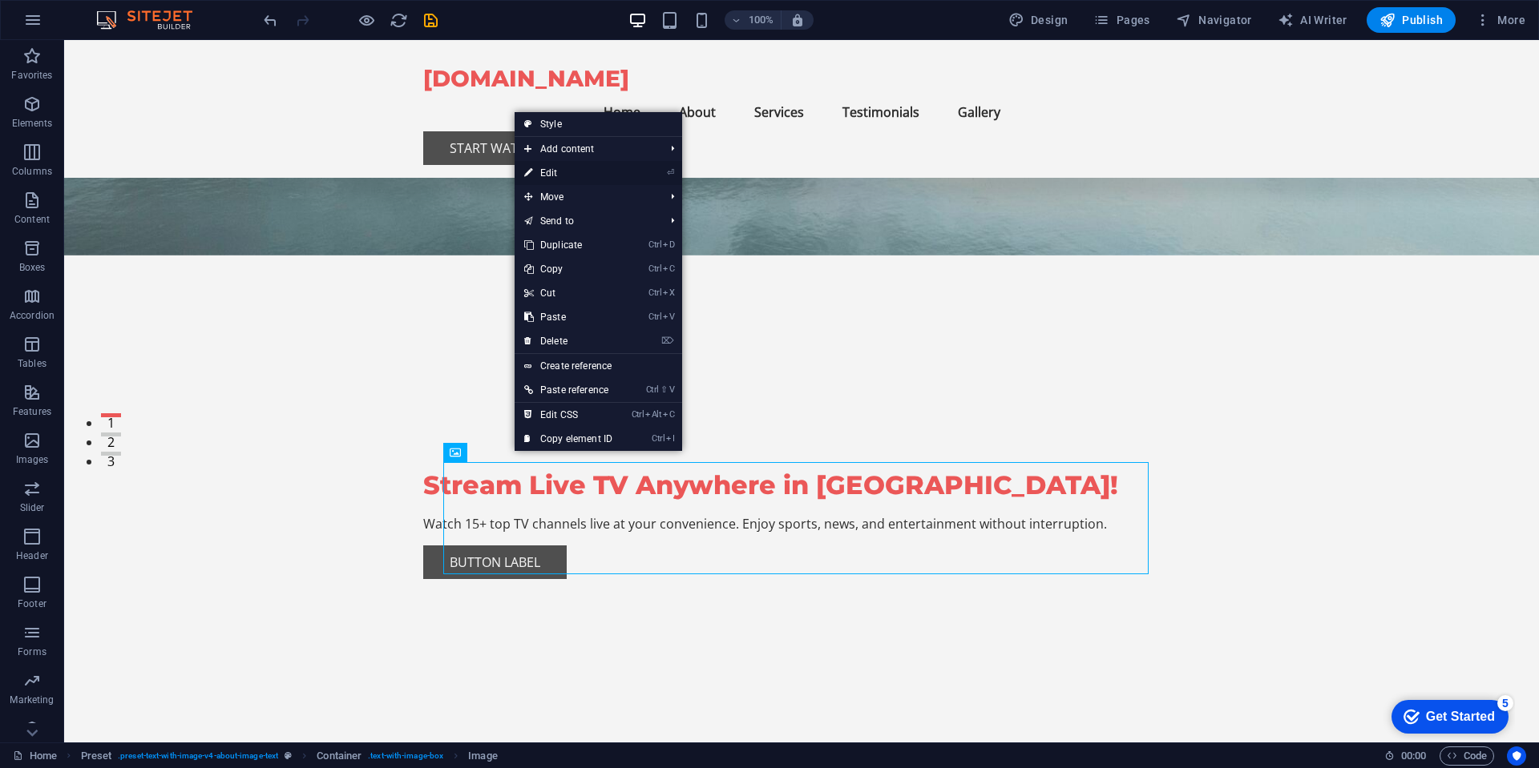
click at [556, 172] on link "⏎ Edit" at bounding box center [567, 173] width 107 height 24
select select "px"
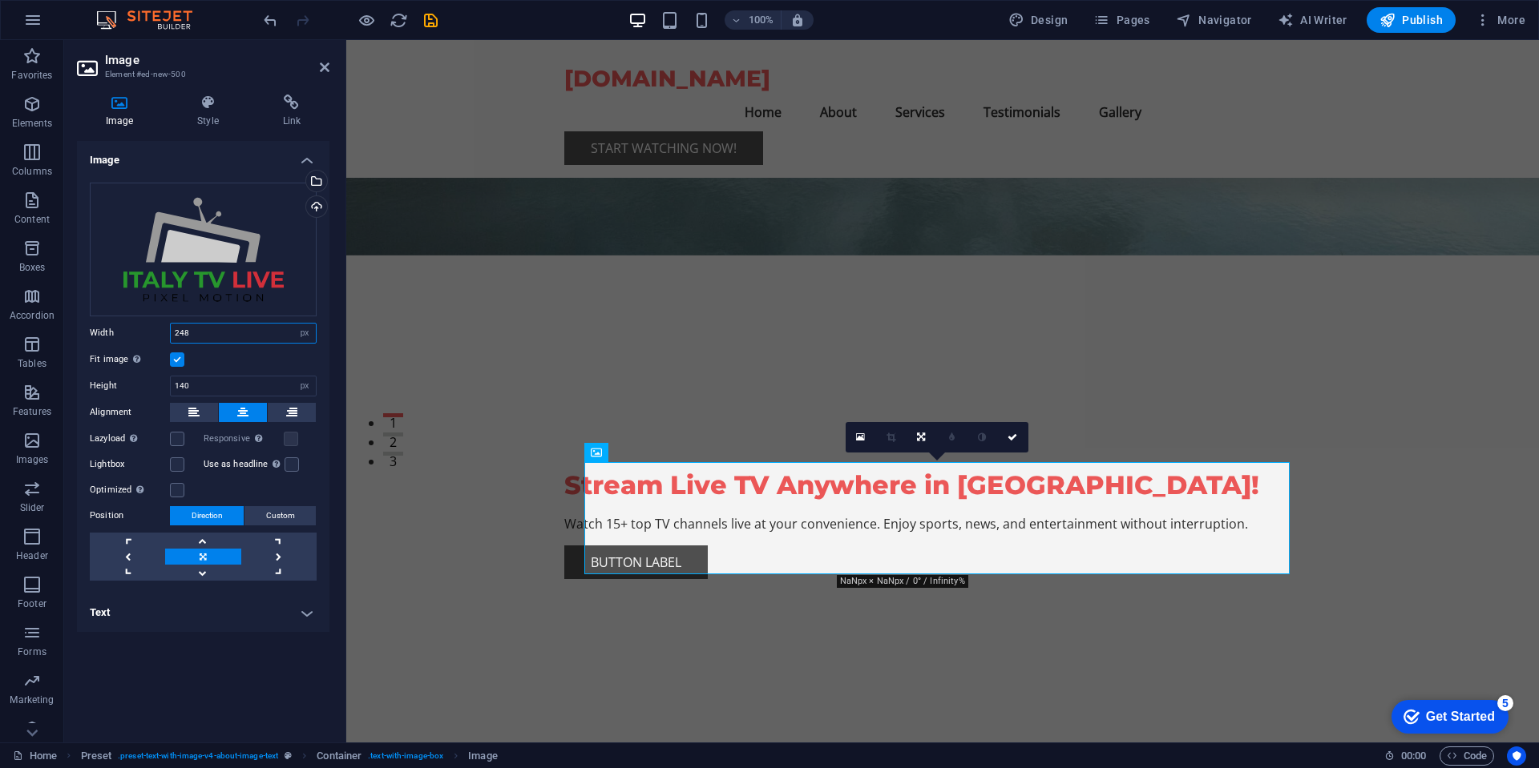
click at [209, 335] on input "248" at bounding box center [243, 333] width 145 height 19
type input "2"
type input "336"
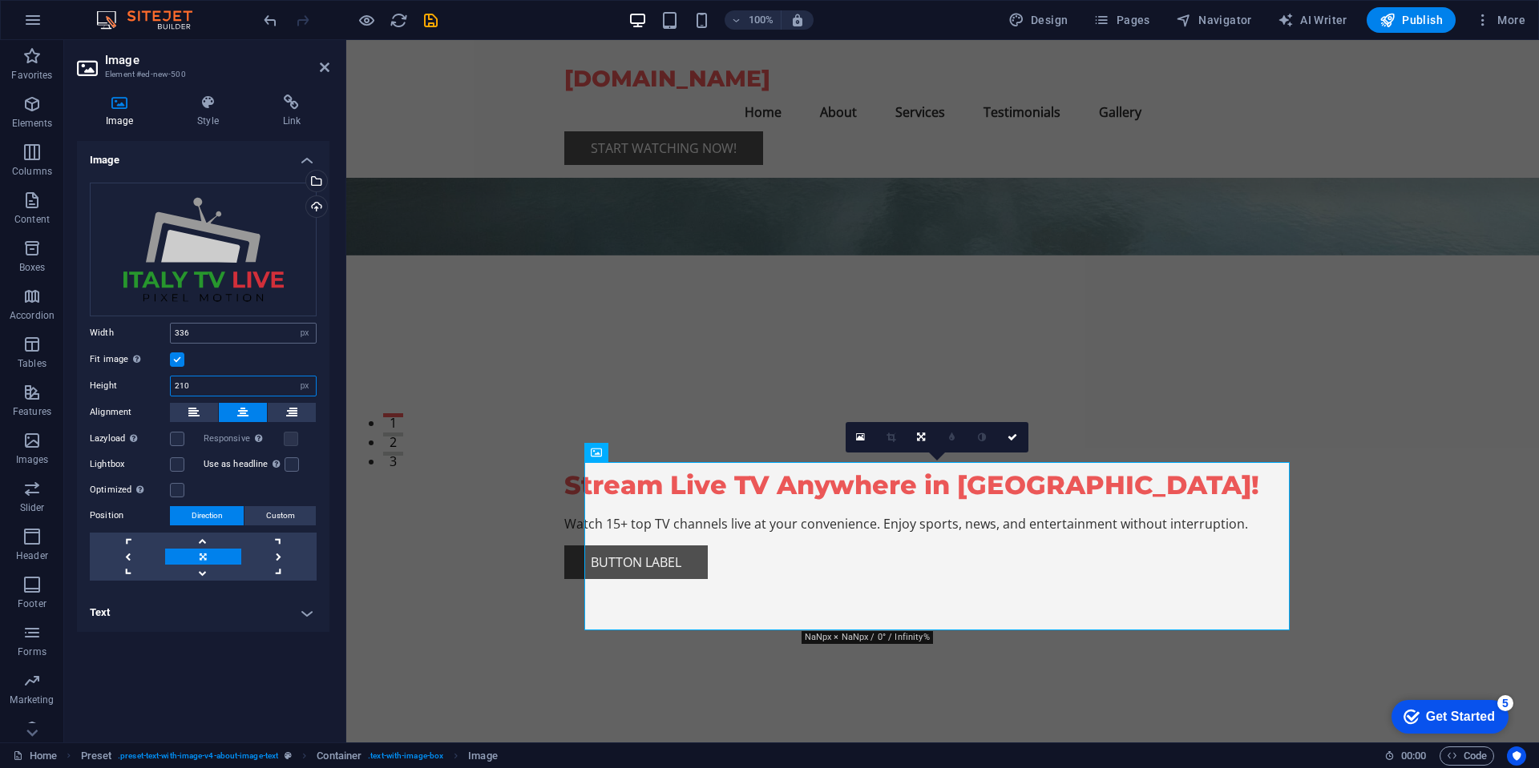
type input "210"
drag, startPoint x: 474, startPoint y: 422, endPoint x: 749, endPoint y: 419, distance: 275.7
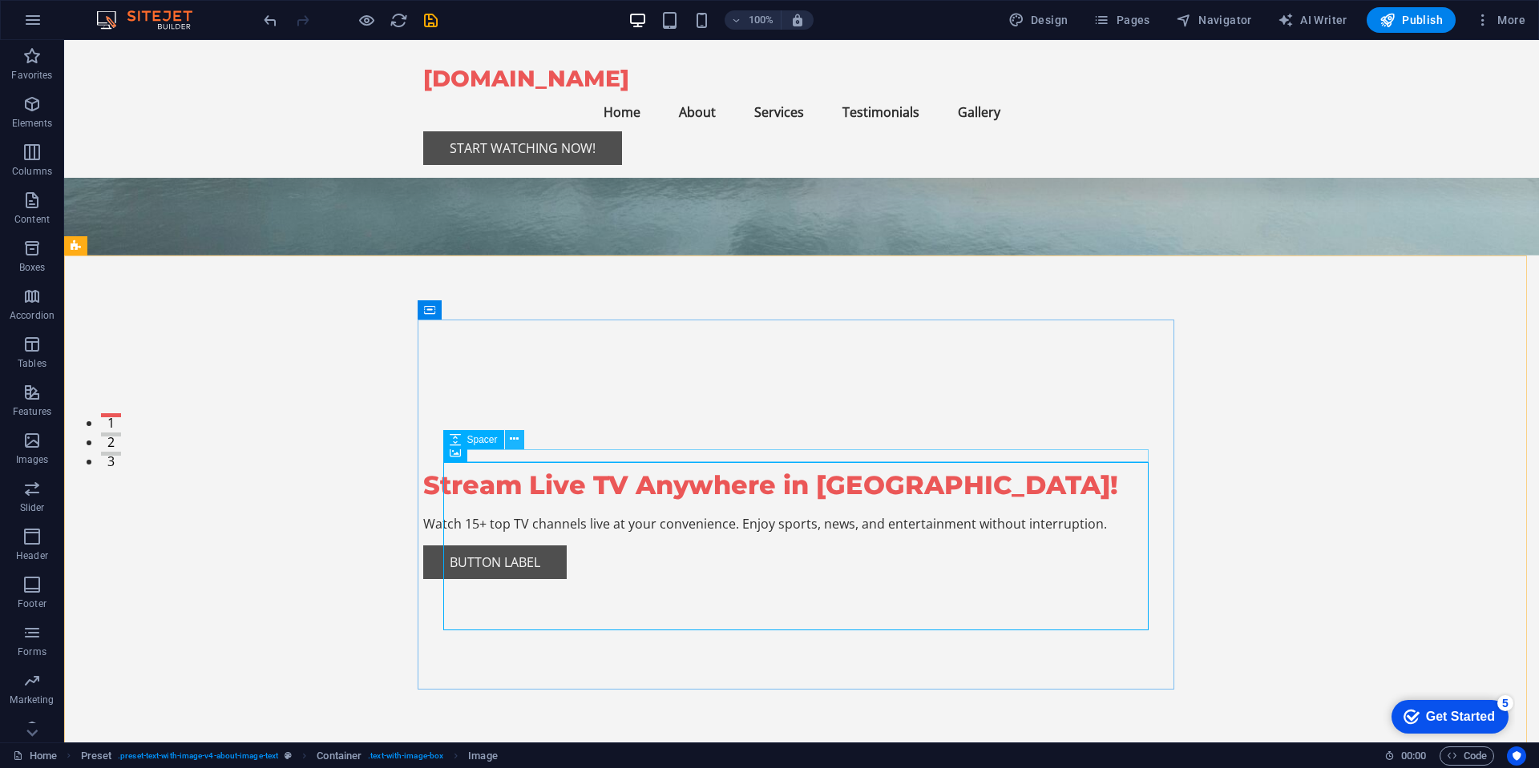
click at [517, 438] on icon at bounding box center [514, 439] width 9 height 17
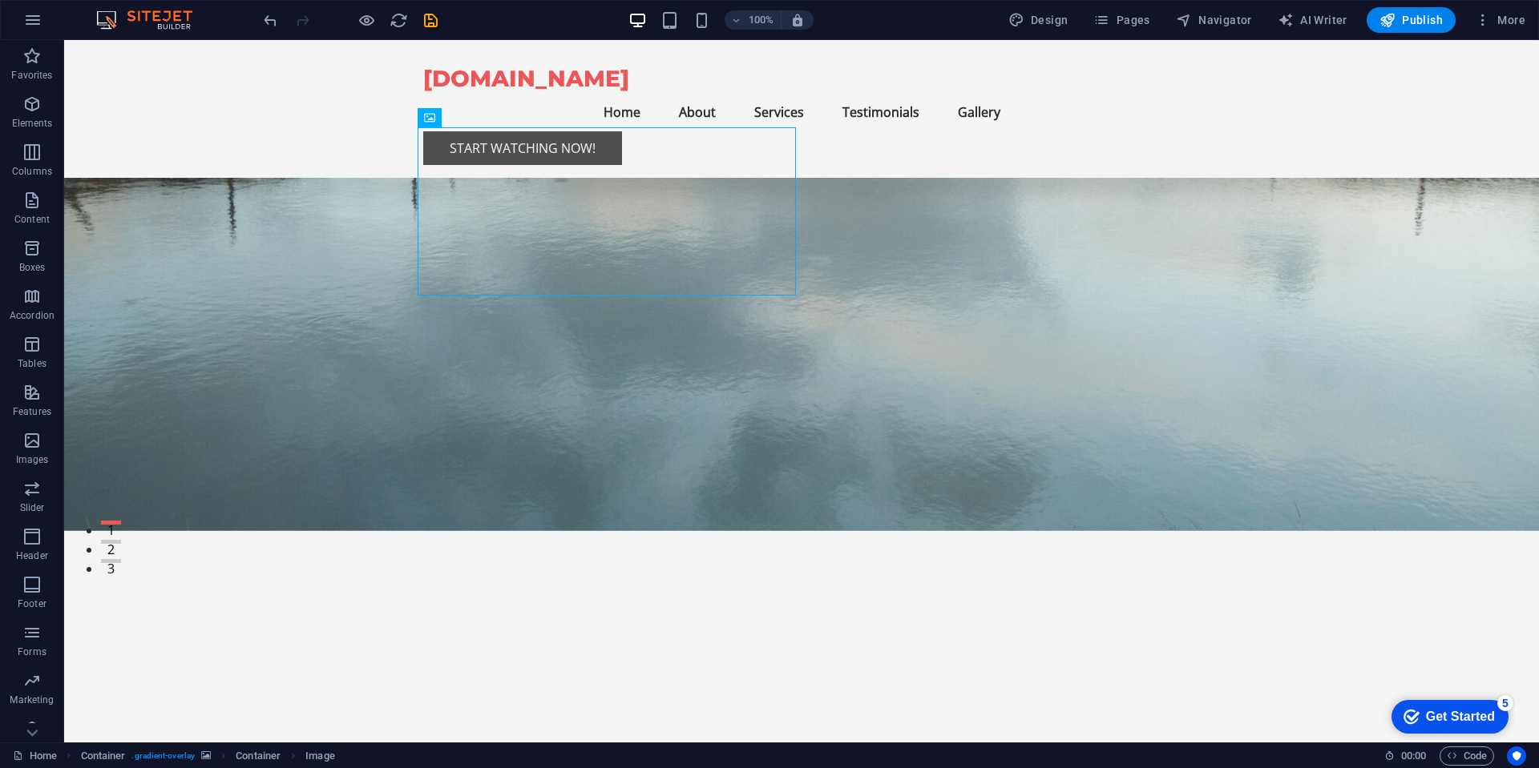
scroll to position [0, 0]
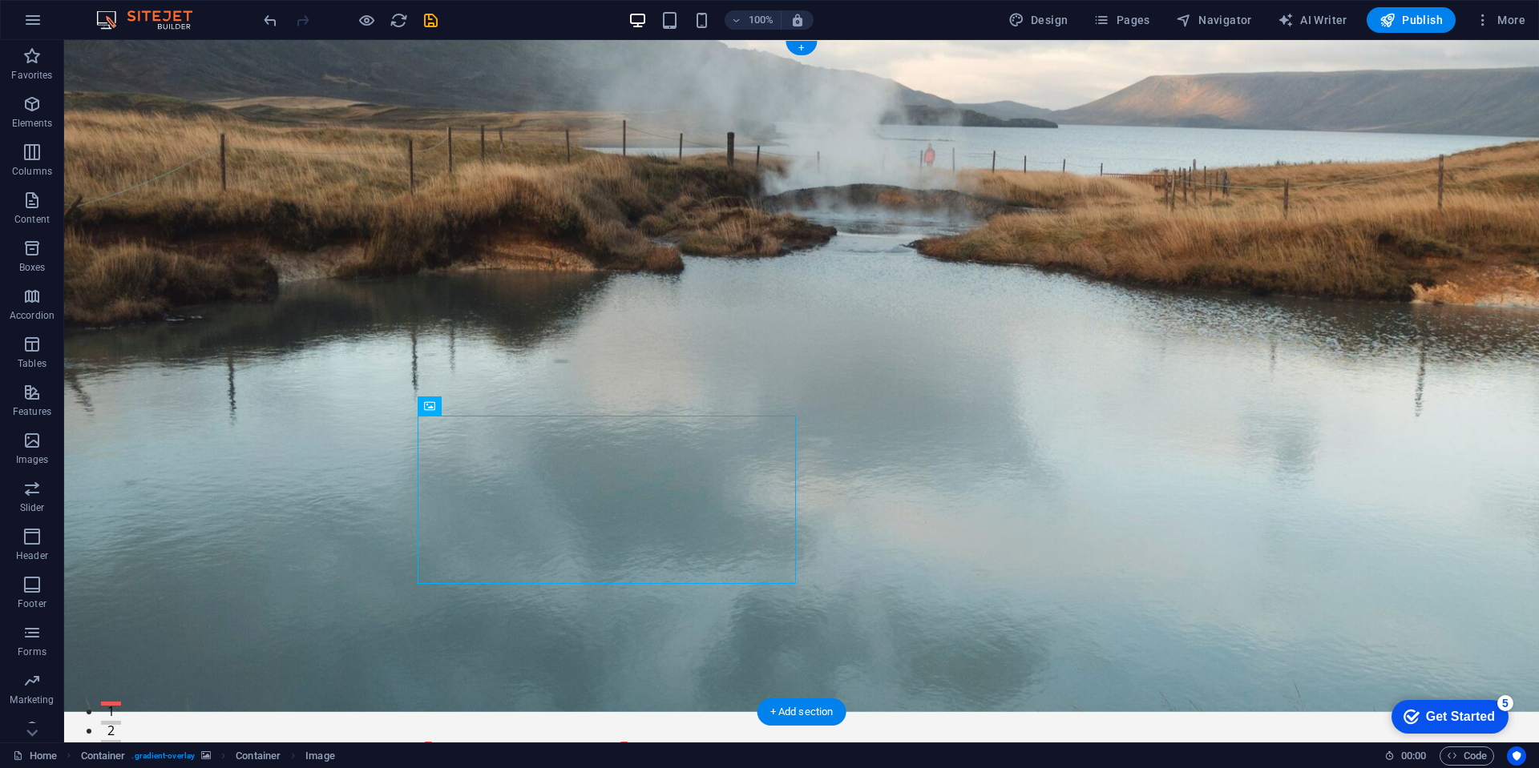
click at [125, 204] on figure at bounding box center [801, 376] width 1474 height 672
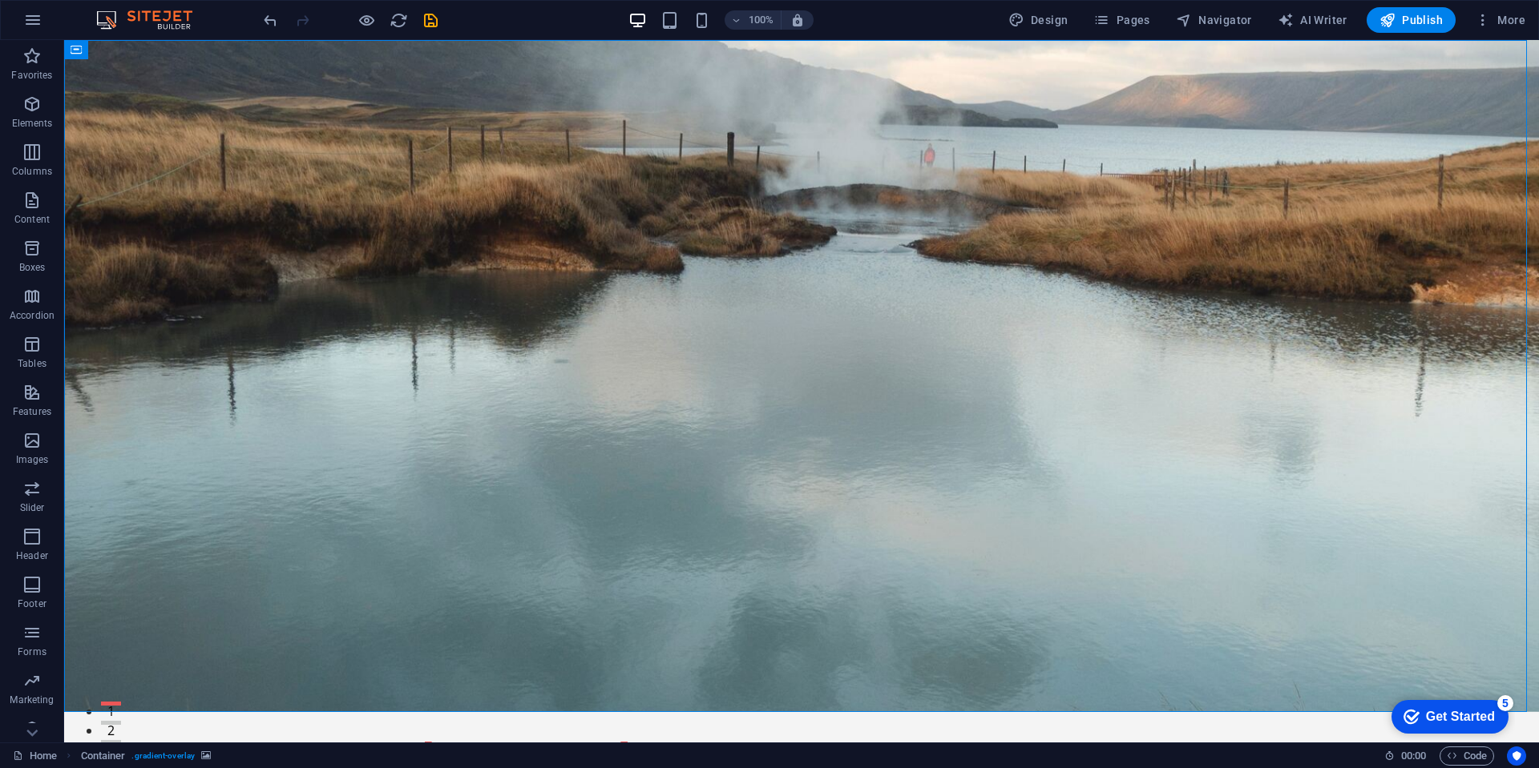
click at [985, 18] on span "Publish" at bounding box center [1410, 20] width 63 height 16
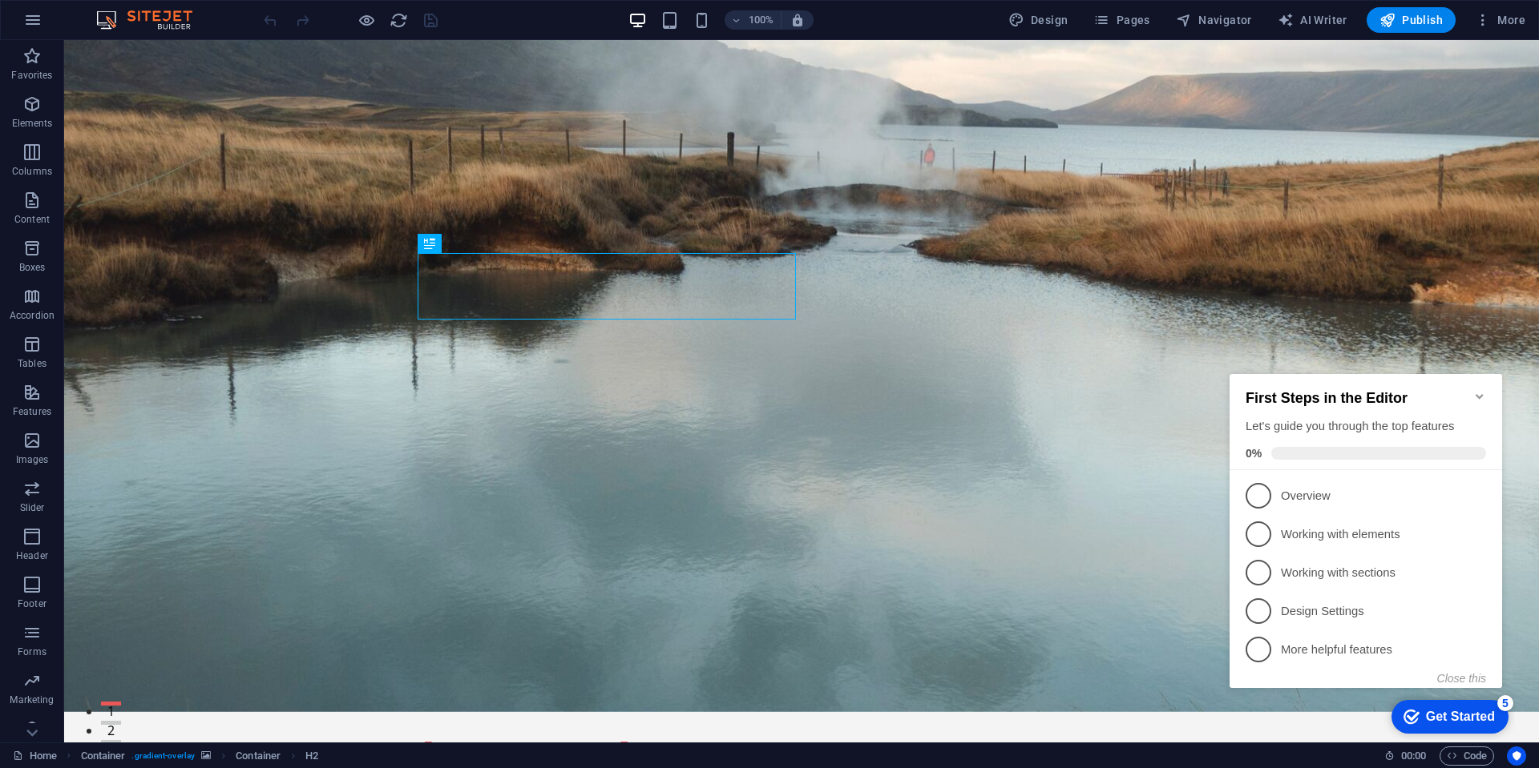
click at [1445, 723] on div "Get Started" at bounding box center [1460, 717] width 69 height 14
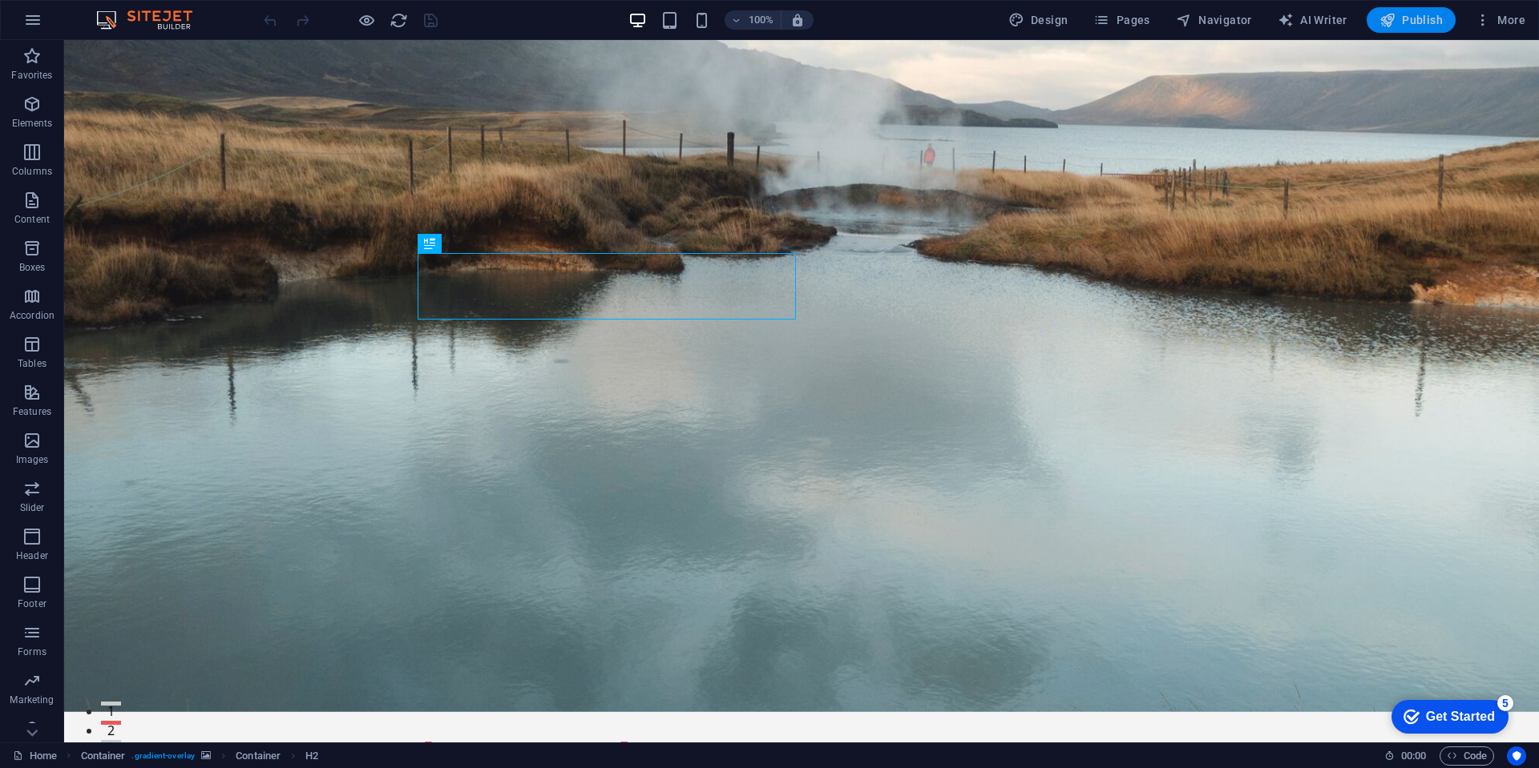
click at [1414, 18] on span "Publish" at bounding box center [1410, 20] width 63 height 16
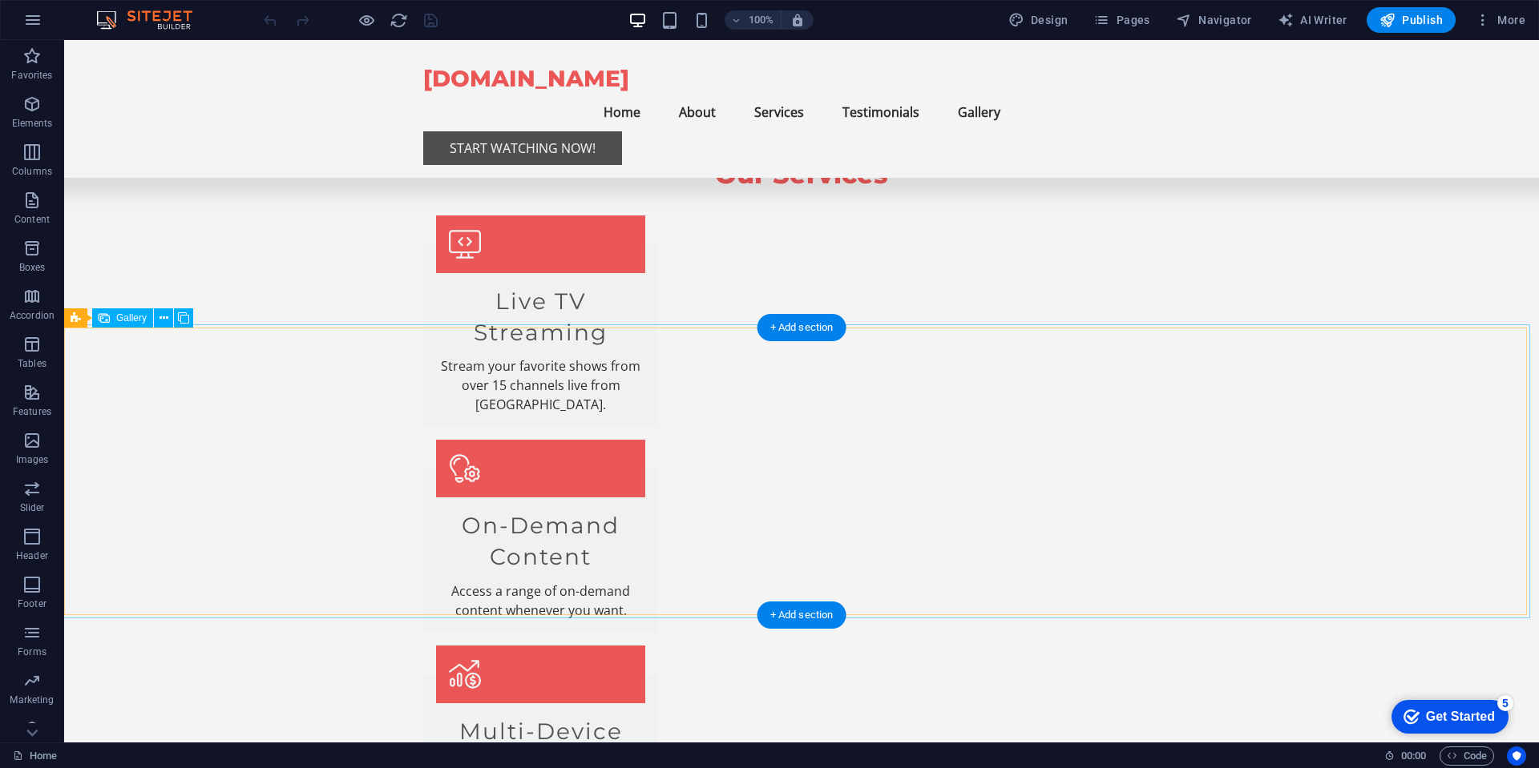
scroll to position [1731, 0]
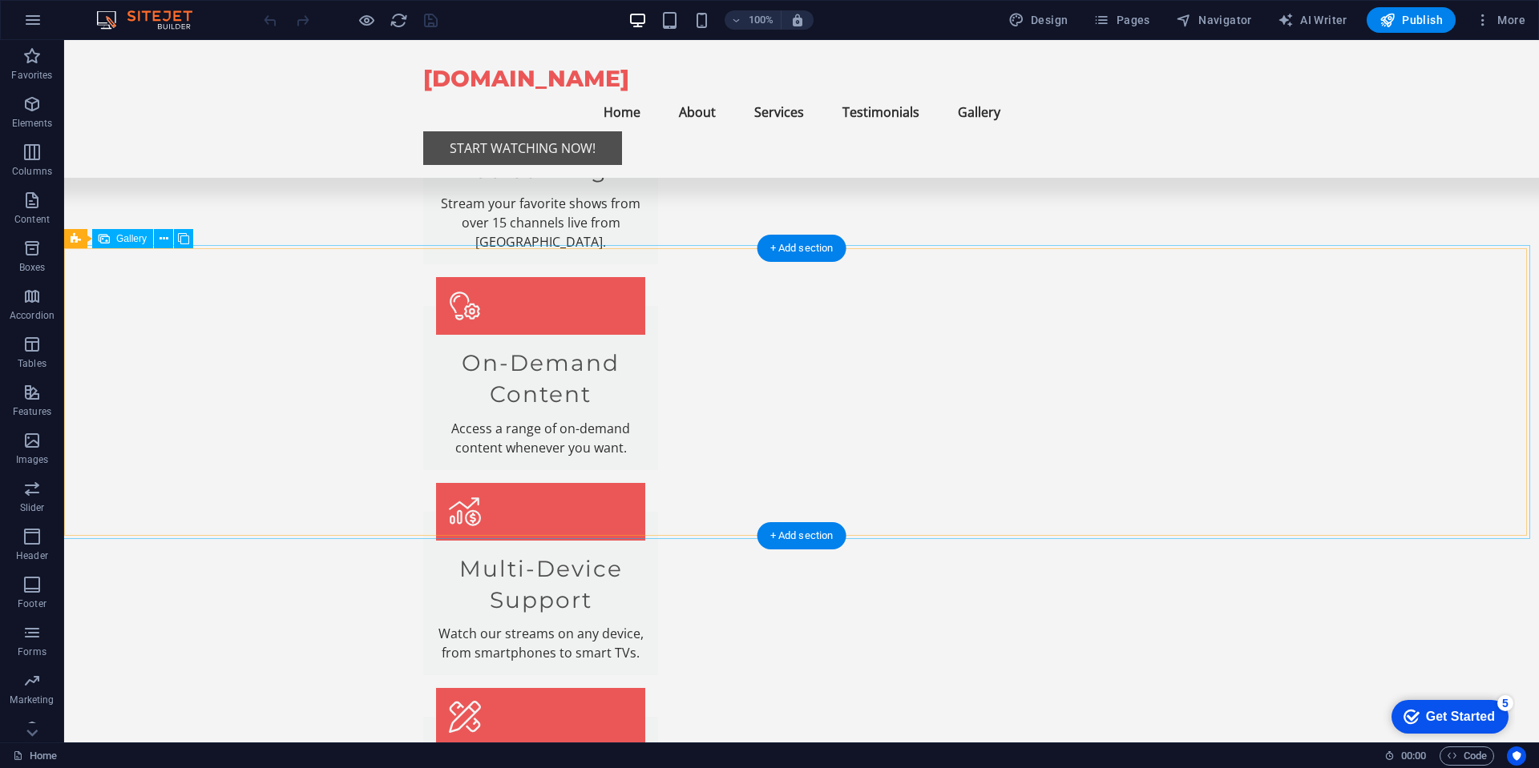
click at [168, 242] on button at bounding box center [163, 238] width 19 height 19
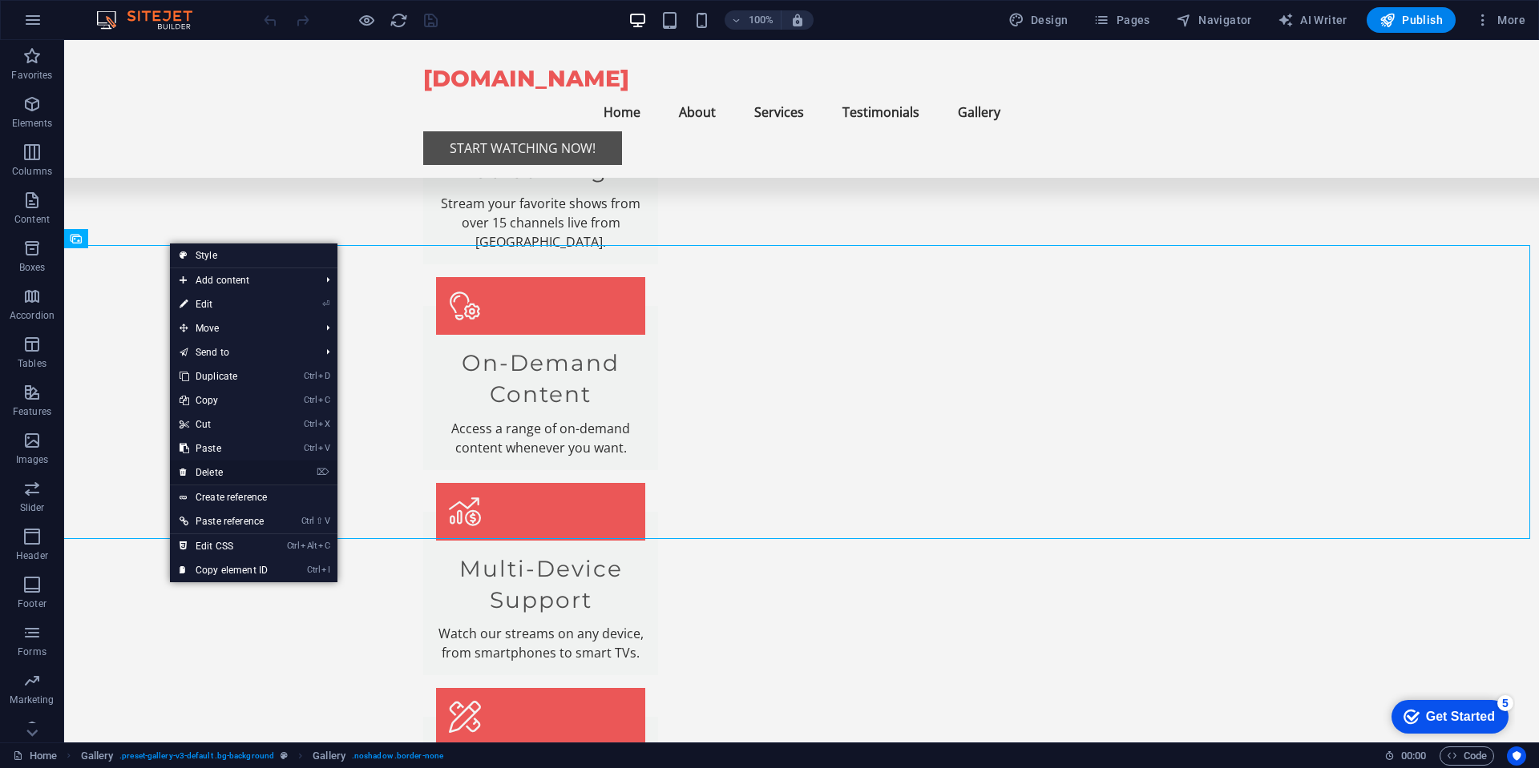
click at [206, 473] on link "⌦ Delete" at bounding box center [223, 473] width 107 height 24
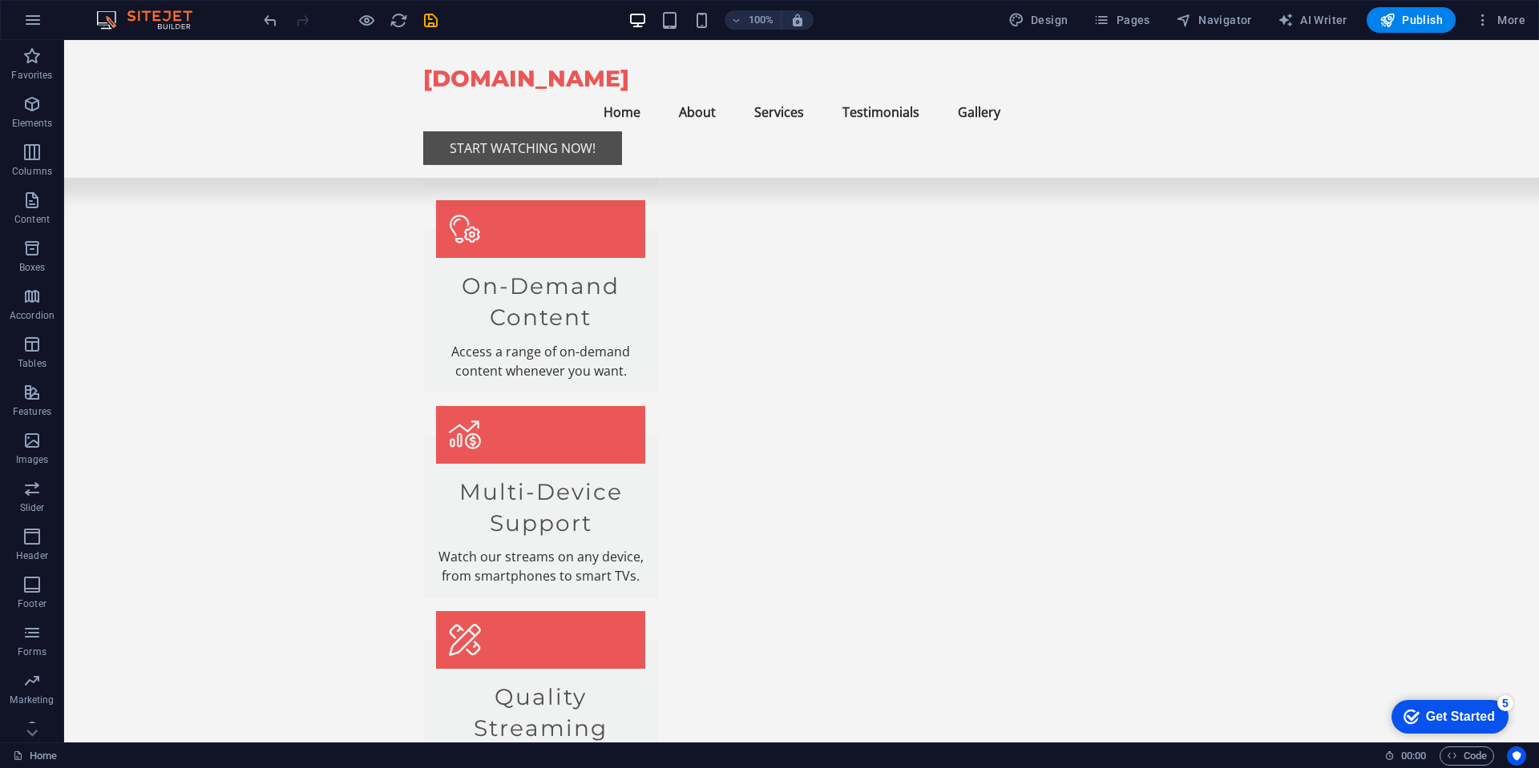
scroll to position [2096, 0]
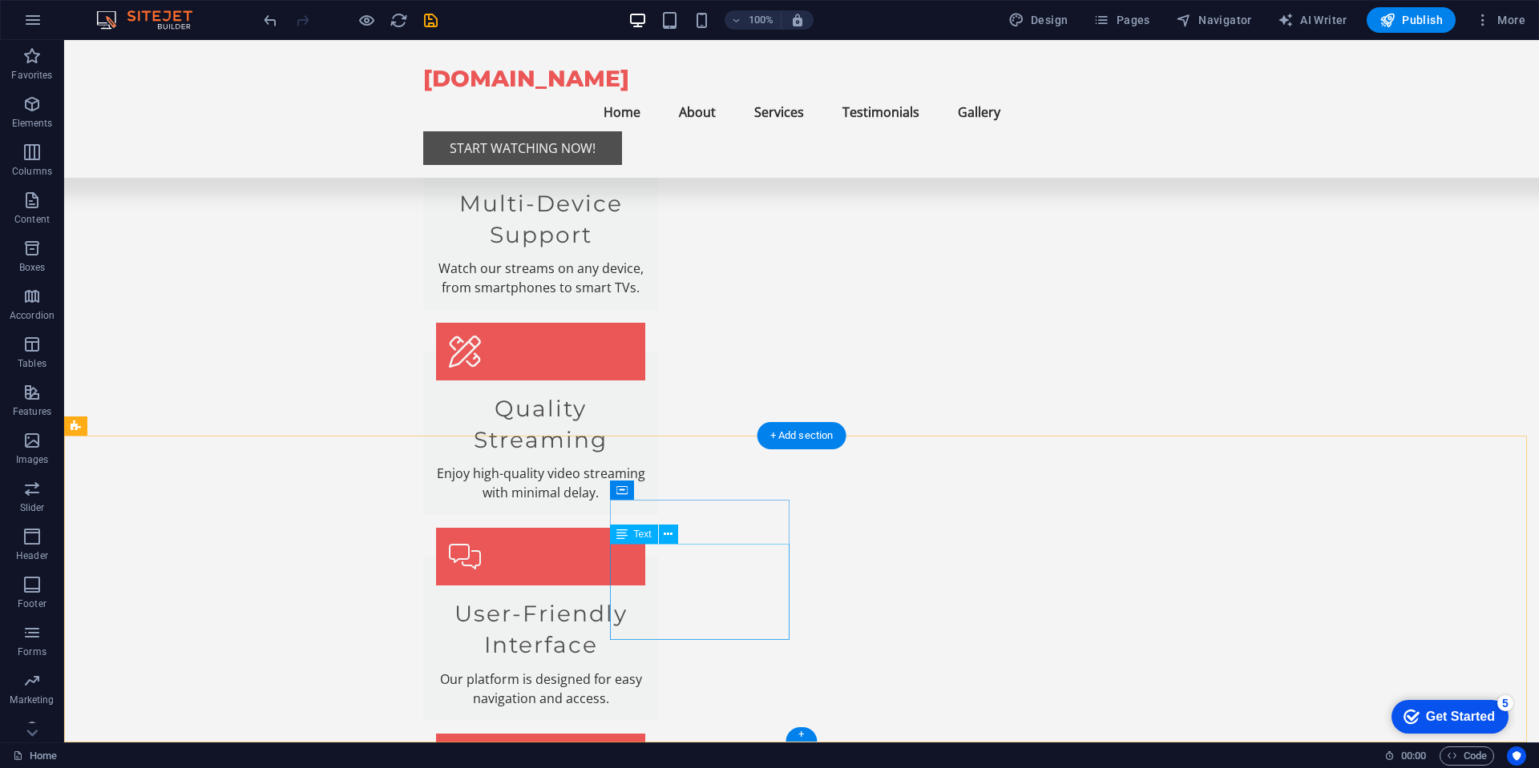
click at [648, 542] on div "Text" at bounding box center [634, 534] width 48 height 19
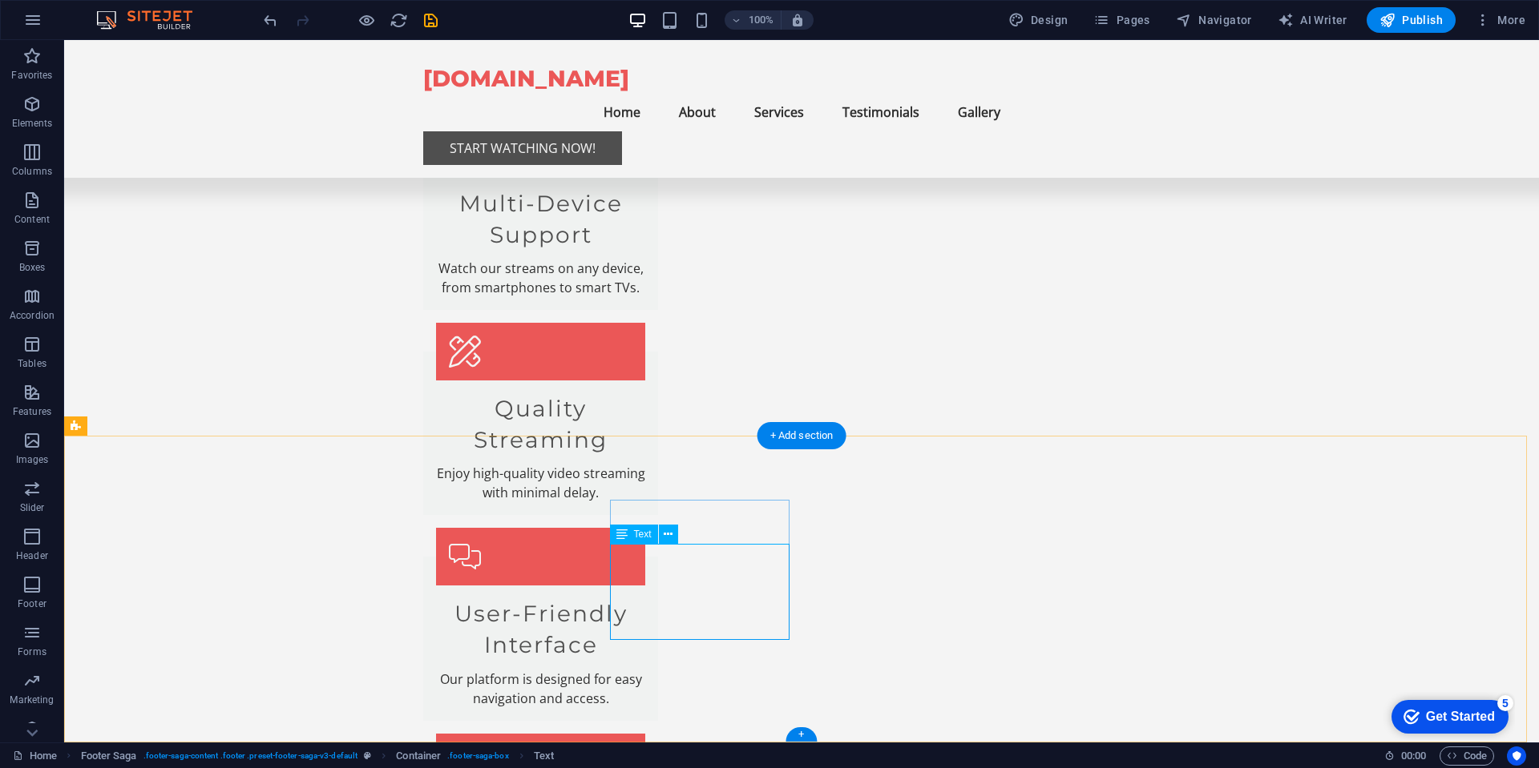
click at [665, 534] on icon at bounding box center [668, 534] width 9 height 17
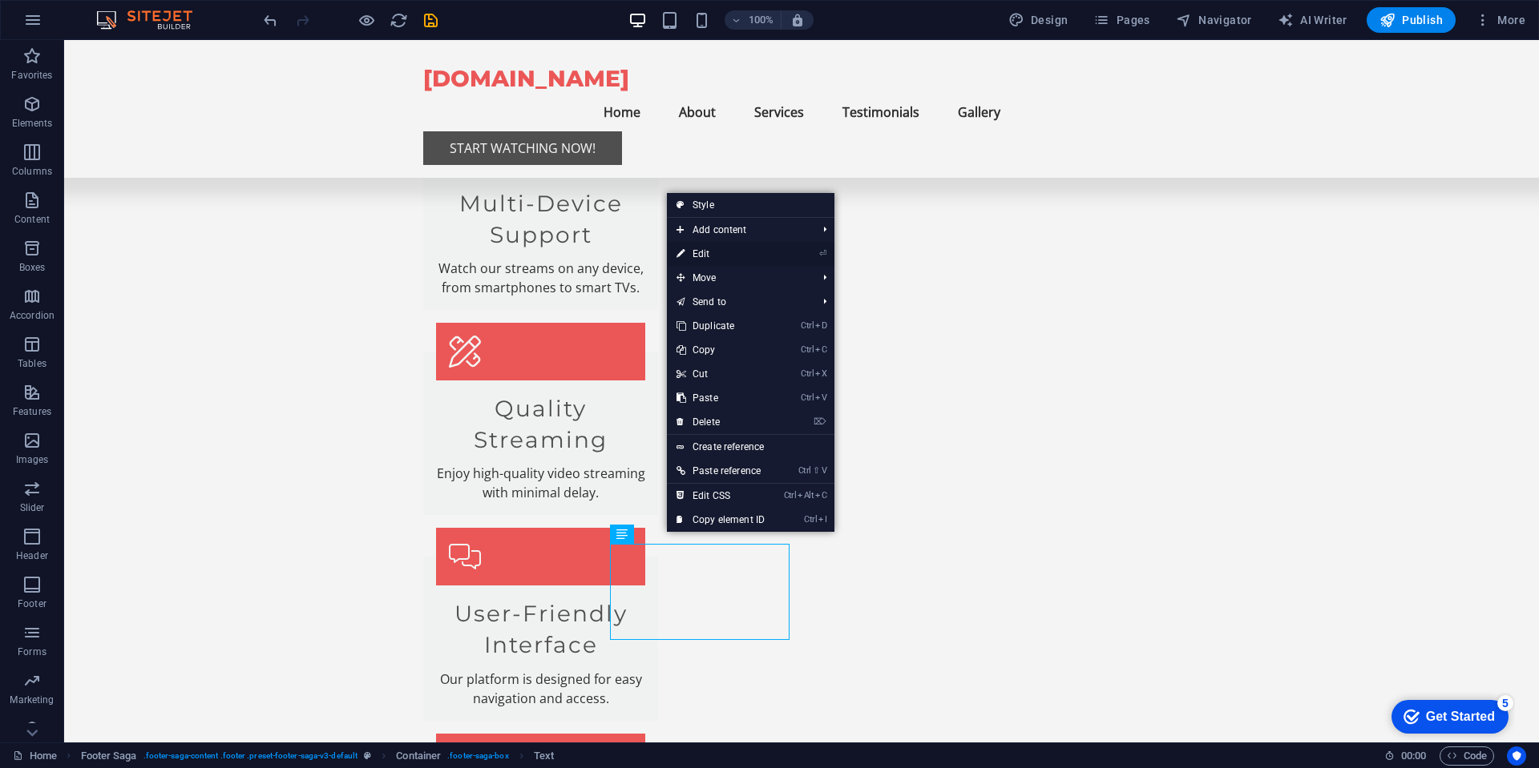
click at [706, 254] on link "⏎ Edit" at bounding box center [720, 254] width 107 height 24
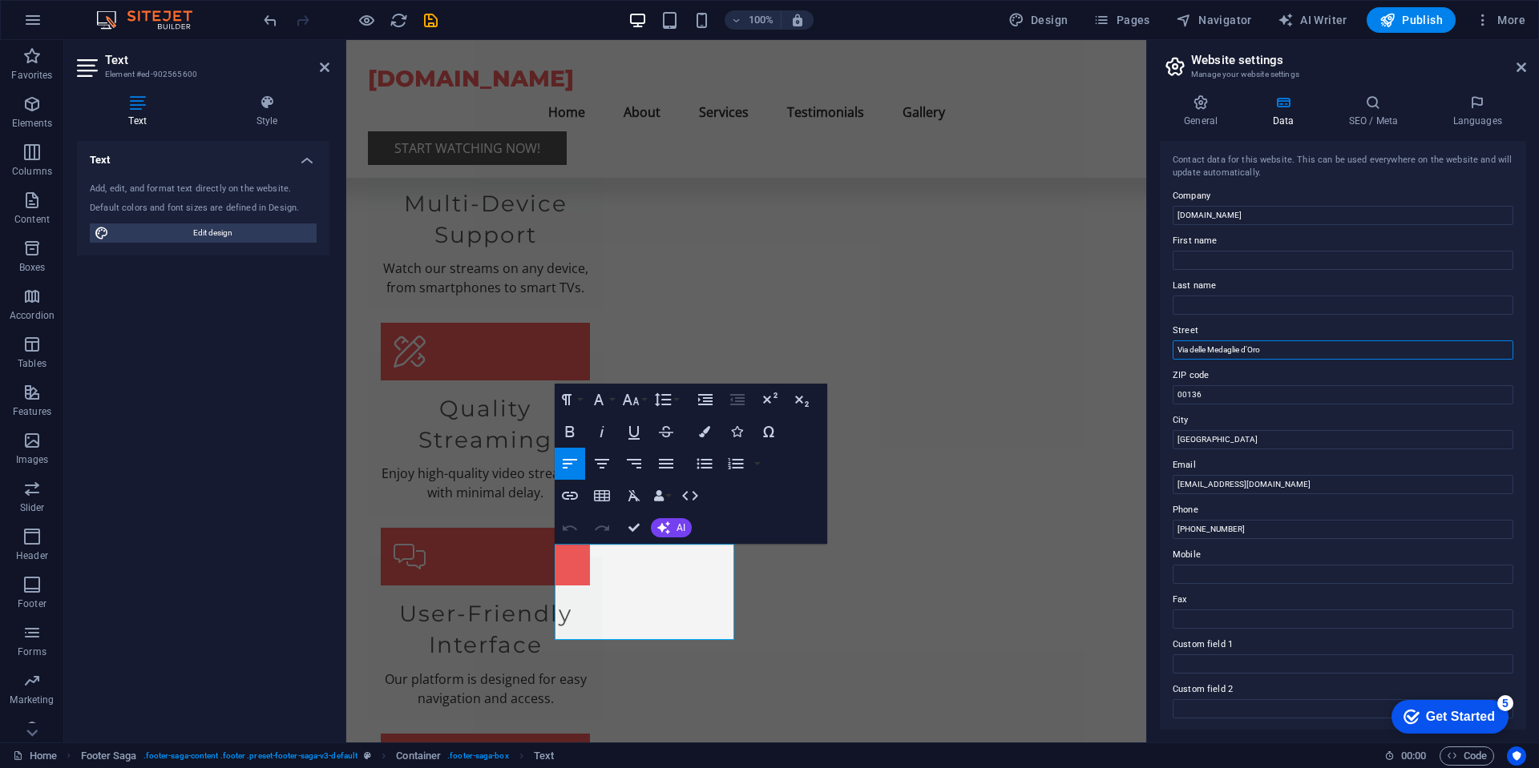
click at [1281, 352] on input "Via delle Medaglie d'Oro" at bounding box center [1342, 350] width 341 height 19
click at [1290, 349] on input "Via delle Medaglie d'Oro" at bounding box center [1342, 350] width 341 height 19
type input "V"
type input "30 N. Gould Steet"
type input "82801"
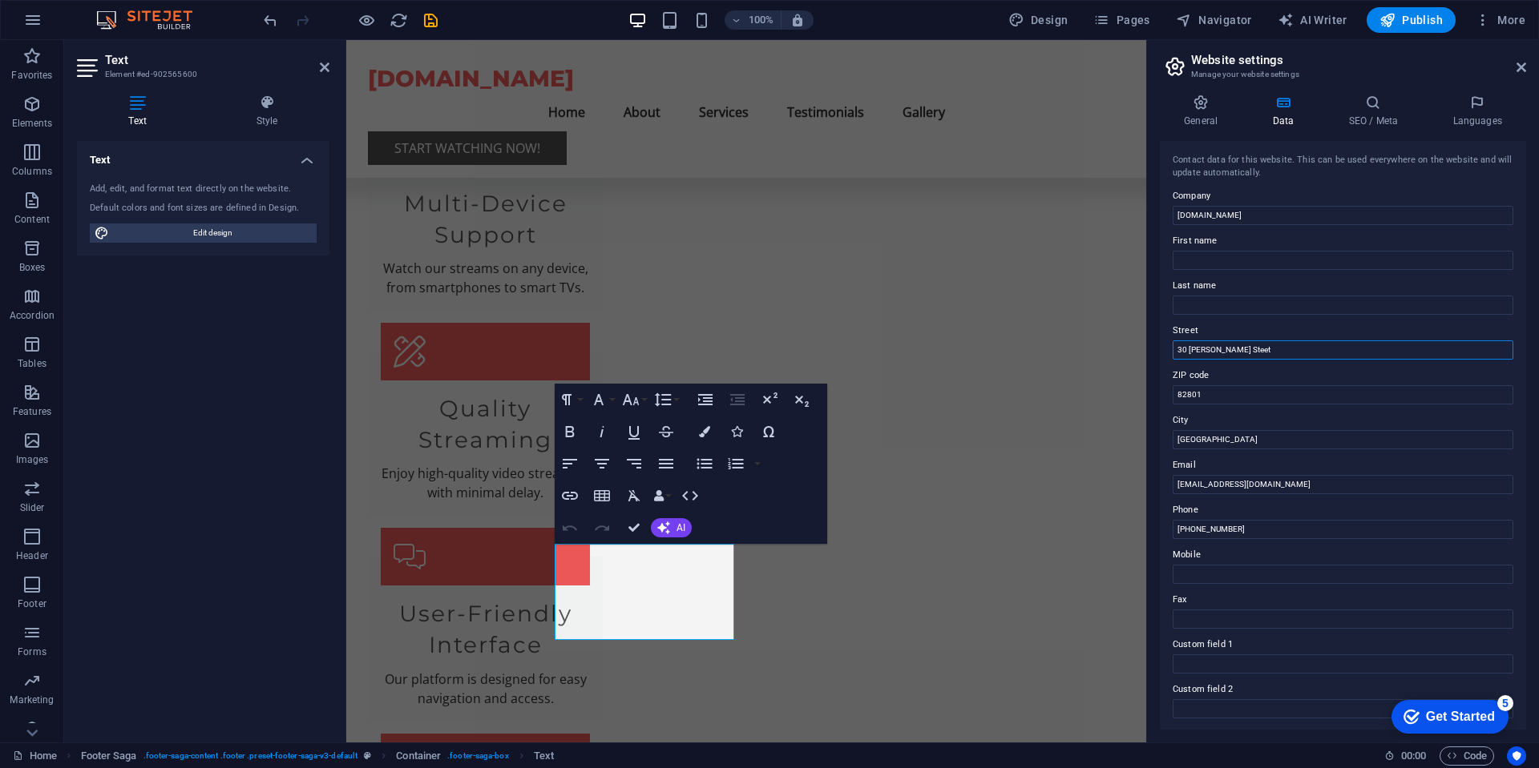
click at [1301, 347] on input "30 N. Gould Steet" at bounding box center [1342, 350] width 341 height 19
type input "30 N. Gould Steet Ste R"
click at [1268, 483] on input "[EMAIL_ADDRESS][DOMAIN_NAME]" at bounding box center [1342, 484] width 341 height 19
type input "i"
type input "italias.cinema@gmail.com"
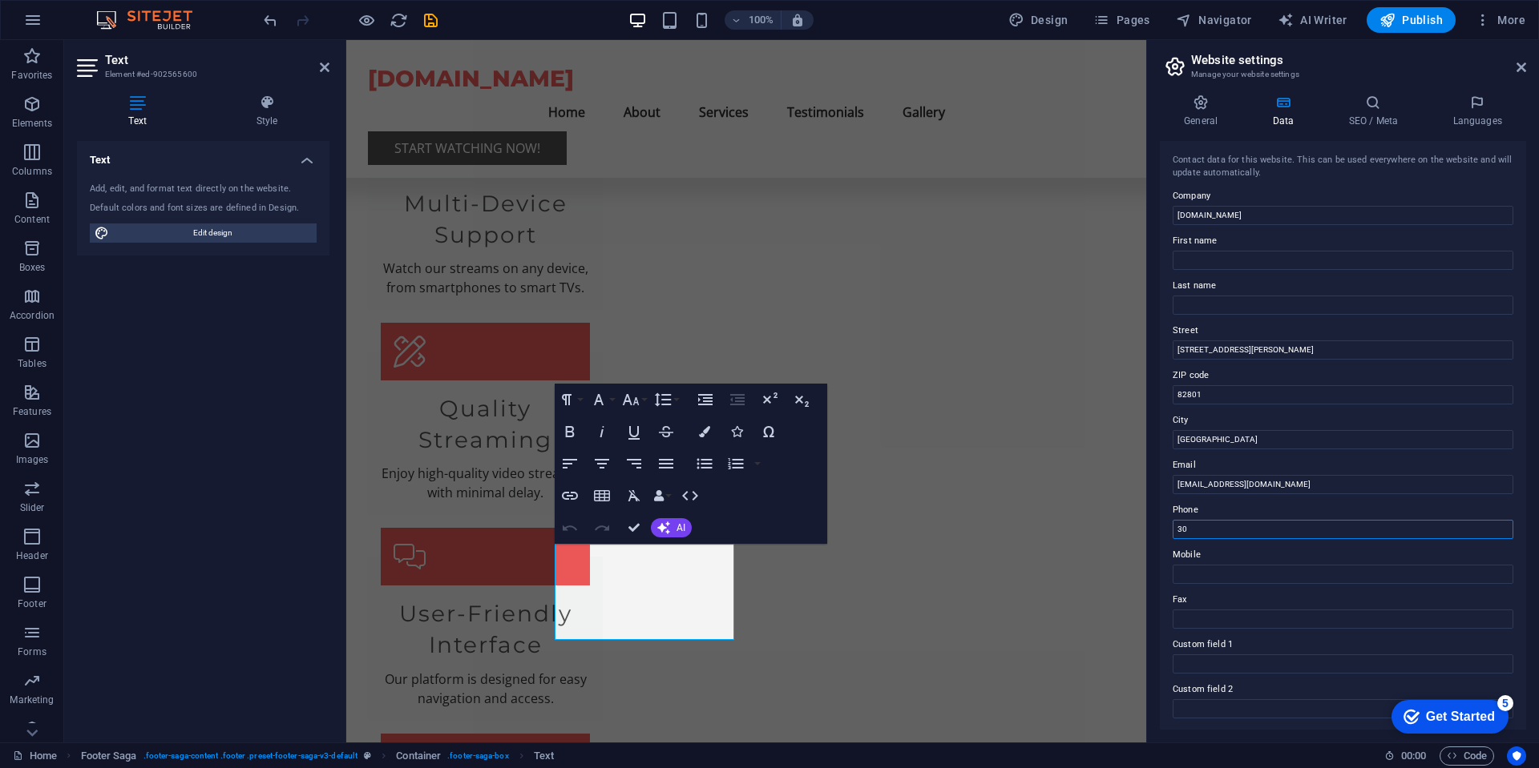
type input "3"
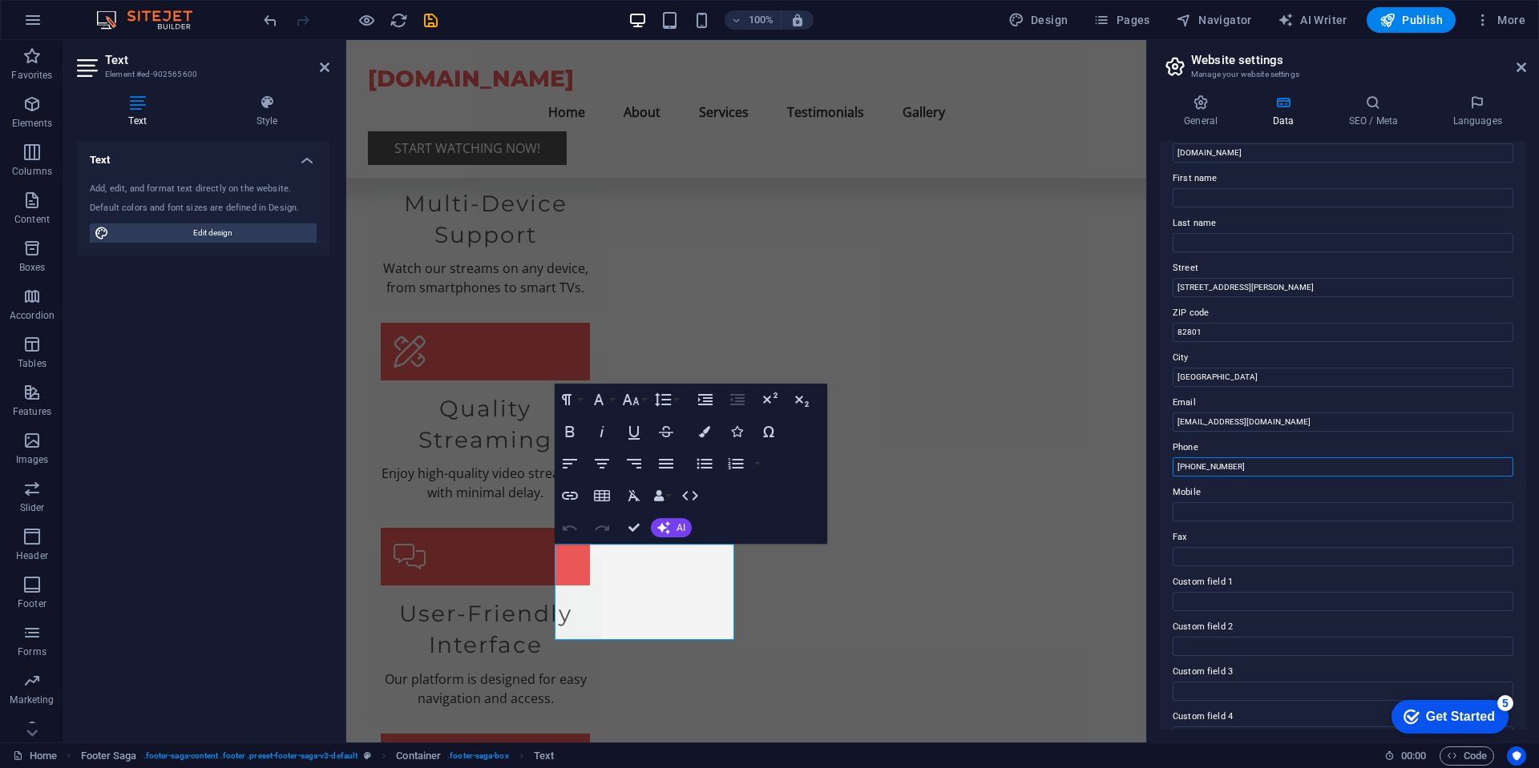
scroll to position [96, 0]
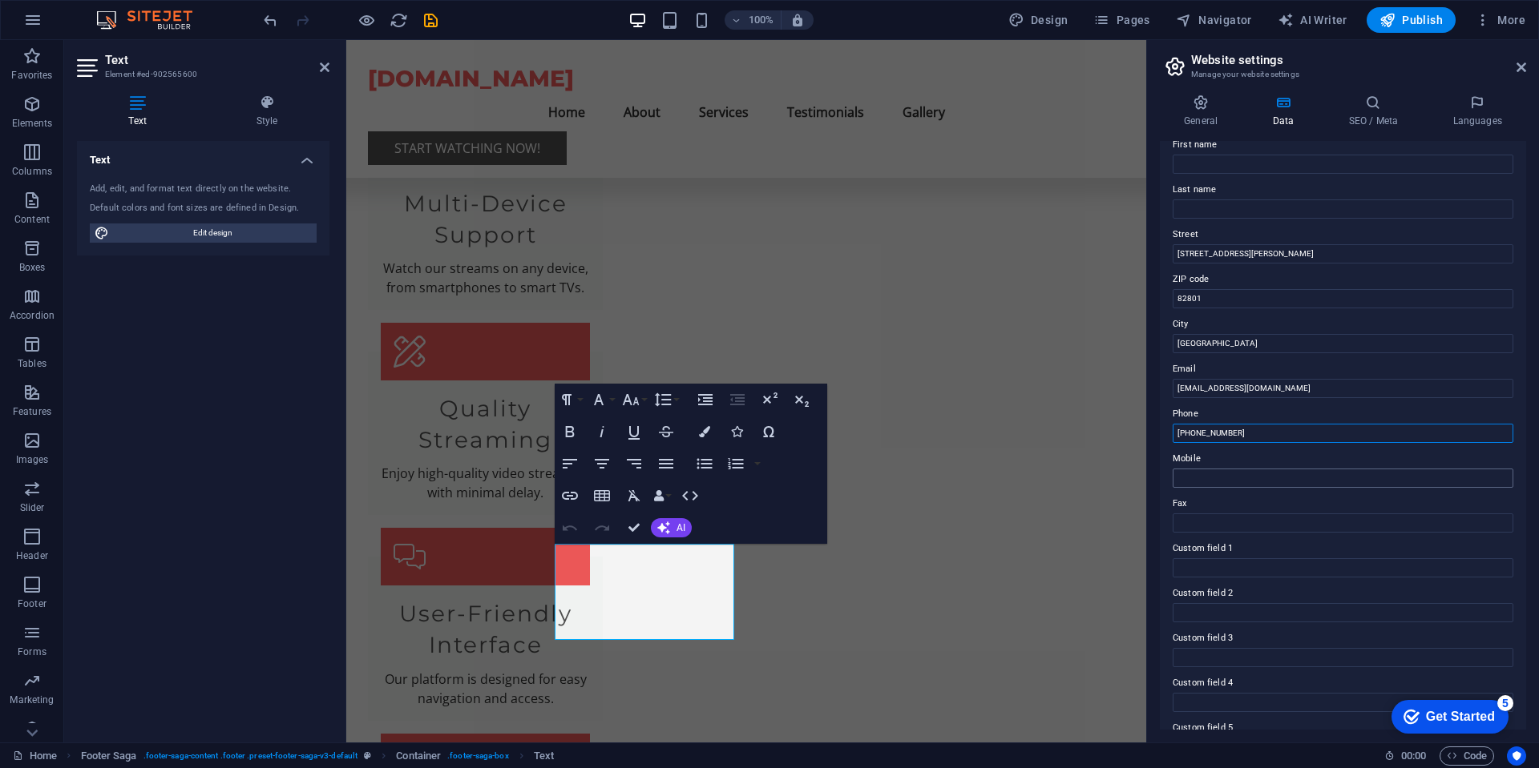
type input "(307) 555-1212"
click at [1231, 474] on input "Mobile" at bounding box center [1342, 478] width 341 height 19
click at [1398, 16] on span "Publish" at bounding box center [1410, 20] width 63 height 16
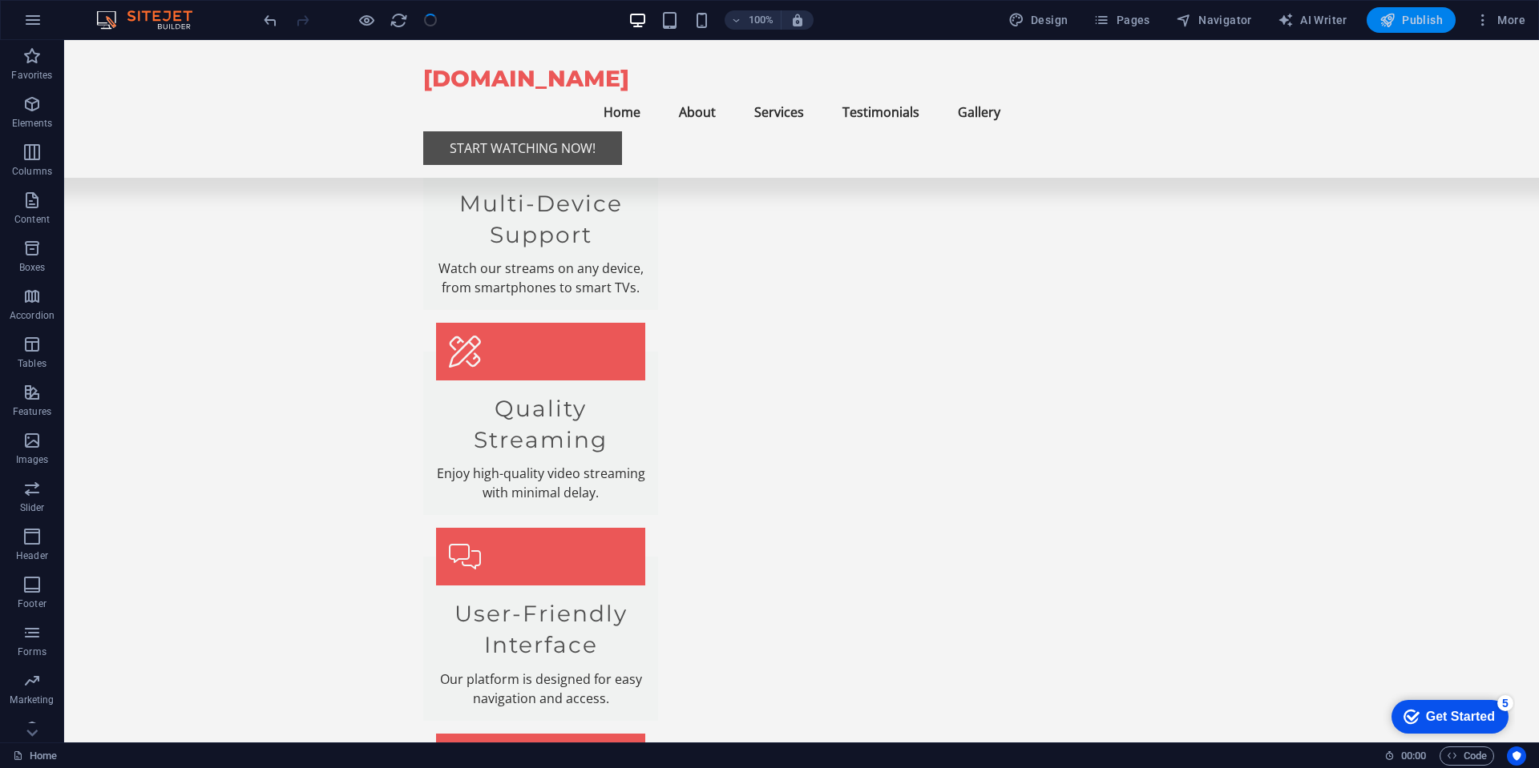
click at [1417, 22] on span "Publish" at bounding box center [1410, 20] width 63 height 16
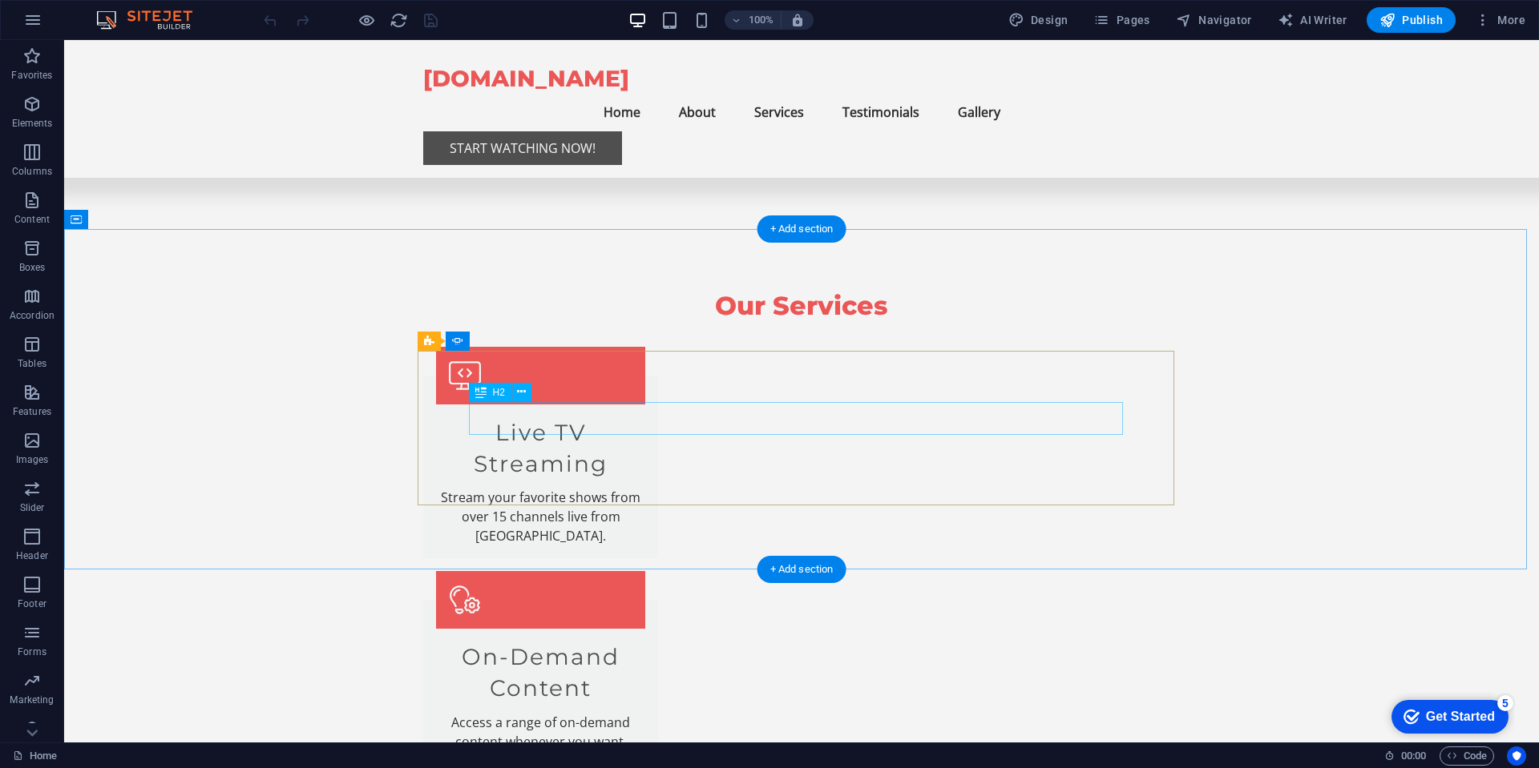
scroll to position [1442, 0]
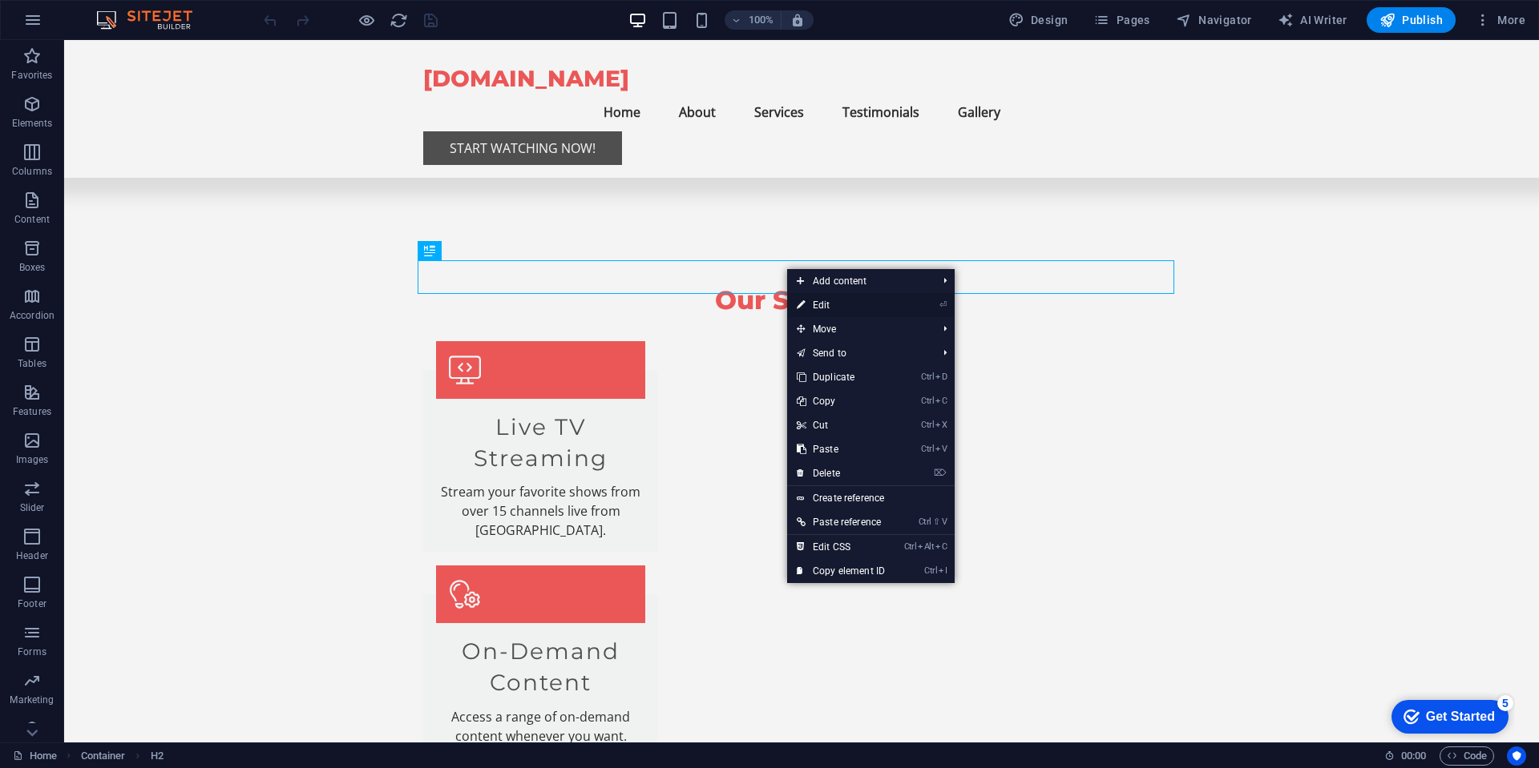
click at [815, 307] on link "⏎ Edit" at bounding box center [840, 305] width 107 height 24
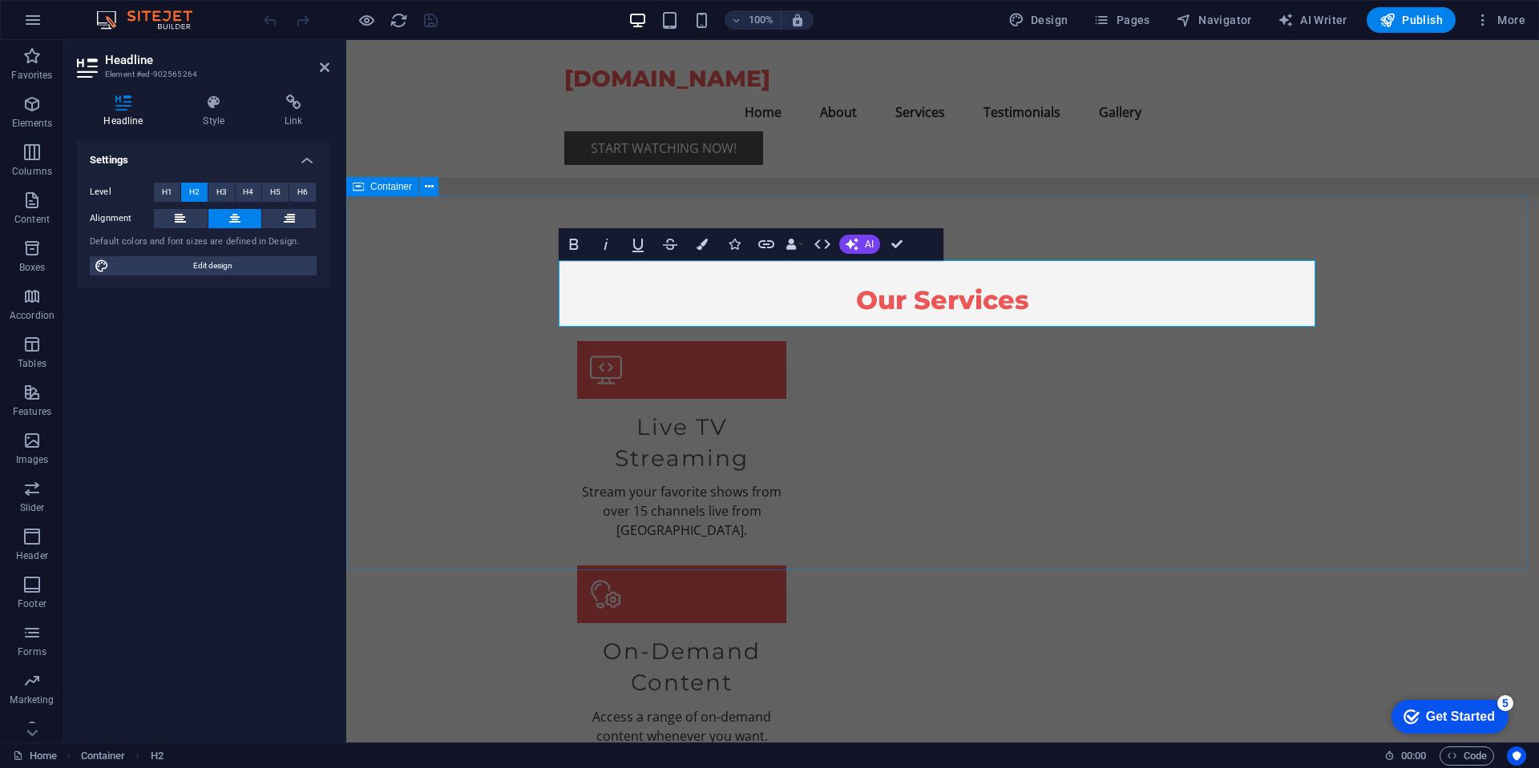
drag, startPoint x: 1374, startPoint y: 200, endPoint x: 1656, endPoint y: 200, distance: 281.3
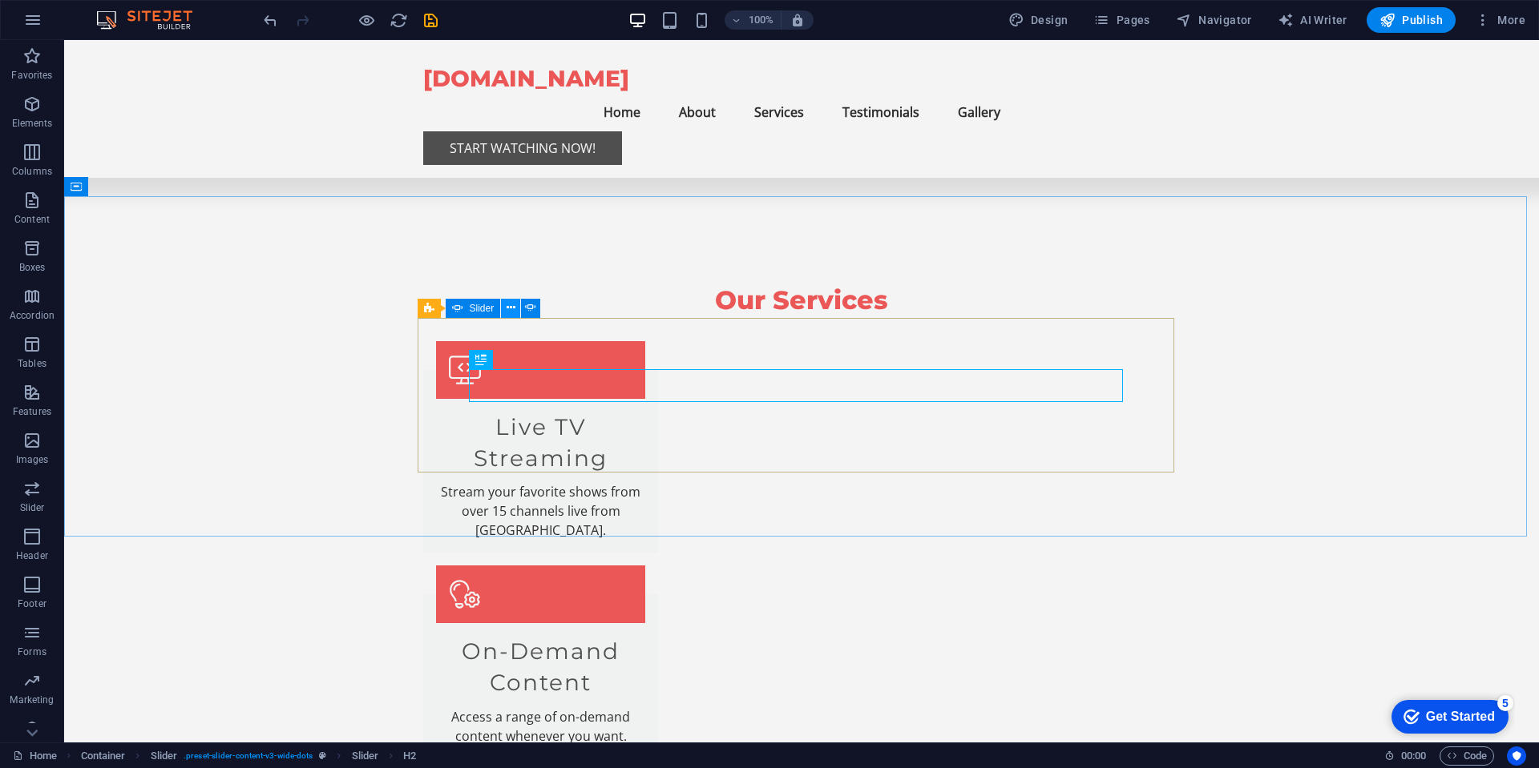
click at [510, 306] on icon at bounding box center [510, 308] width 9 height 17
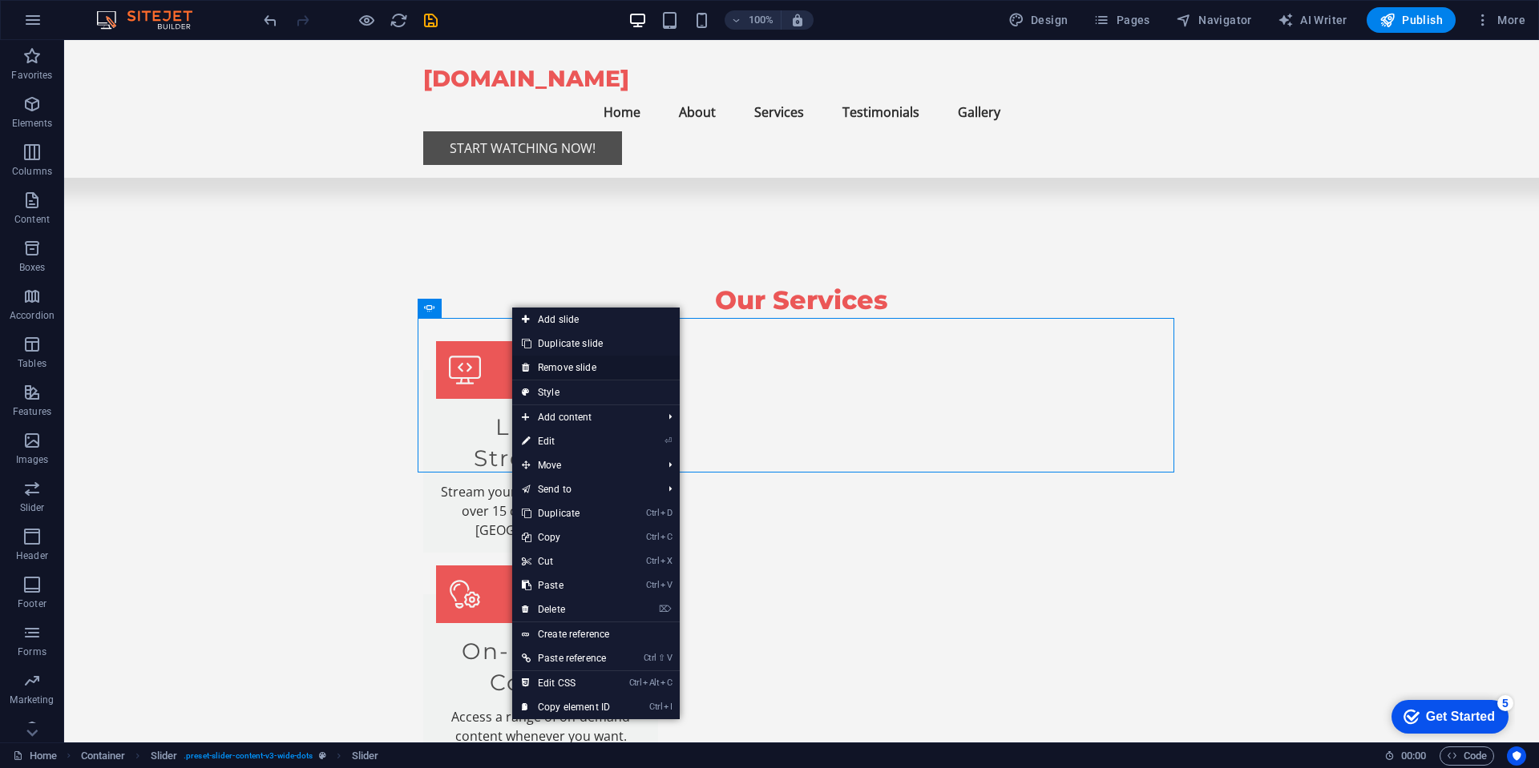
drag, startPoint x: 574, startPoint y: 369, endPoint x: 566, endPoint y: 361, distance: 10.8
click at [574, 369] on link "Remove slide" at bounding box center [595, 368] width 167 height 24
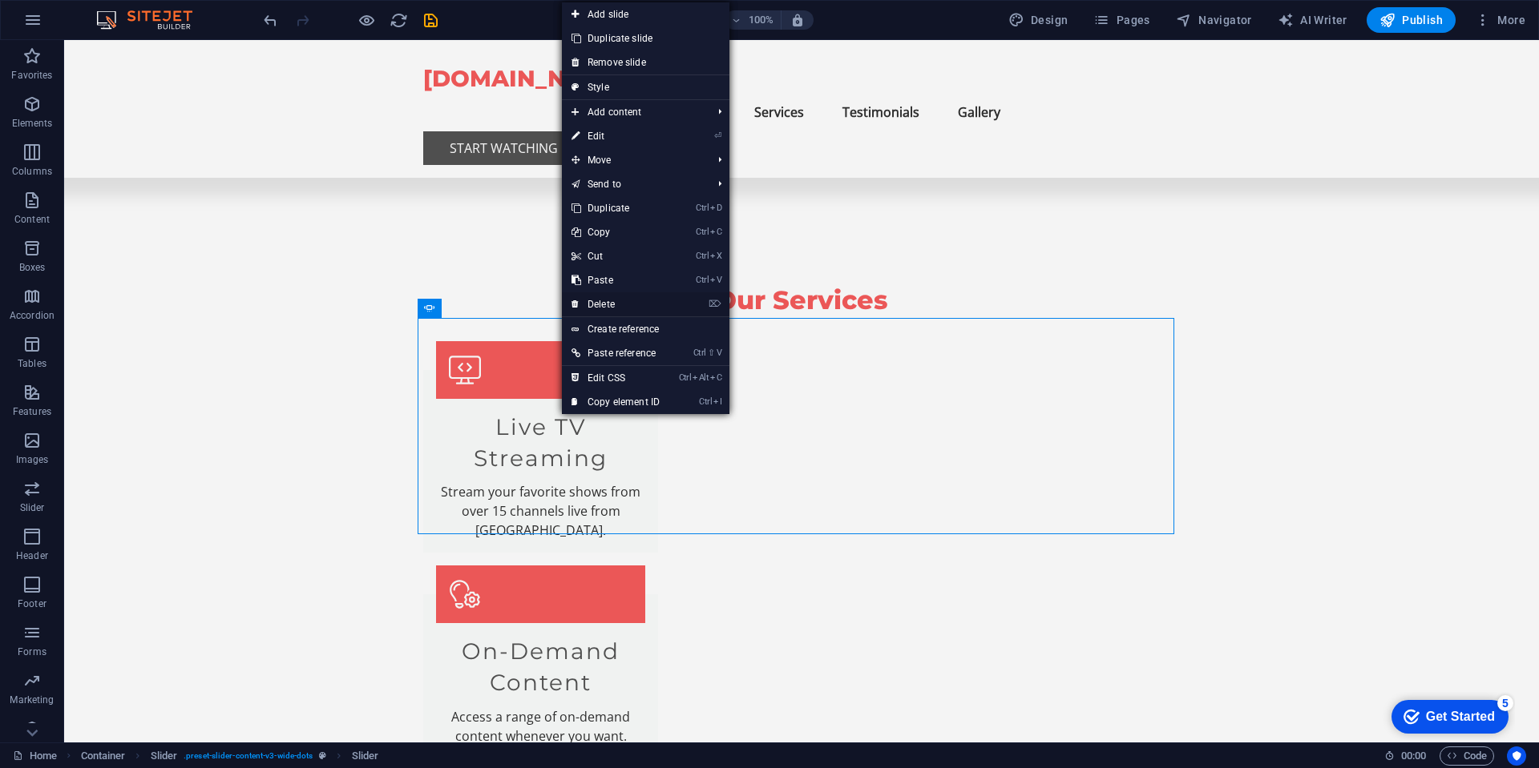
click at [597, 301] on link "⌦ Delete" at bounding box center [615, 304] width 107 height 24
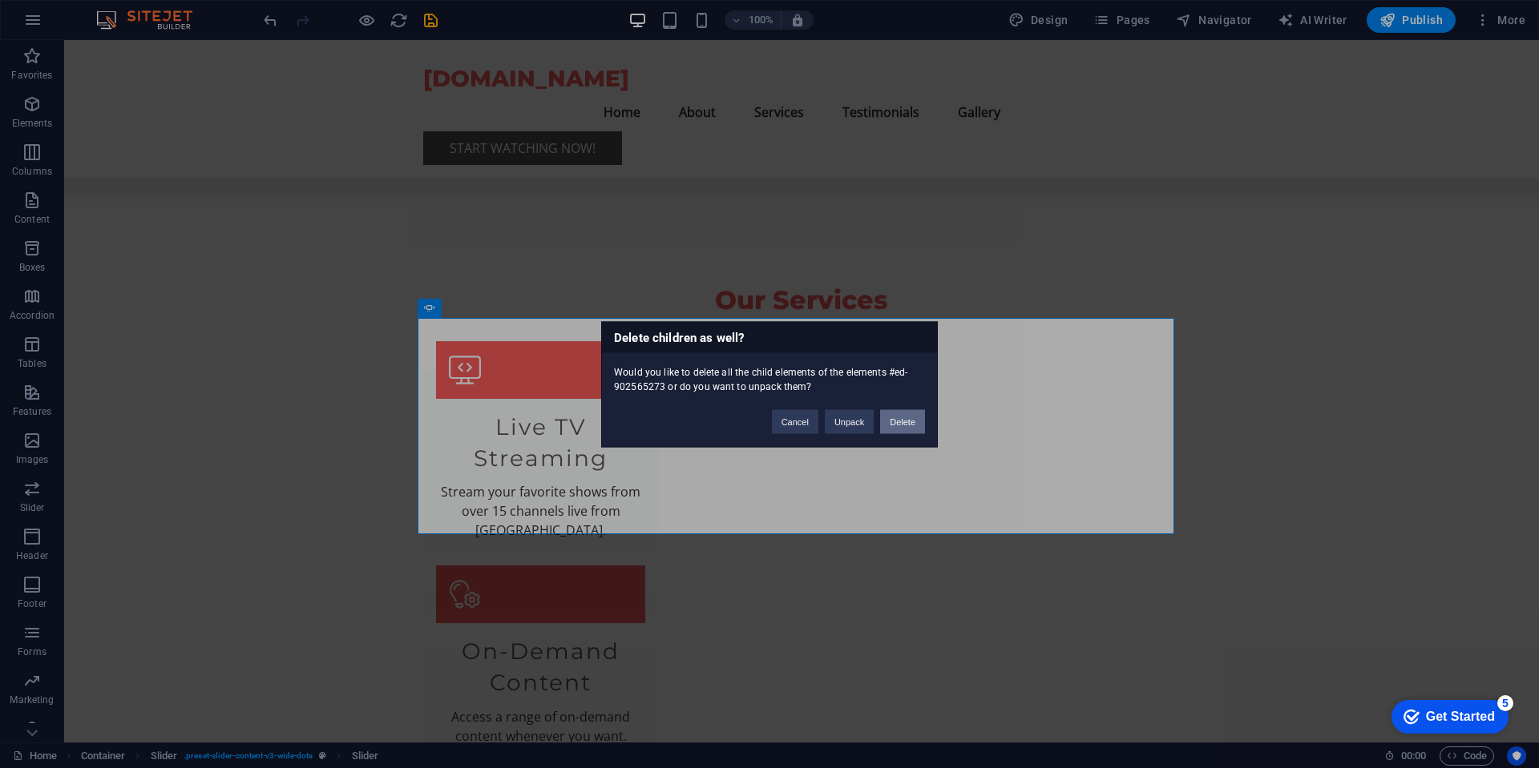
click at [902, 420] on button "Delete" at bounding box center [902, 421] width 45 height 24
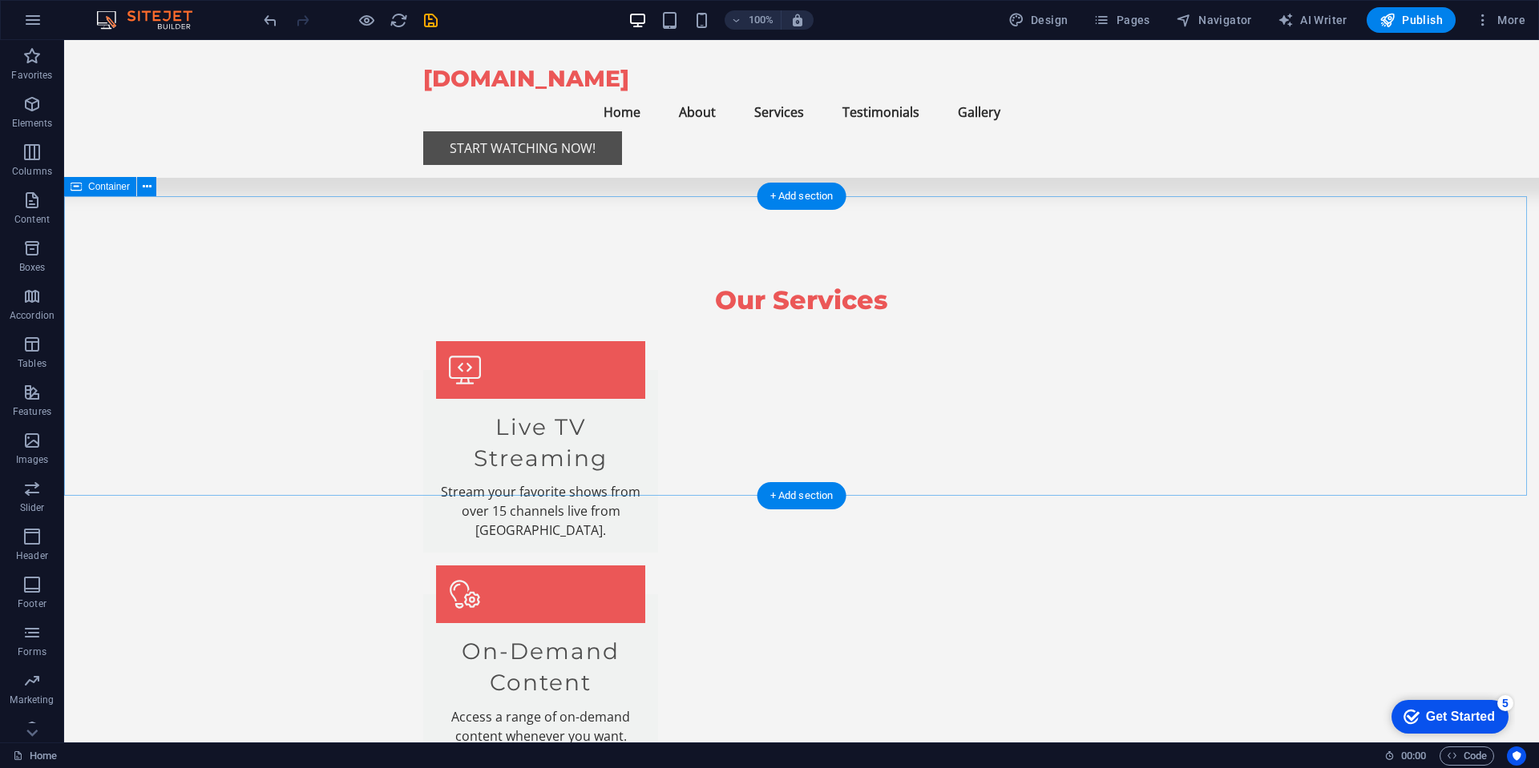
drag, startPoint x: 1358, startPoint y: 284, endPoint x: 1349, endPoint y: 284, distance: 9.6
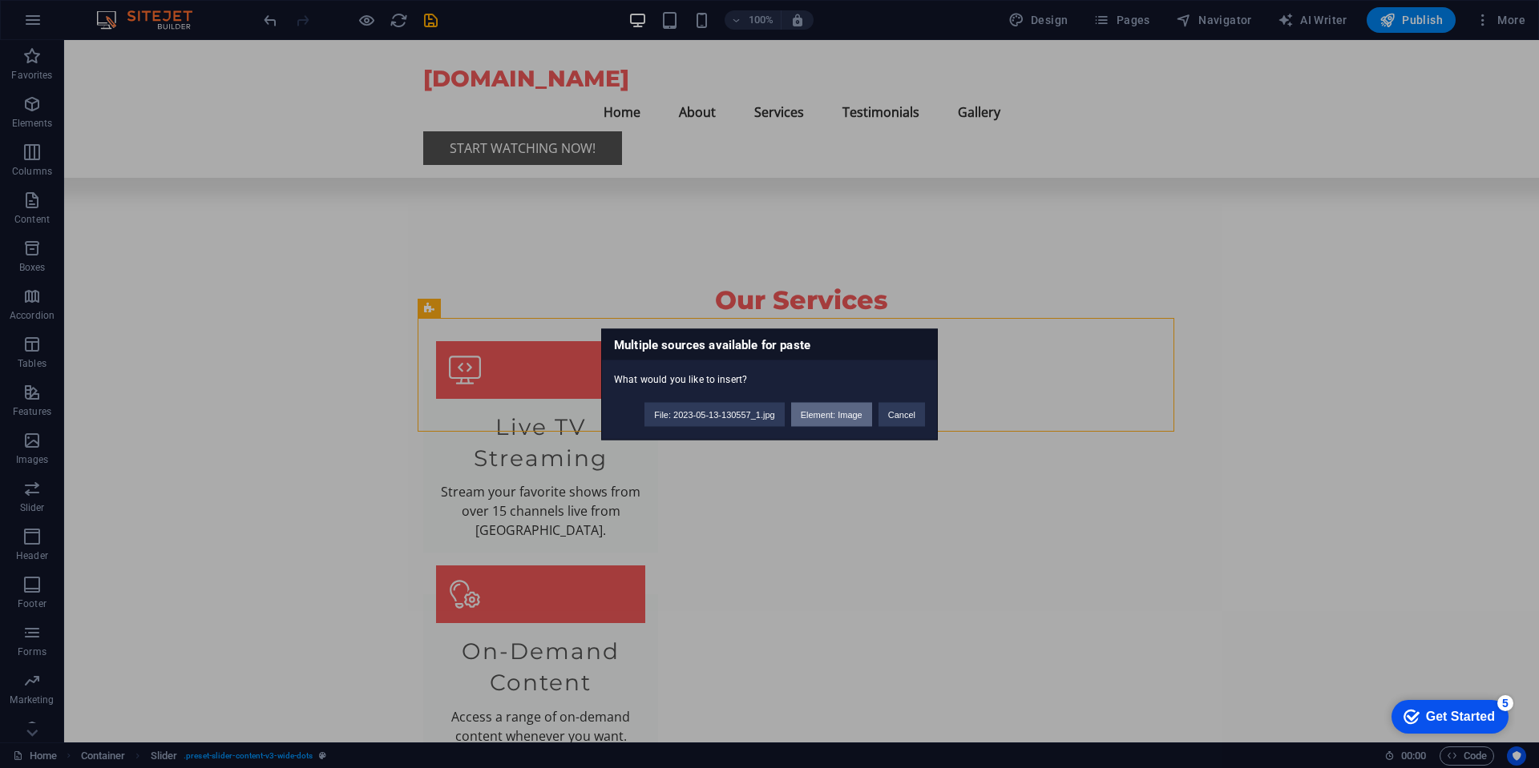
click at [816, 413] on button "Element: Image" at bounding box center [831, 414] width 81 height 24
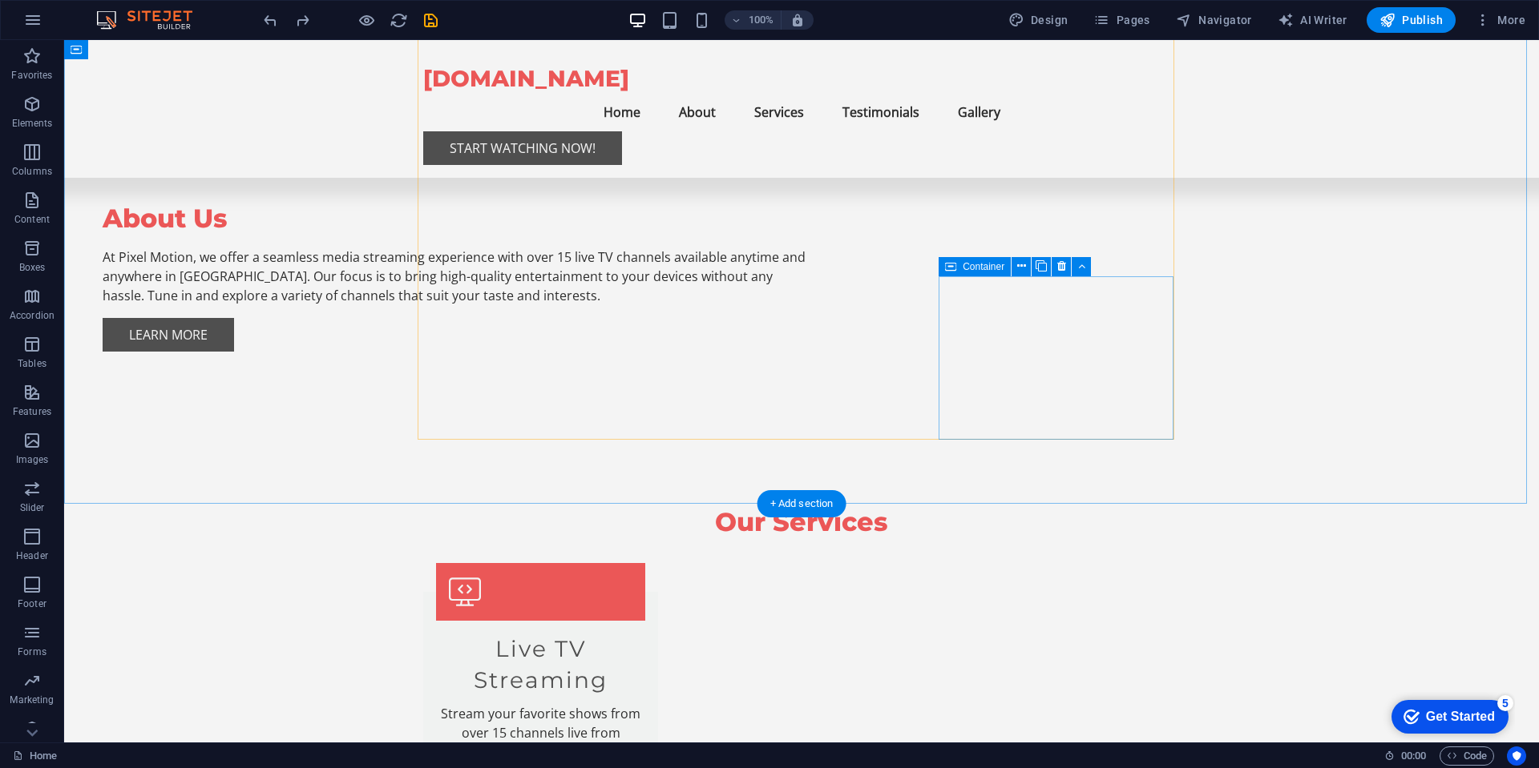
scroll to position [1250, 0]
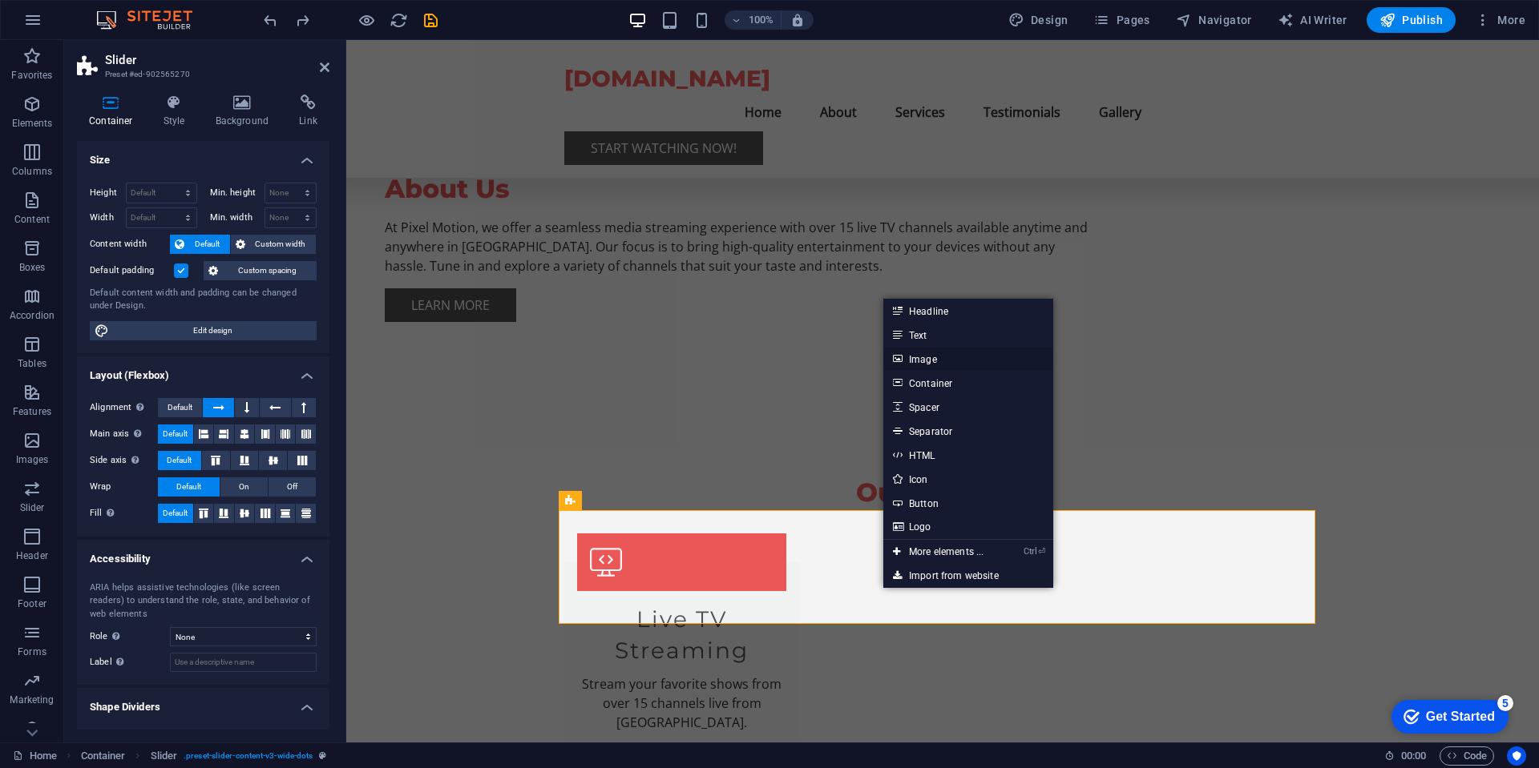
click at [927, 361] on link "Image" at bounding box center [968, 359] width 170 height 24
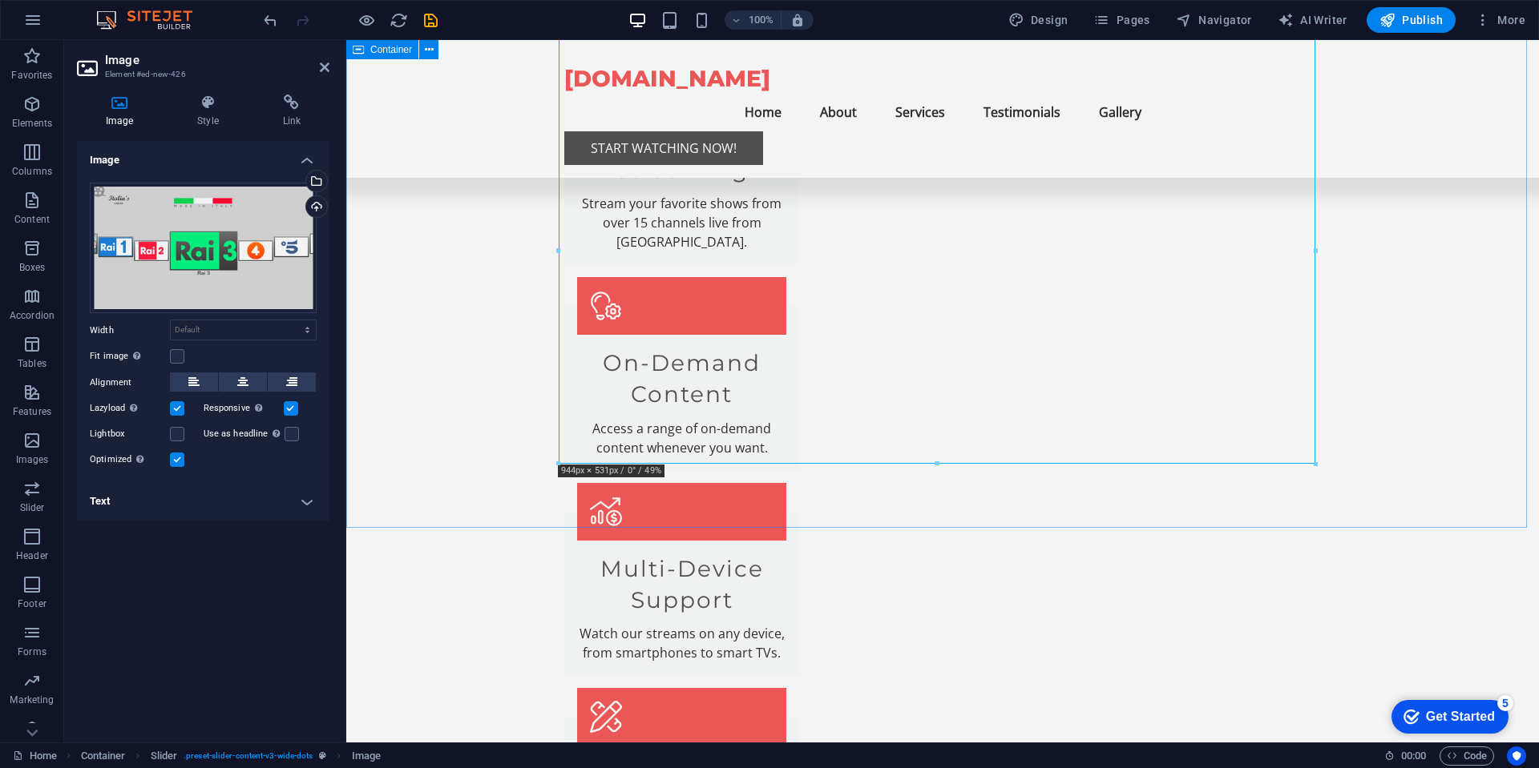
scroll to position [1346, 0]
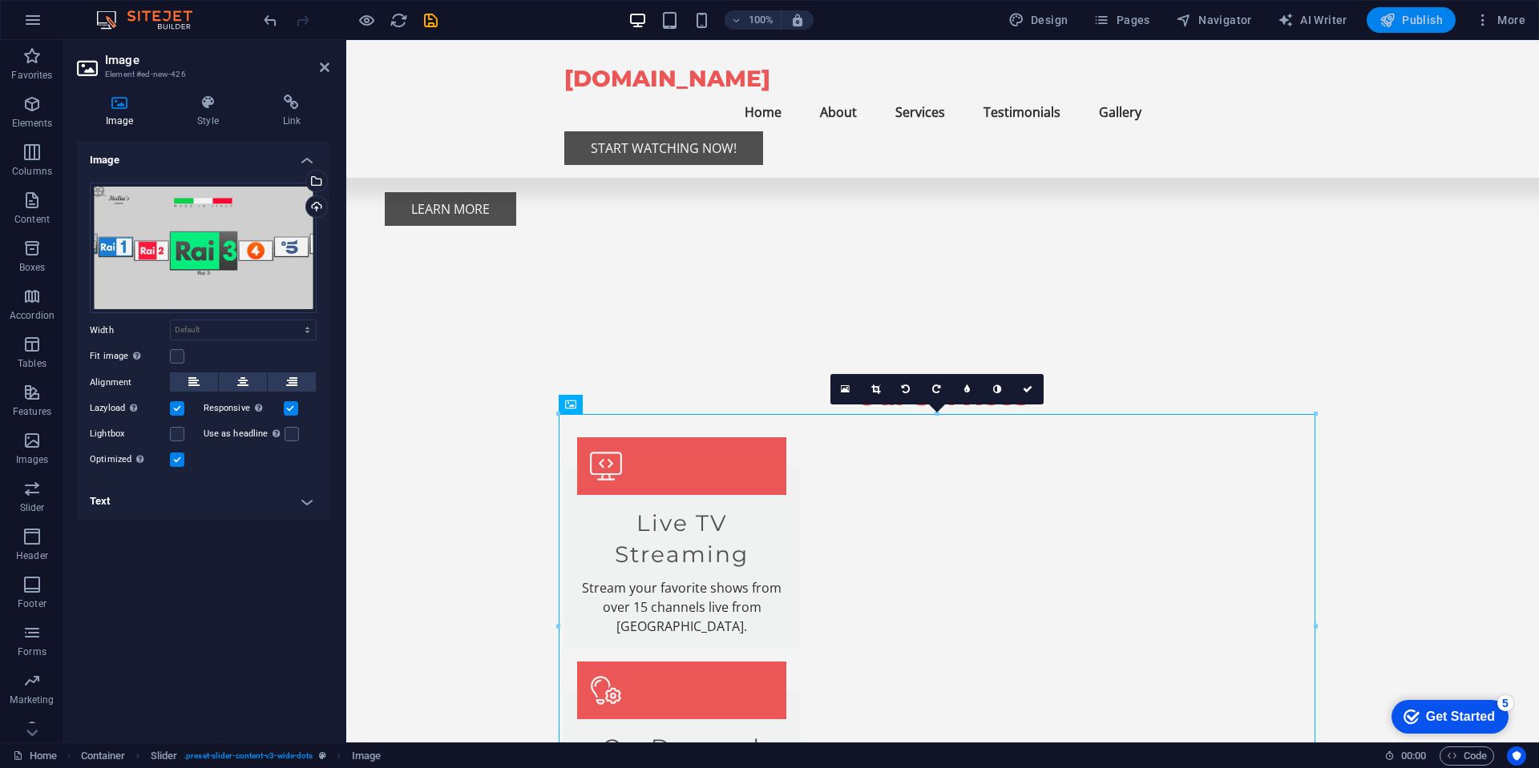
click at [1408, 19] on span "Publish" at bounding box center [1410, 20] width 63 height 16
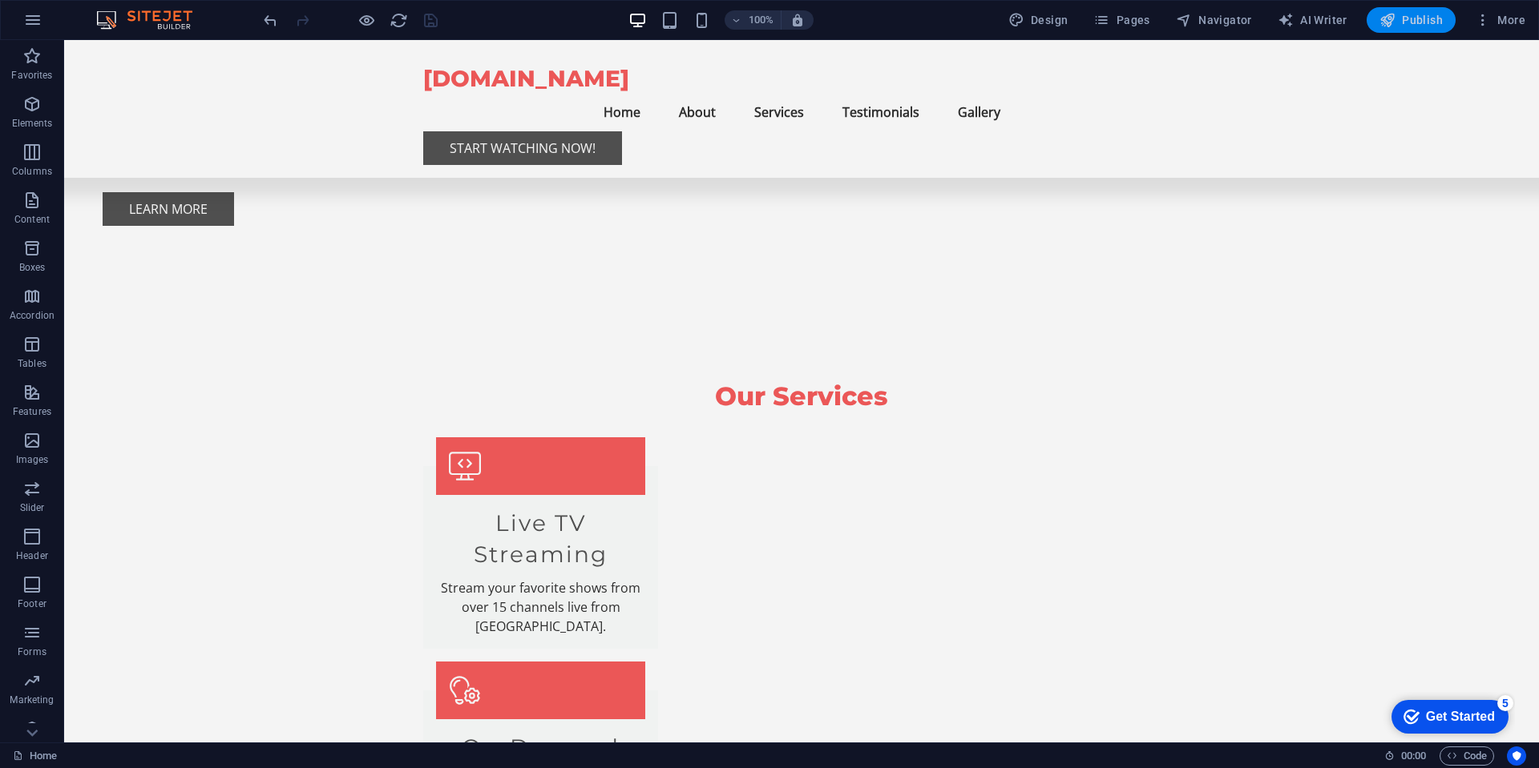
click at [1409, 17] on span "Publish" at bounding box center [1410, 20] width 63 height 16
